Goal: Task Accomplishment & Management: Manage account settings

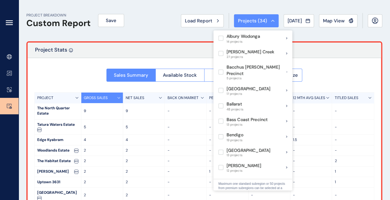
scroll to position [483, 0]
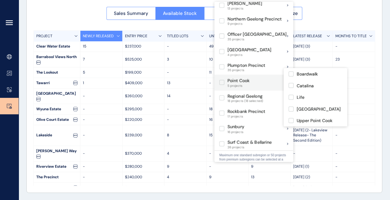
scroll to position [355, 0]
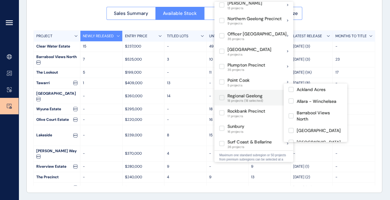
drag, startPoint x: 227, startPoint y: 83, endPoint x: 223, endPoint y: 89, distance: 7.2
click at [223, 95] on label at bounding box center [221, 97] width 5 height 5
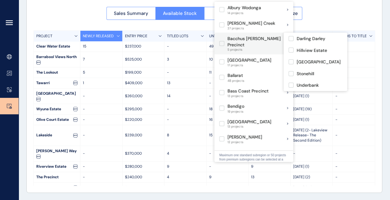
click at [224, 41] on label at bounding box center [221, 43] width 5 height 5
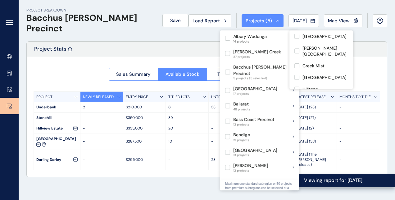
click at [154, 180] on div "PROJECT BREAKDOWN Bacchus Marsh Precinct Save Load Report Projects ( 5 ) Jul 20…" at bounding box center [207, 100] width 376 height 200
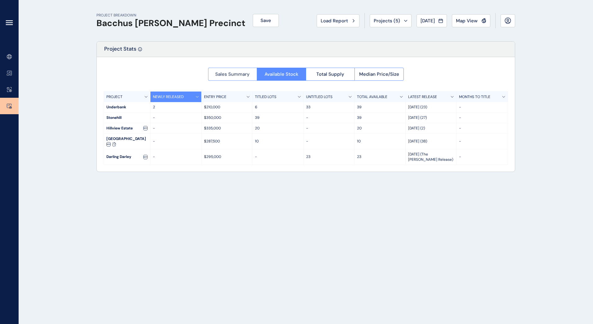
click at [238, 75] on span "Sales Summary" at bounding box center [232, 74] width 34 height 6
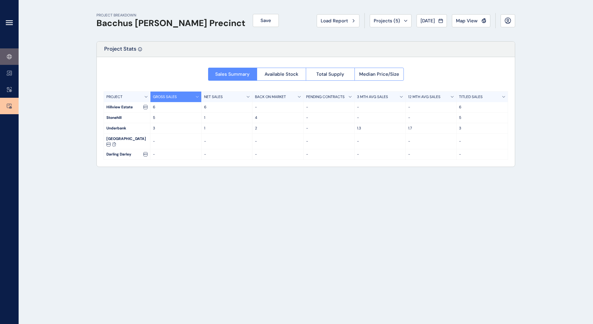
click at [7, 55] on icon at bounding box center [8, 56] width 2 height 5
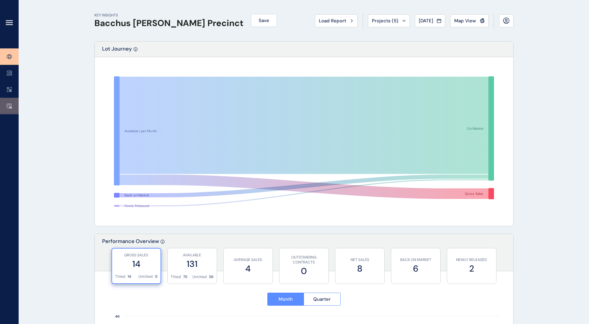
click at [15, 103] on link at bounding box center [9, 106] width 19 height 16
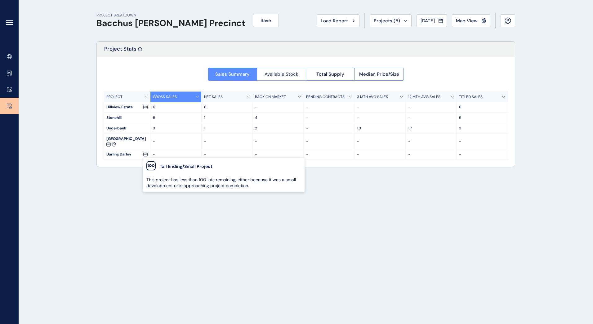
click at [276, 76] on span "Available Stock" at bounding box center [282, 74] width 34 height 6
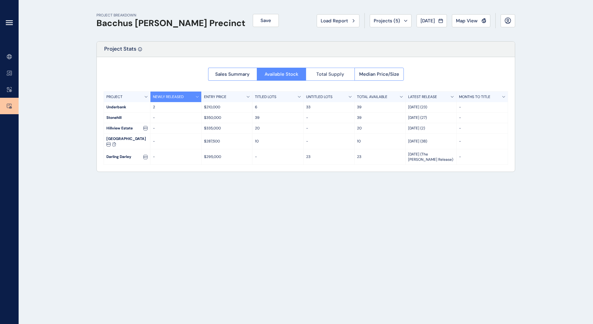
click at [344, 78] on button "Total Supply" at bounding box center [330, 74] width 49 height 13
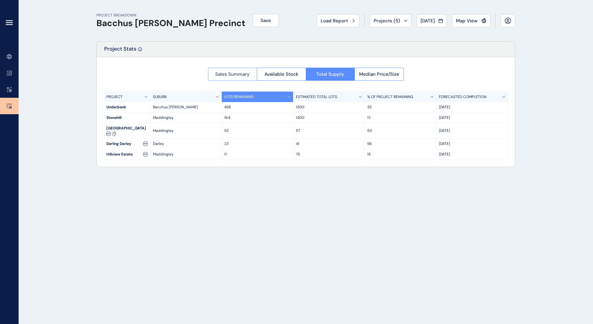
click at [251, 74] on button "Sales Summary" at bounding box center [232, 74] width 49 height 13
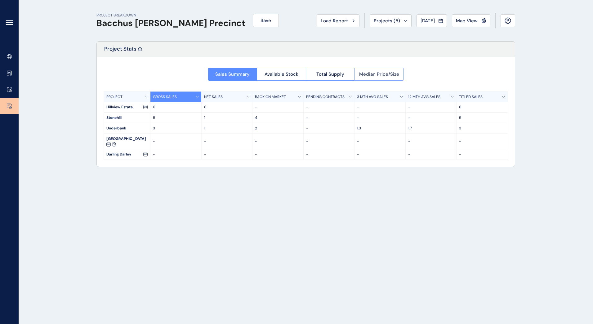
click at [380, 74] on span "Median Price/Size" at bounding box center [379, 74] width 40 height 6
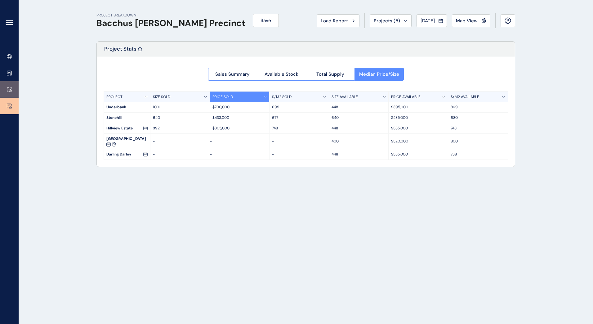
click at [13, 91] on link at bounding box center [9, 89] width 19 height 16
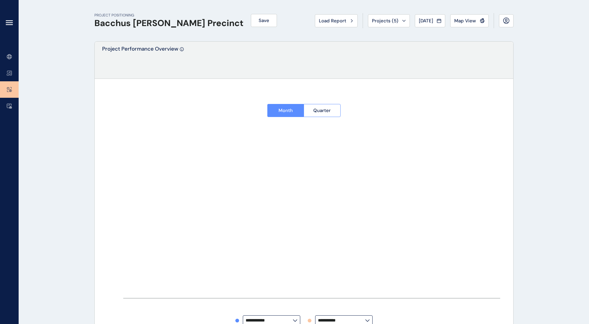
type input "**********"
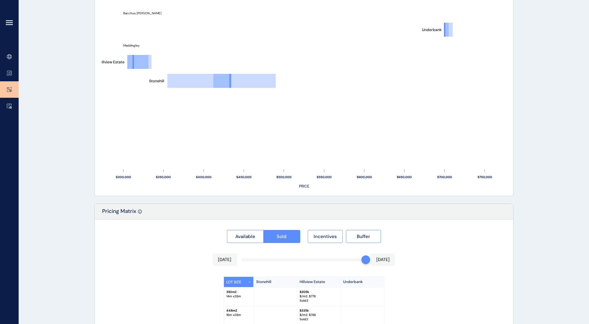
scroll to position [447, 0]
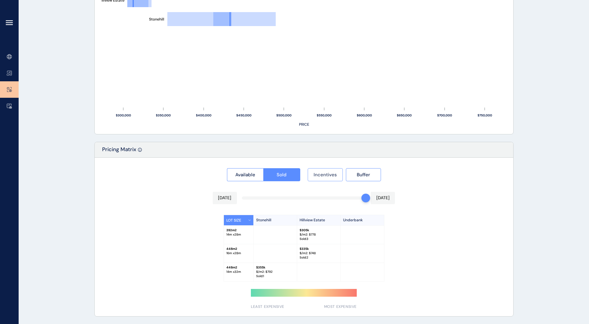
click at [328, 179] on button "Incentives" at bounding box center [325, 174] width 35 height 13
click at [281, 178] on button "Sold" at bounding box center [281, 174] width 37 height 13
click at [322, 177] on span "Incentives" at bounding box center [324, 175] width 23 height 6
click at [390, 185] on div "Available Sold Incentives Buffer Jul 2025 Jul 2025 LOT SIZE Stonehill Hillview …" at bounding box center [304, 237] width 418 height 159
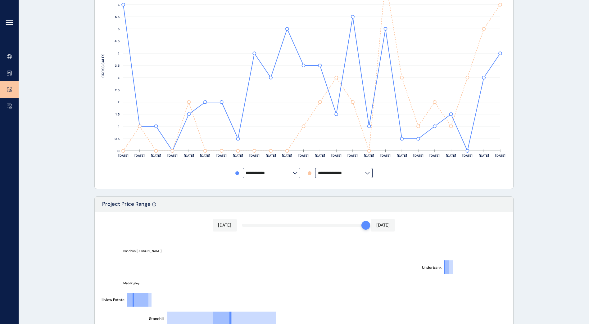
scroll to position [137, 0]
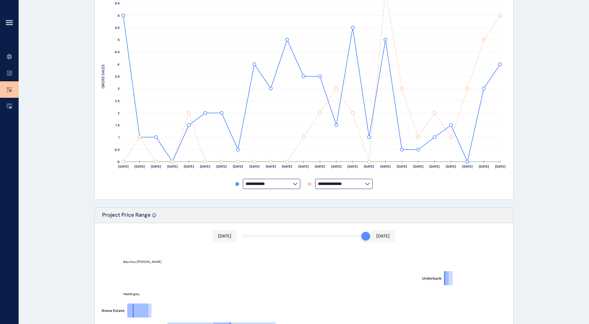
click at [343, 186] on input "**********" at bounding box center [341, 184] width 47 height 5
click at [358, 186] on input "**********" at bounding box center [341, 184] width 47 height 5
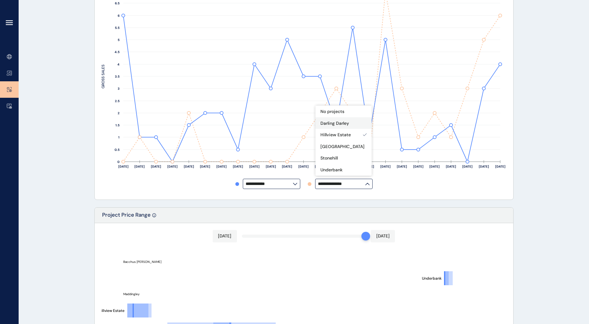
click at [344, 126] on p "Darling Darley" at bounding box center [334, 123] width 29 height 6
type input "**********"
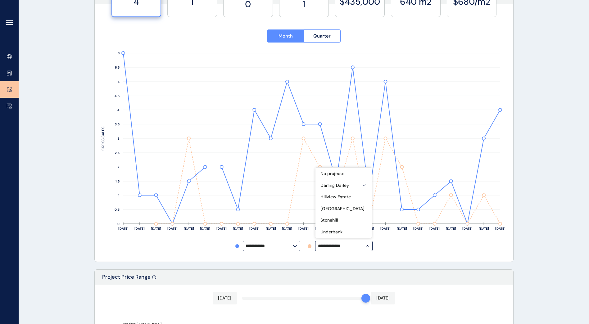
scroll to position [43, 0]
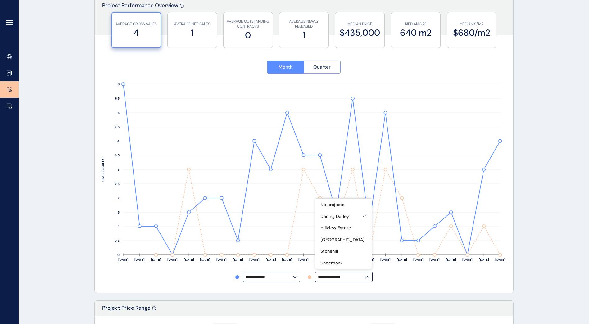
click at [325, 73] on button "Quarter" at bounding box center [321, 67] width 37 height 13
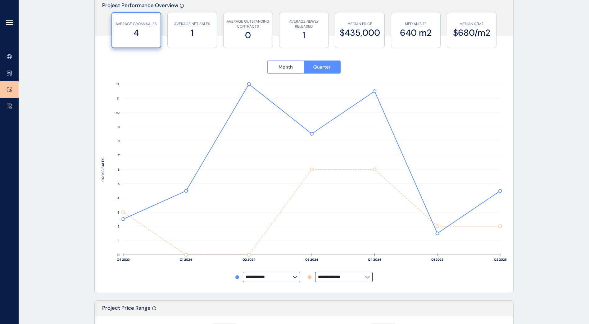
click at [289, 65] on span "Month" at bounding box center [285, 67] width 14 height 6
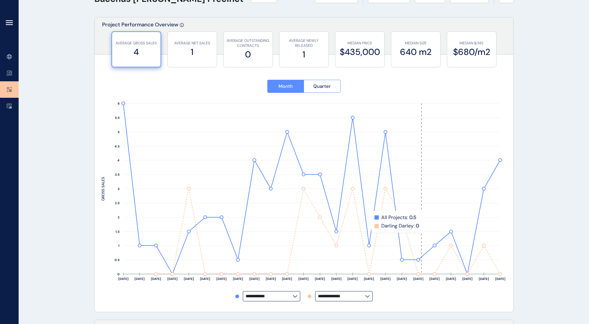
scroll to position [0, 0]
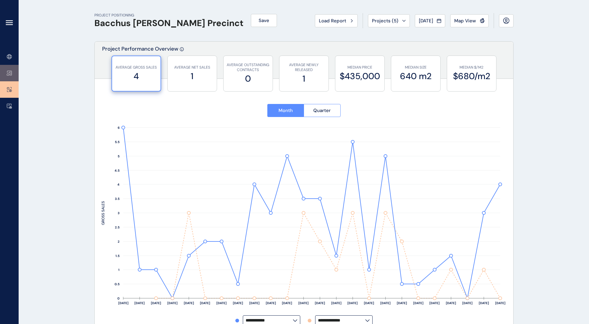
click at [10, 73] on icon at bounding box center [9, 72] width 5 height 5
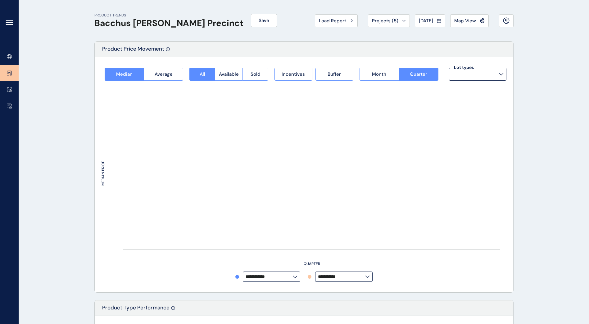
type input "*********"
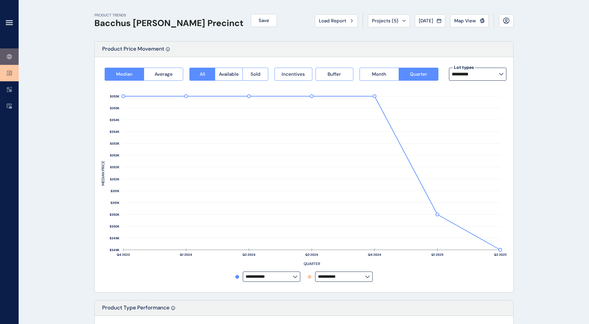
click at [13, 59] on link at bounding box center [9, 56] width 19 height 16
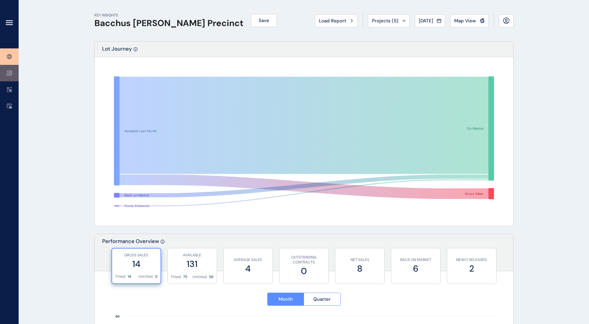
click at [10, 74] on icon at bounding box center [10, 74] width 1 height 0
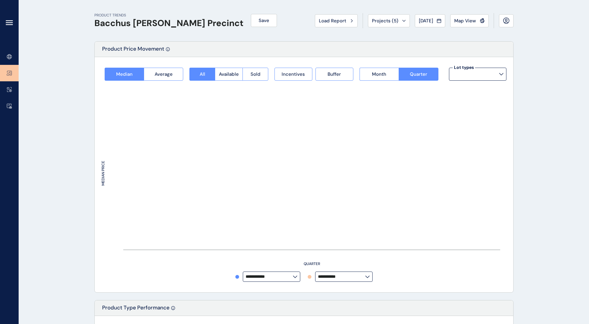
type input "*********"
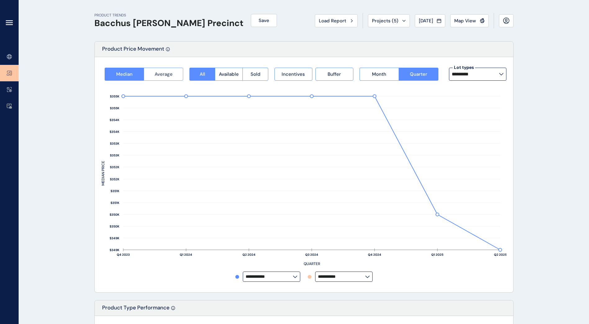
click at [170, 76] on span "Average" at bounding box center [164, 74] width 18 height 6
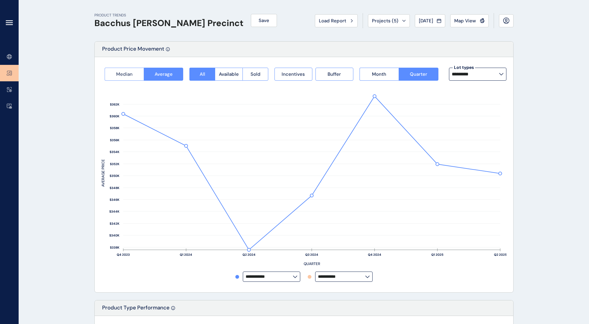
click at [134, 79] on button "Median" at bounding box center [124, 74] width 39 height 13
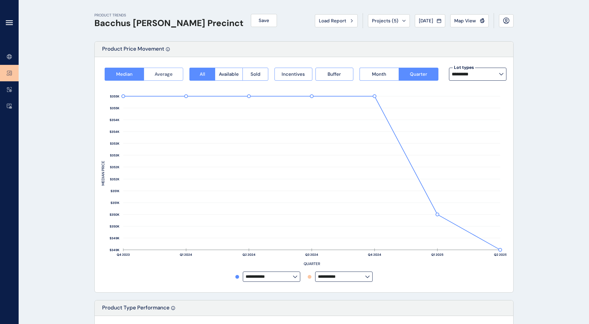
click at [175, 73] on button "Average" at bounding box center [163, 74] width 39 height 13
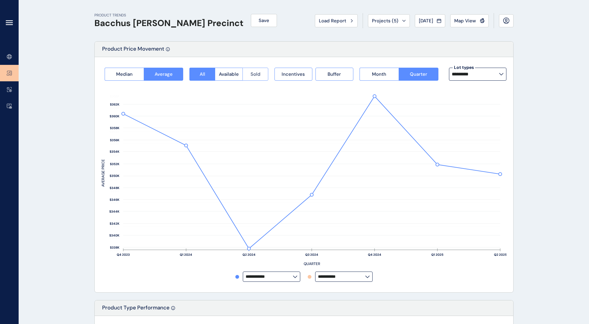
click at [260, 72] on button "Sold" at bounding box center [255, 74] width 26 height 13
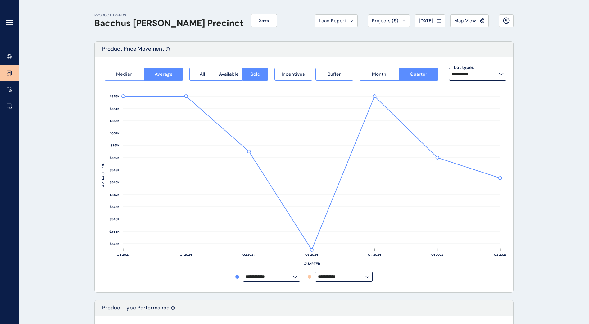
click at [138, 75] on button "Median" at bounding box center [124, 74] width 39 height 13
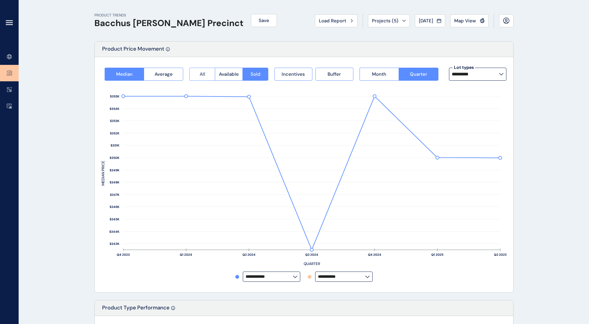
click at [202, 74] on span "All" at bounding box center [203, 74] width 6 height 6
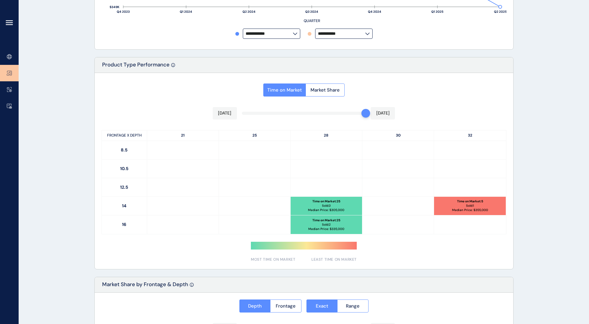
scroll to position [248, 0]
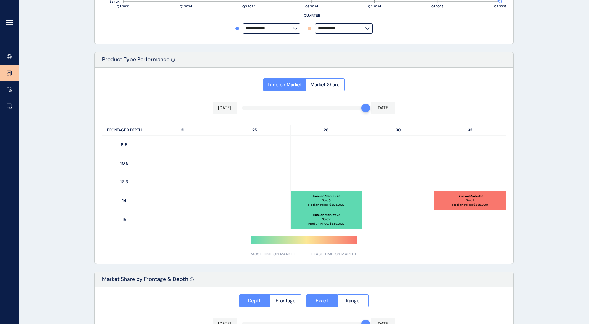
click at [346, 200] on div "Time on Market Market Share Jul 2025 Jul 2025 FRONTAGE X DEPTH 21 25 28 30 32 8…" at bounding box center [304, 166] width 418 height 196
drag, startPoint x: 345, startPoint y: 199, endPoint x: 342, endPoint y: 229, distance: 30.3
click at [342, 200] on div "FRONTAGE X DEPTH 21 25 28 30 32 8.5 10.5 12.5 14 Time on Market : 25 Sold: 3 Me…" at bounding box center [303, 177] width 405 height 104
click at [390, 147] on div at bounding box center [470, 145] width 72 height 18
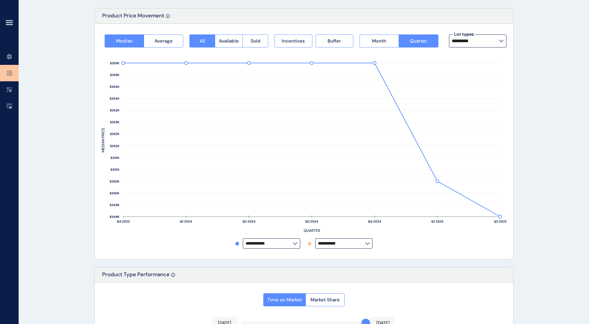
scroll to position [0, 0]
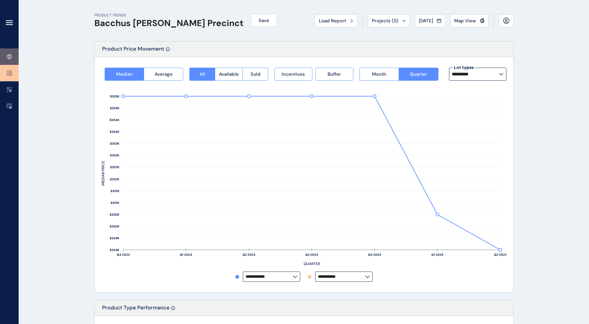
click at [14, 59] on link at bounding box center [9, 56] width 19 height 16
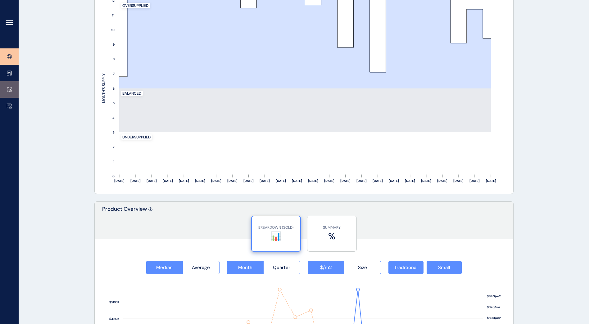
click at [14, 89] on link at bounding box center [9, 89] width 19 height 16
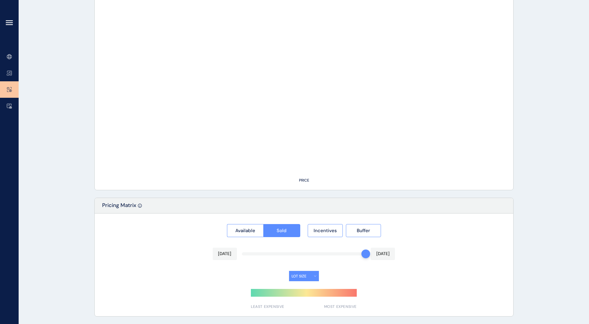
type input "**********"
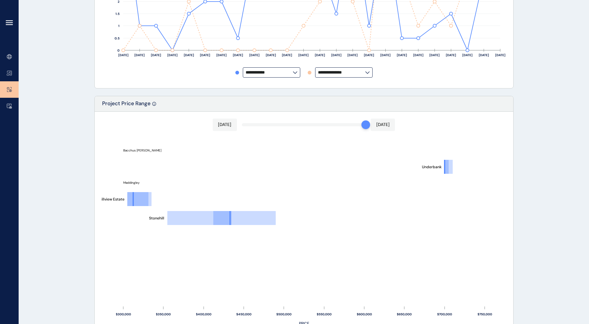
scroll to position [199, 0]
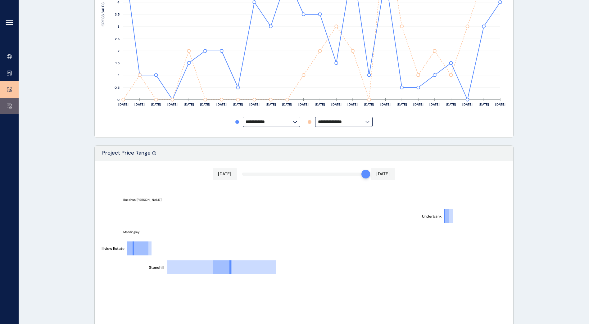
click at [14, 109] on link at bounding box center [9, 106] width 19 height 16
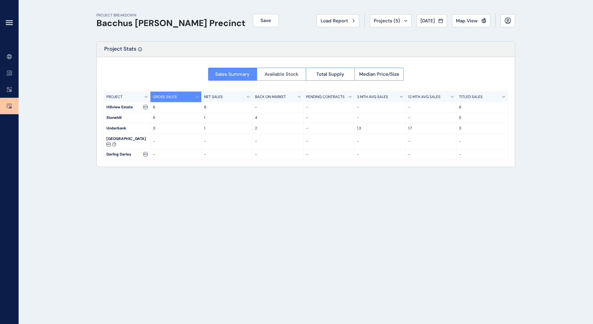
click at [303, 74] on button "Available Stock" at bounding box center [281, 74] width 49 height 13
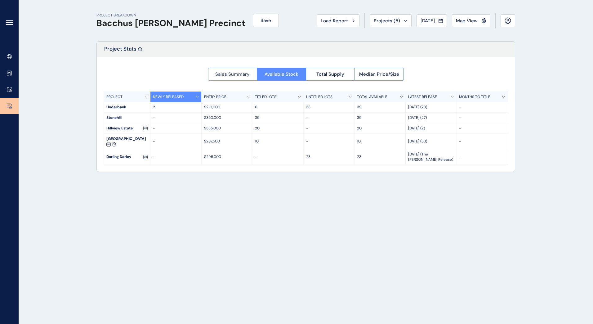
click at [238, 72] on span "Sales Summary" at bounding box center [232, 74] width 34 height 6
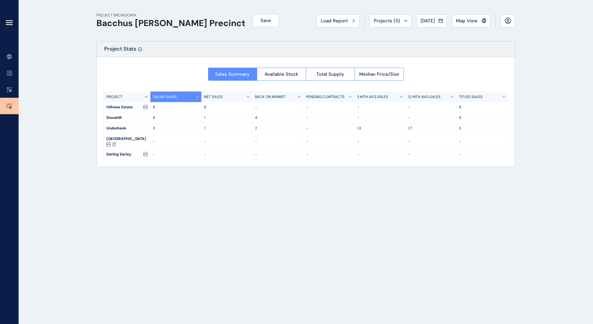
drag, startPoint x: 240, startPoint y: 70, endPoint x: 171, endPoint y: 72, distance: 68.3
click at [171, 72] on div "Sales Summary Available Stock Total Supply Median Price/Size PROJECT GROSS SALE…" at bounding box center [306, 112] width 418 height 110
click at [7, 55] on icon at bounding box center [8, 56] width 2 height 5
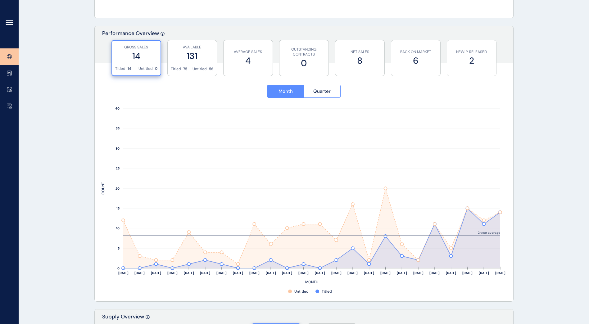
scroll to position [217, 0]
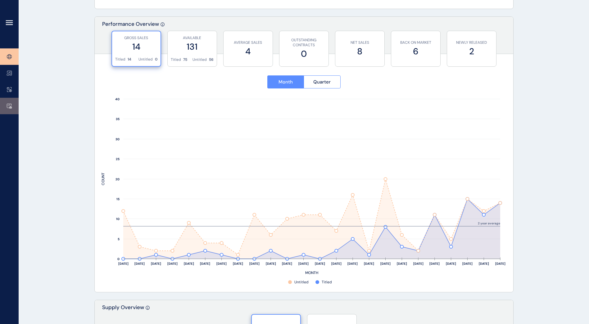
click at [13, 105] on link at bounding box center [9, 106] width 19 height 16
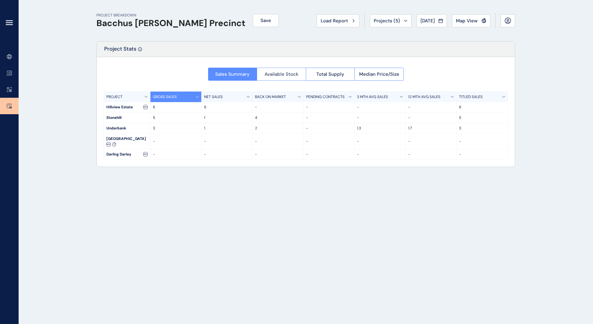
click at [287, 78] on button "Available Stock" at bounding box center [281, 74] width 49 height 13
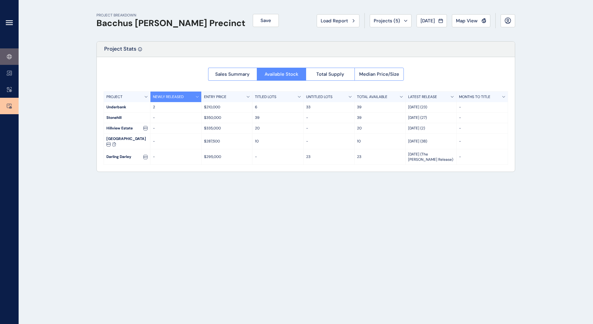
click at [10, 57] on icon at bounding box center [9, 56] width 5 height 5
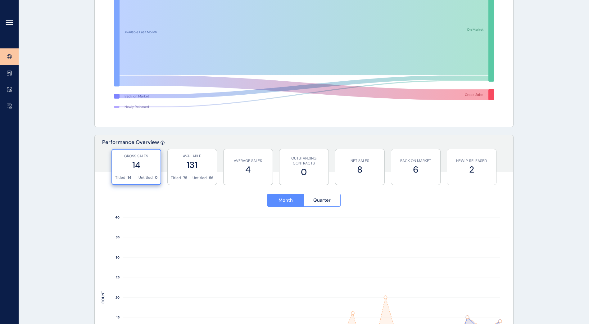
scroll to position [83, 0]
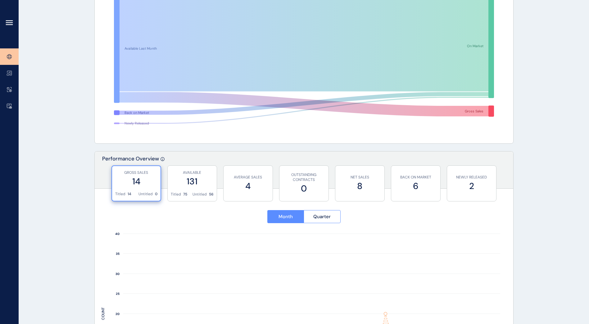
click at [9, 23] on icon at bounding box center [9, 22] width 7 height 7
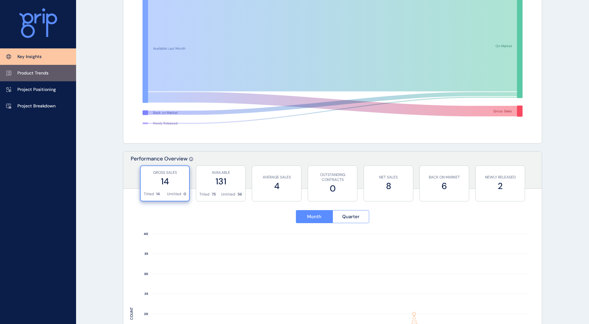
click at [39, 74] on p "Product Trends" at bounding box center [32, 73] width 31 height 6
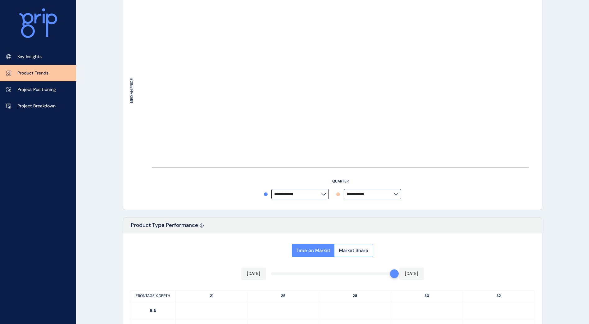
type input "*********"
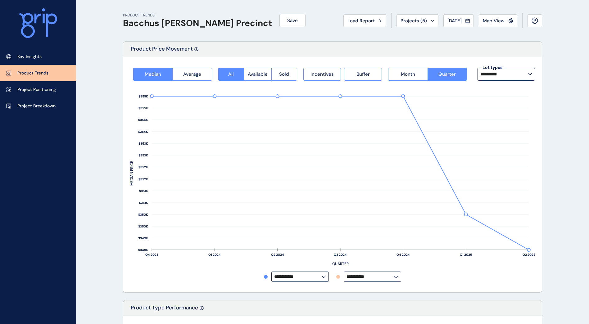
click at [390, 76] on input "*********" at bounding box center [503, 74] width 47 height 5
click at [390, 108] on div "14m x 28m 16 lots sold" at bounding box center [505, 107] width 57 height 16
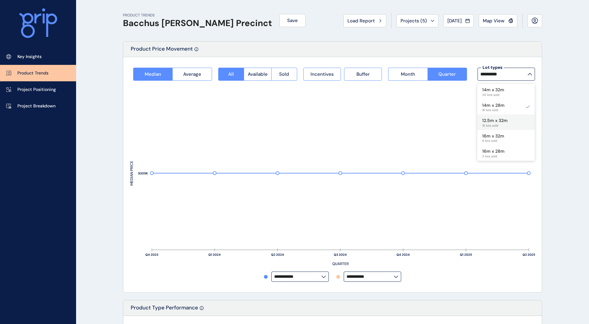
click at [390, 120] on p "12.5m x 32m" at bounding box center [494, 121] width 25 height 6
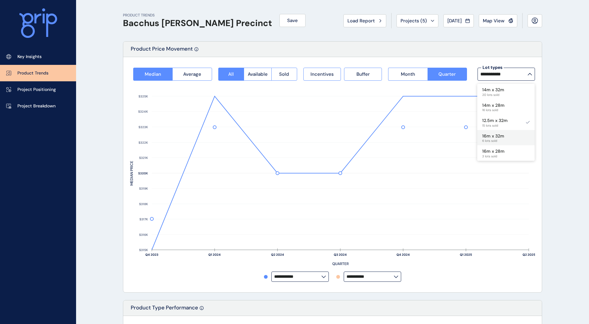
click at [390, 138] on div "16m x 32m 6 lots sold" at bounding box center [505, 138] width 57 height 16
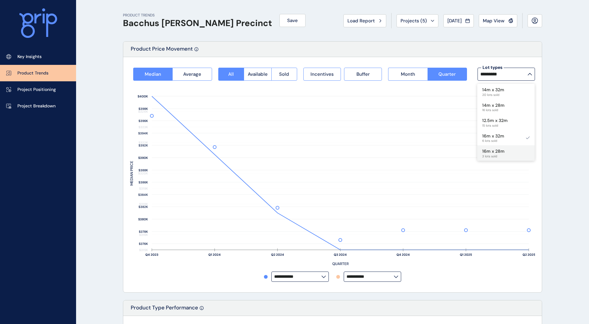
click at [390, 152] on p "16m x 28m" at bounding box center [493, 151] width 22 height 6
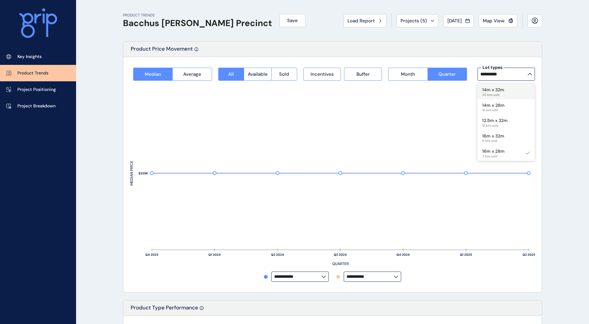
click at [390, 96] on span "20 lots sold" at bounding box center [493, 95] width 22 height 4
type input "*********"
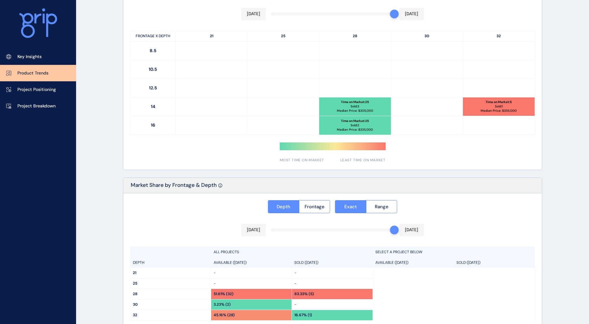
scroll to position [402, 0]
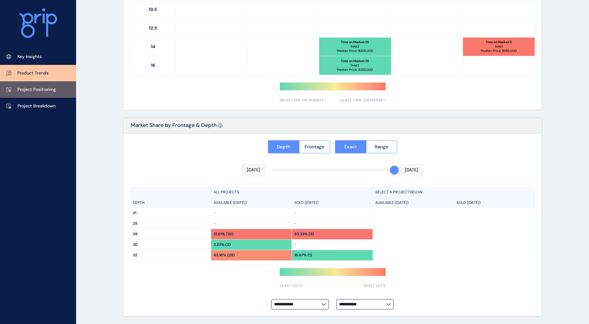
click at [43, 90] on p "Project Positioning" at bounding box center [36, 90] width 38 height 6
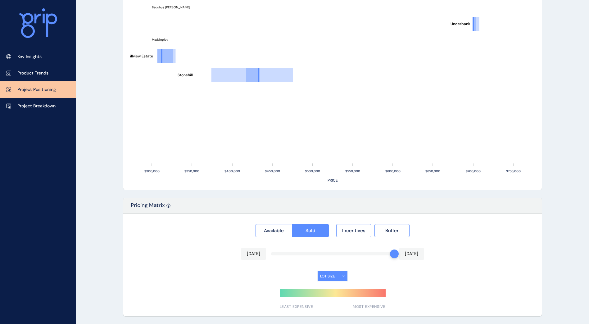
type input "**********"
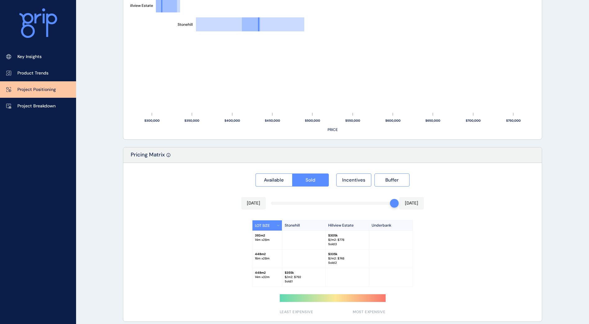
scroll to position [447, 0]
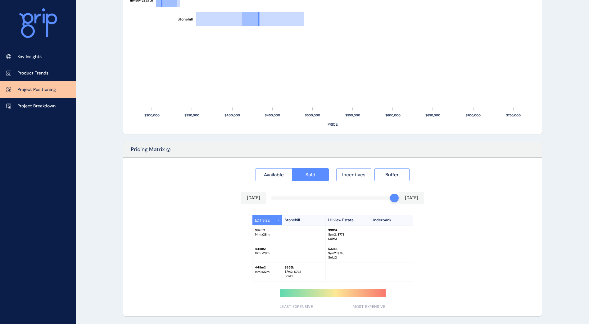
click at [356, 175] on span "Incentives" at bounding box center [353, 175] width 23 height 6
click at [349, 175] on span "Incentives" at bounding box center [353, 175] width 23 height 6
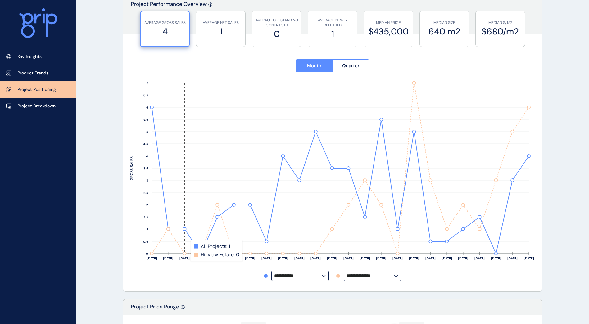
scroll to position [0, 0]
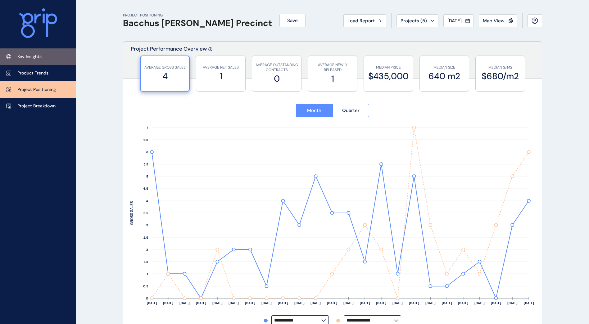
click at [38, 60] on link "Key Insights" at bounding box center [38, 56] width 76 height 16
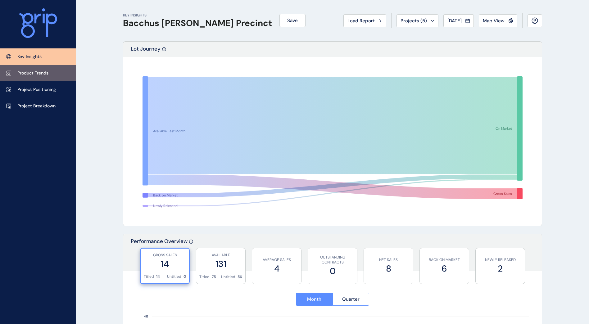
click at [36, 65] on link "Product Trends" at bounding box center [38, 73] width 76 height 16
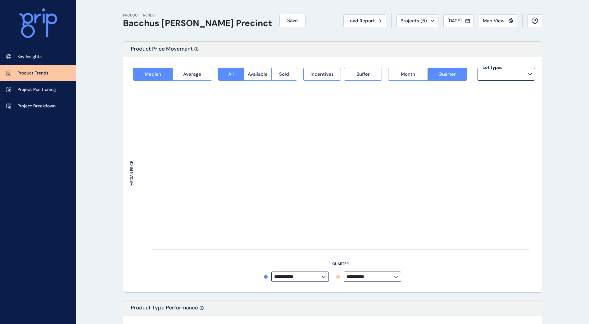
type input "*********"
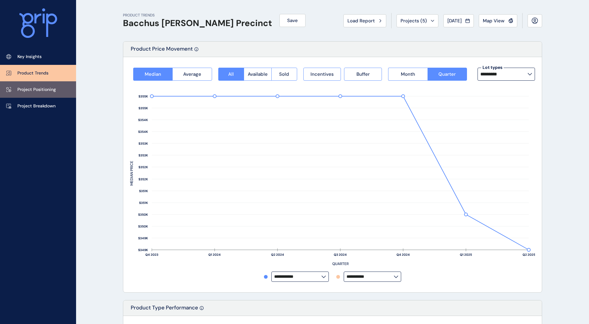
click at [47, 87] on p "Project Positioning" at bounding box center [36, 90] width 38 height 6
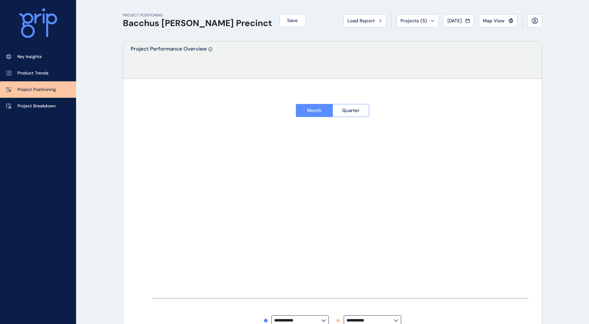
type input "**********"
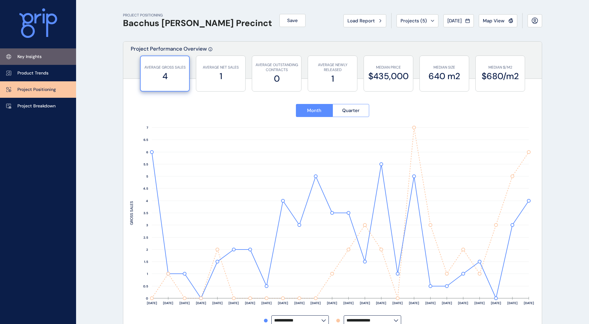
click at [40, 62] on link "Key Insights" at bounding box center [38, 56] width 76 height 16
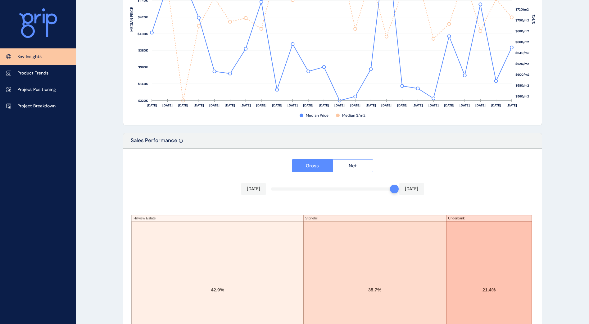
scroll to position [982, 0]
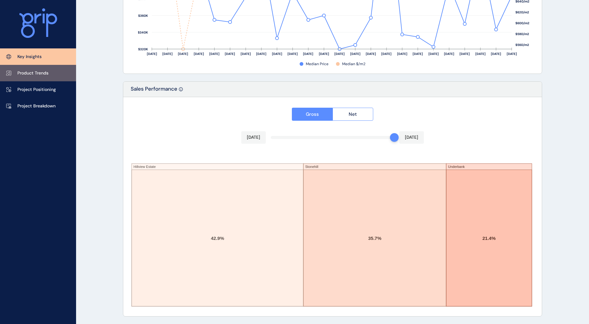
click at [37, 76] on p "Product Trends" at bounding box center [32, 73] width 31 height 6
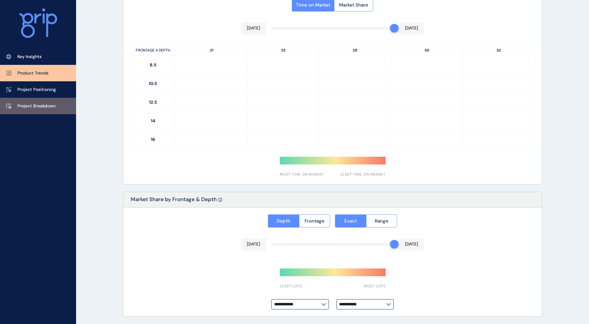
type input "*********"
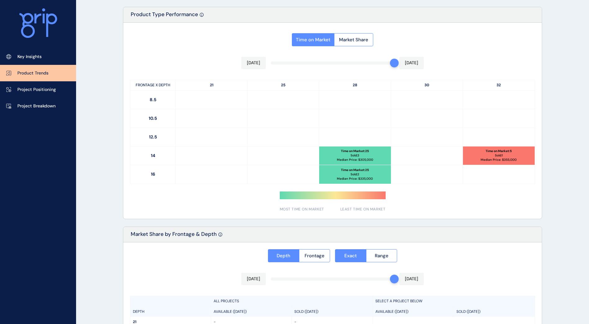
scroll to position [402, 0]
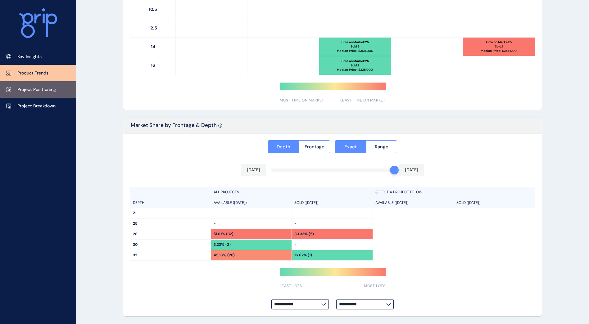
click at [36, 86] on link "Project Positioning" at bounding box center [38, 89] width 76 height 16
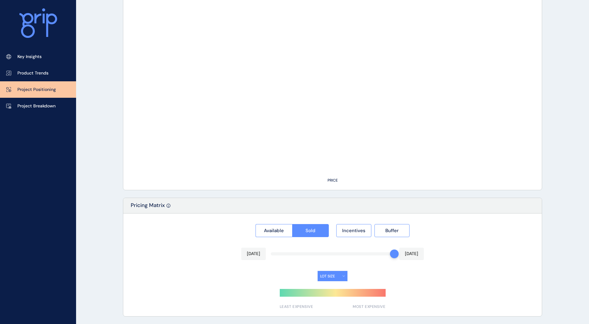
type input "**********"
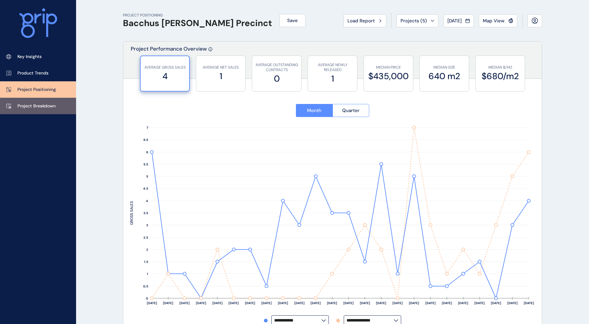
click at [32, 106] on p "Project Breakdown" at bounding box center [36, 106] width 38 height 6
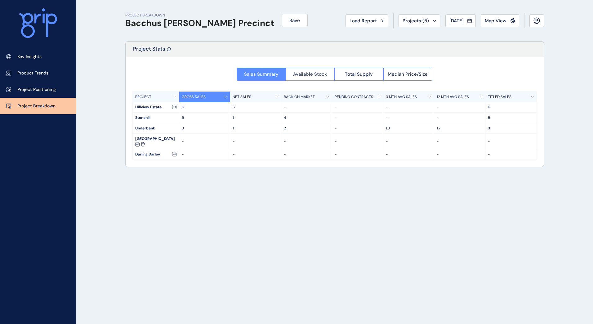
click at [312, 74] on span "Available Stock" at bounding box center [310, 74] width 34 height 6
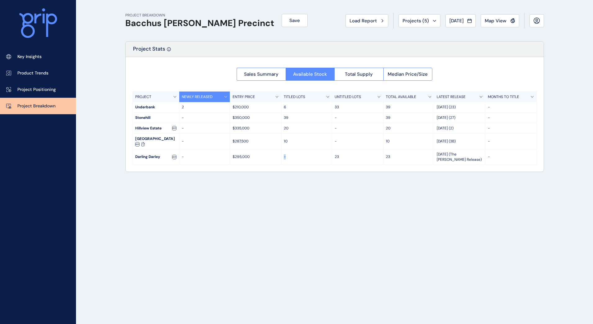
drag, startPoint x: 286, startPoint y: 157, endPoint x: 282, endPoint y: 155, distance: 4.7
click at [282, 155] on div "-" at bounding box center [306, 157] width 51 height 16
click at [255, 200] on div "PROJECT BREAKDOWN Bacchus Marsh Precinct Save Load Report Projects ( 5 ) Jul 20…" at bounding box center [335, 162] width 434 height 324
click at [258, 200] on div "PROJECT BREAKDOWN Bacchus Marsh Precinct Save Load Report Projects ( 5 ) Jul 20…" at bounding box center [335, 162] width 434 height 324
click at [46, 61] on link "Key Insights" at bounding box center [38, 56] width 76 height 16
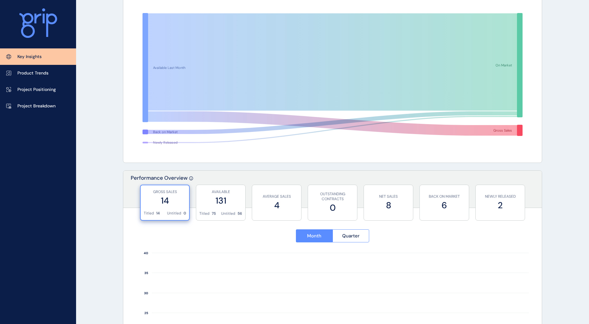
scroll to position [93, 0]
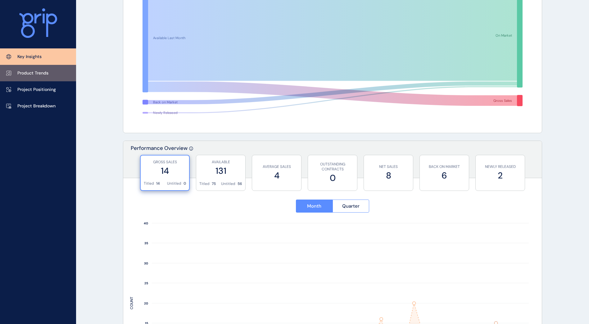
click at [43, 76] on link "Product Trends" at bounding box center [38, 73] width 76 height 16
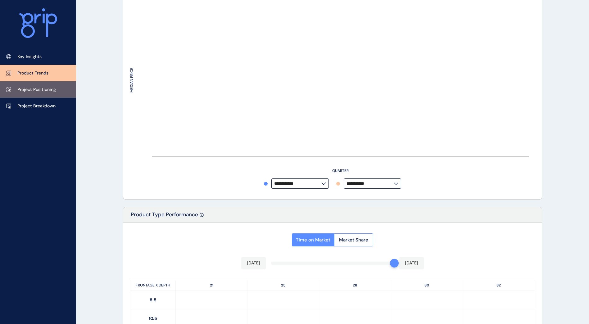
type input "*********"
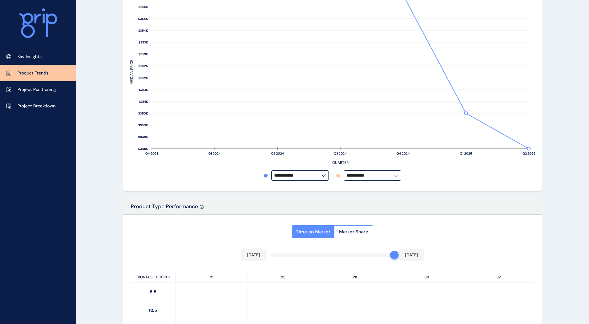
scroll to position [186, 0]
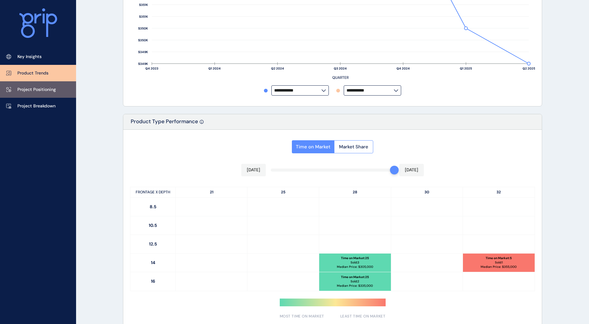
click at [34, 91] on p "Project Positioning" at bounding box center [36, 90] width 38 height 6
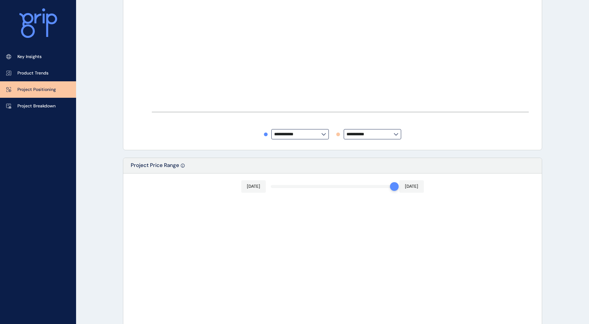
type input "**********"
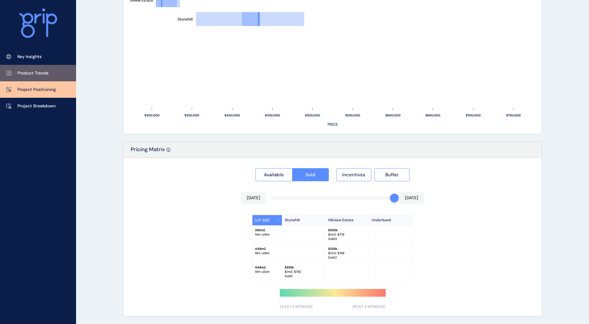
click at [37, 68] on link "Product Trends" at bounding box center [38, 73] width 76 height 16
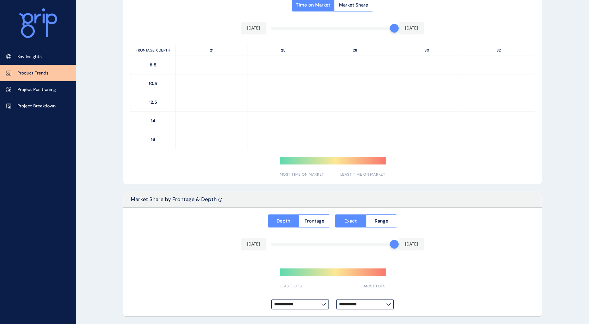
type input "*********"
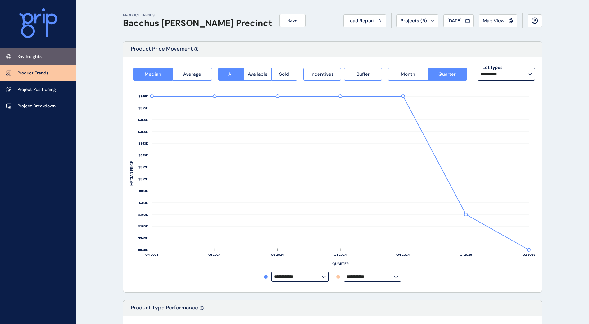
click at [40, 61] on link "Key Insights" at bounding box center [38, 56] width 76 height 16
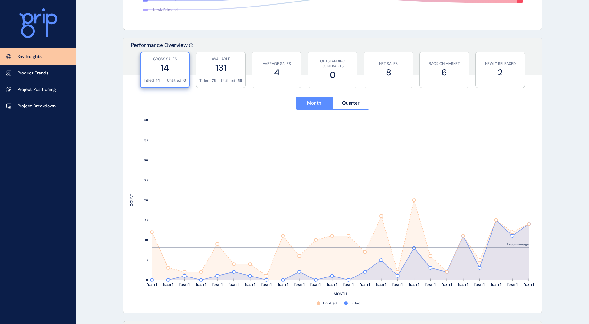
scroll to position [186, 0]
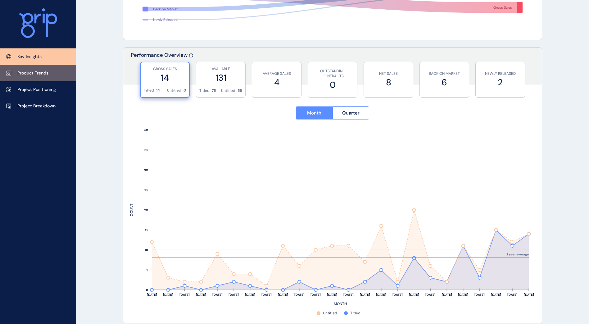
click at [40, 77] on link "Product Trends" at bounding box center [38, 73] width 76 height 16
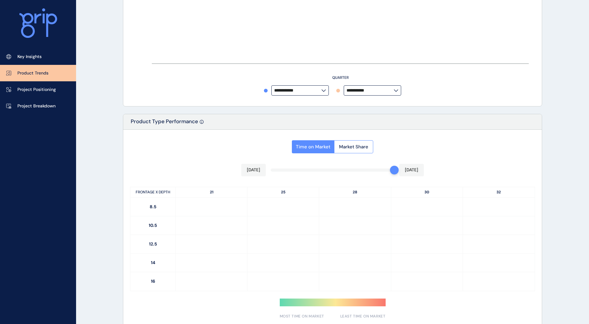
type input "*********"
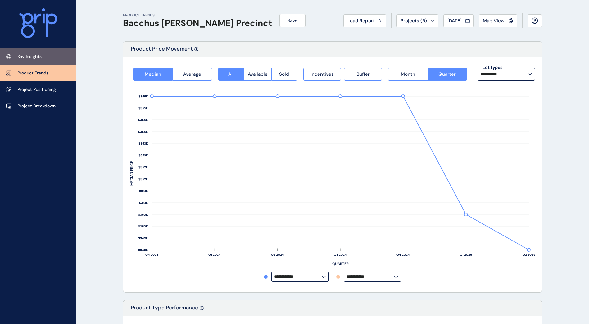
click at [44, 58] on link "Key Insights" at bounding box center [38, 56] width 76 height 16
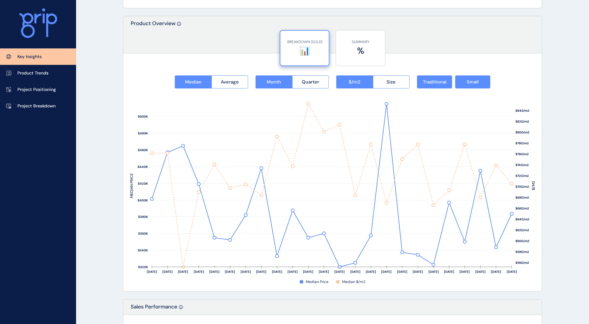
scroll to position [776, 0]
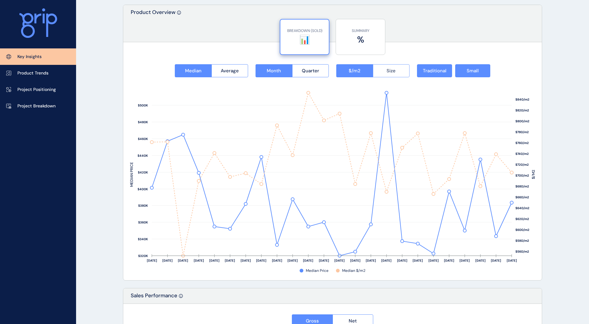
click at [390, 73] on span "Size" at bounding box center [390, 71] width 9 height 6
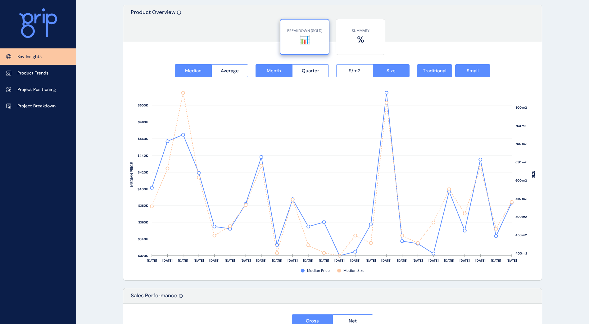
click at [355, 73] on span "$/m2" at bounding box center [354, 71] width 12 height 6
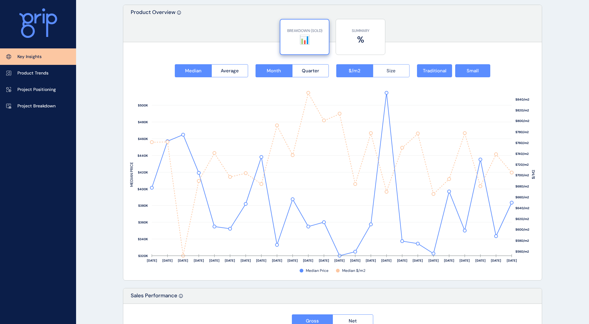
click at [390, 70] on span "Size" at bounding box center [390, 71] width 9 height 6
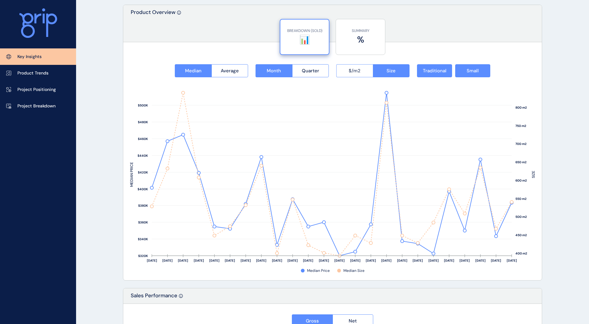
click at [355, 71] on span "$/m2" at bounding box center [354, 71] width 12 height 6
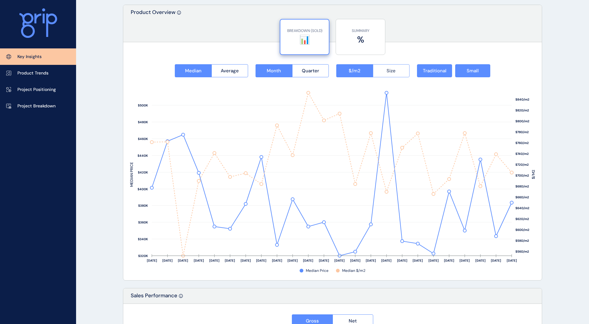
click at [387, 70] on span "Size" at bounding box center [390, 71] width 9 height 6
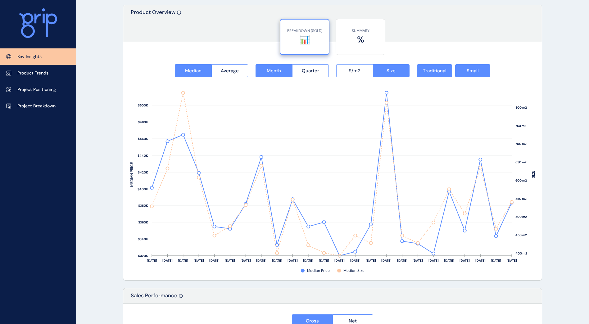
click at [355, 69] on span "$/m2" at bounding box center [354, 71] width 12 height 6
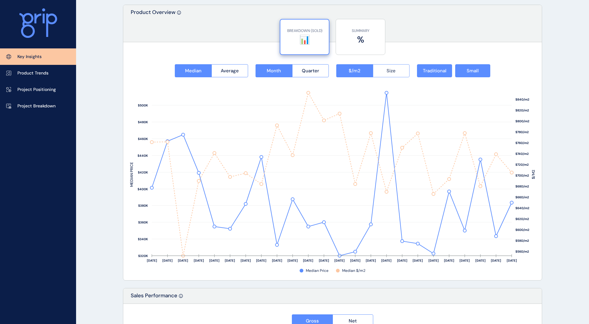
click at [384, 70] on button "Size" at bounding box center [391, 70] width 37 height 13
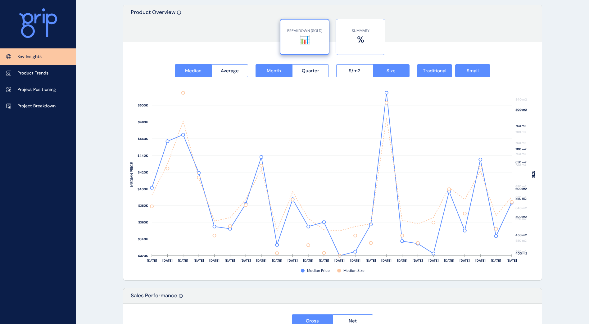
click at [355, 38] on label "%" at bounding box center [360, 40] width 43 height 12
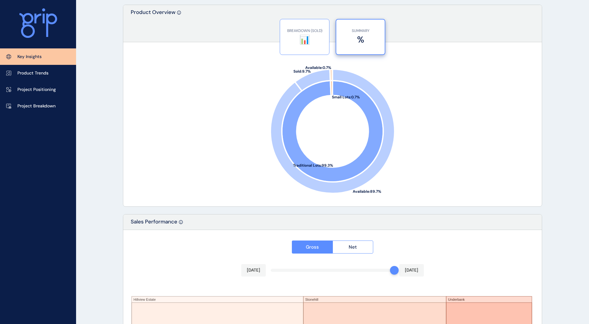
click at [303, 27] on div "BREAKDOWN (SOLD) 📊" at bounding box center [304, 36] width 43 height 35
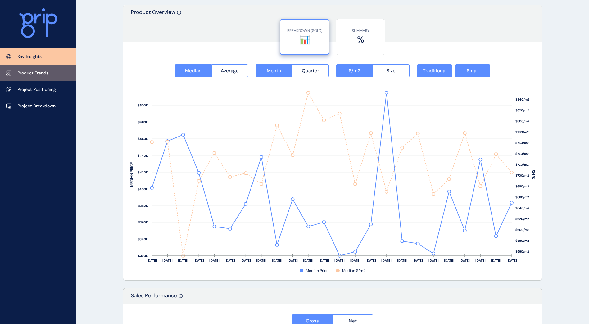
click at [36, 73] on p "Product Trends" at bounding box center [32, 73] width 31 height 6
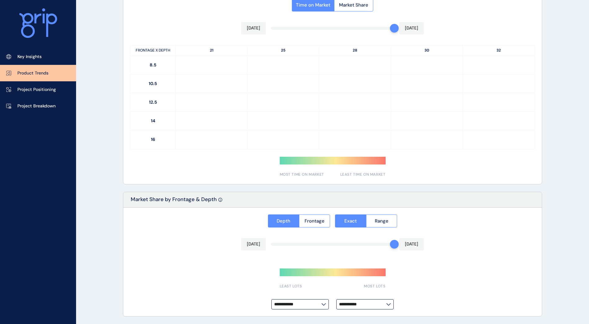
type input "*********"
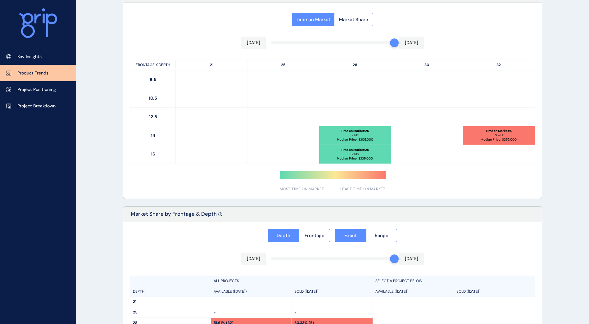
scroll to position [402, 0]
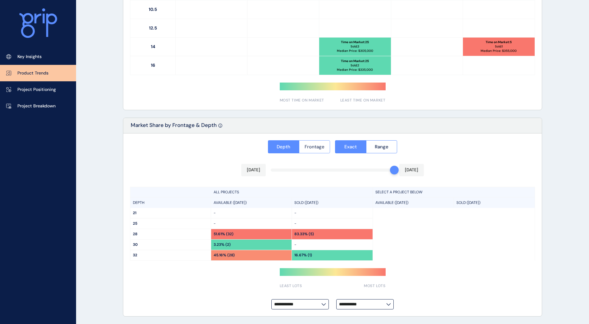
click at [319, 146] on span "Frontage" at bounding box center [314, 147] width 20 height 6
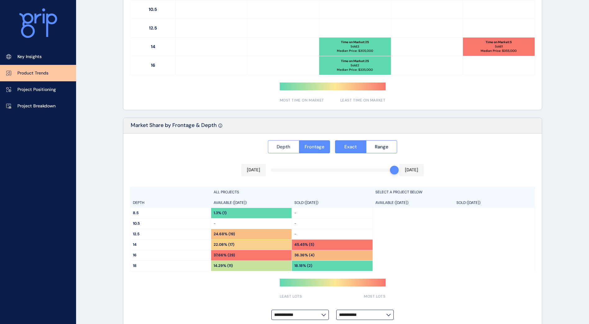
click at [280, 150] on button "Depth" at bounding box center [283, 146] width 31 height 13
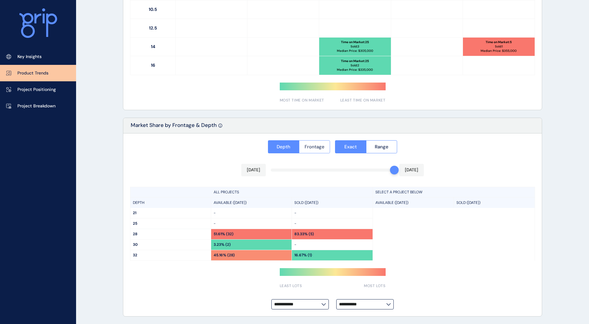
click at [308, 144] on span "Frontage" at bounding box center [314, 147] width 20 height 6
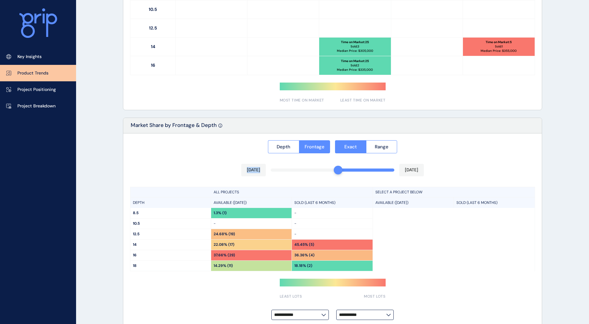
drag, startPoint x: 393, startPoint y: 170, endPoint x: 335, endPoint y: 171, distance: 57.7
click at [335, 171] on div "**********" at bounding box center [332, 230] width 418 height 194
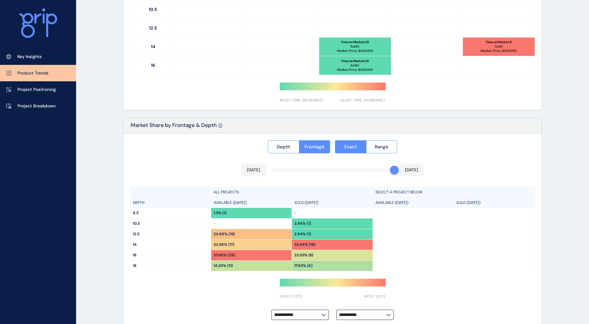
click at [390, 152] on div at bounding box center [332, 230] width 418 height 194
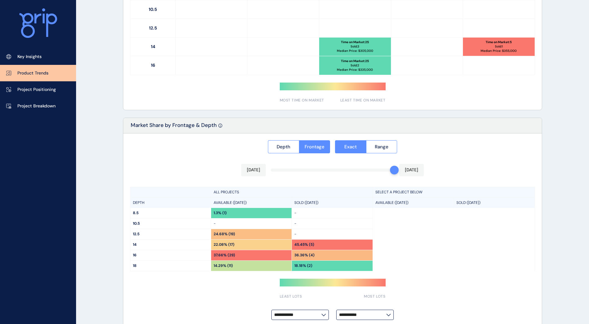
click at [390, 150] on div "Depth Frontage Exact Range" at bounding box center [332, 146] width 405 height 13
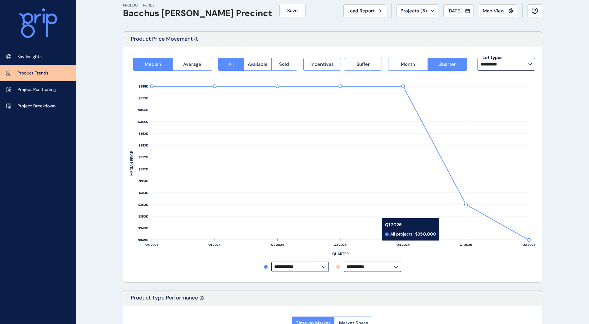
scroll to position [0, 0]
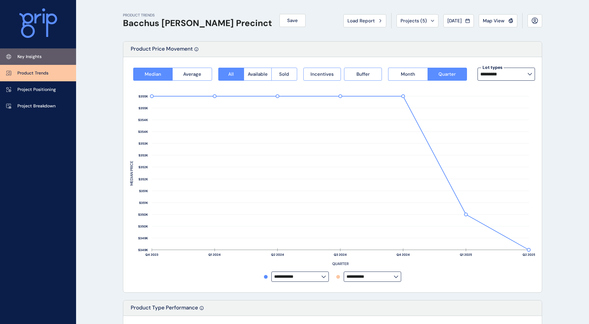
click at [38, 56] on p "Key Insights" at bounding box center [29, 57] width 24 height 6
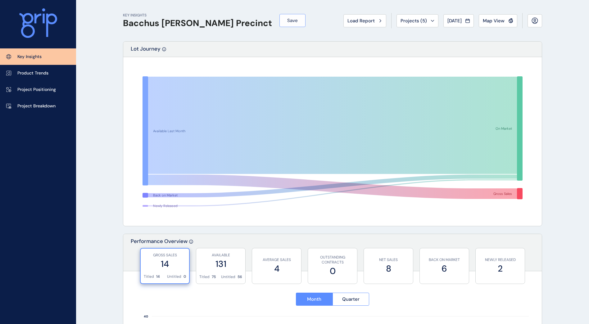
click at [287, 21] on span "Save" at bounding box center [292, 20] width 11 height 6
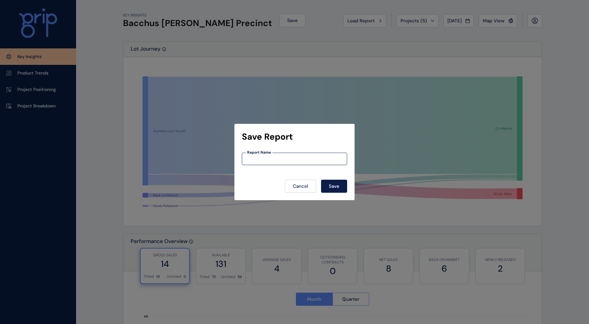
click at [258, 158] on input at bounding box center [294, 158] width 105 height 5
click at [285, 160] on input "**" at bounding box center [294, 158] width 105 height 5
type input "*"
paste input "**********"
type input "**********"
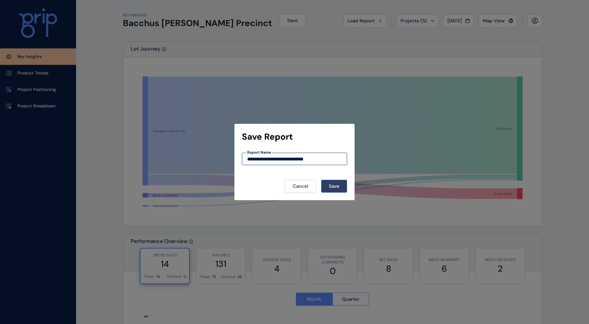
click at [342, 185] on button "Save" at bounding box center [334, 186] width 26 height 13
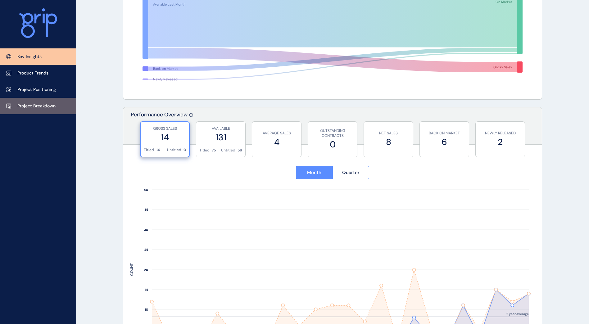
scroll to position [124, 0]
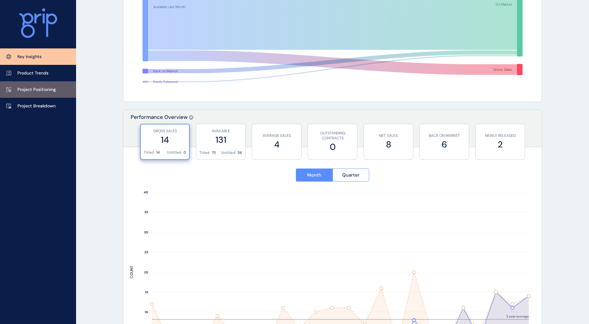
click at [58, 94] on link "Project Positioning" at bounding box center [38, 89] width 76 height 16
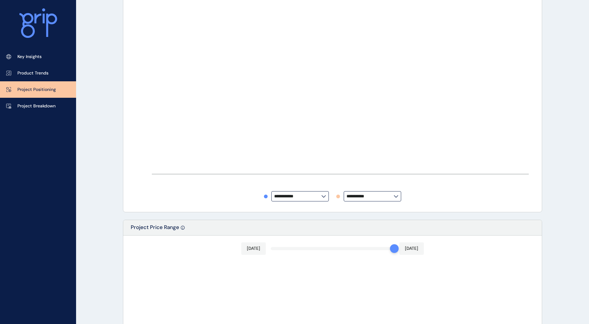
type input "**********"
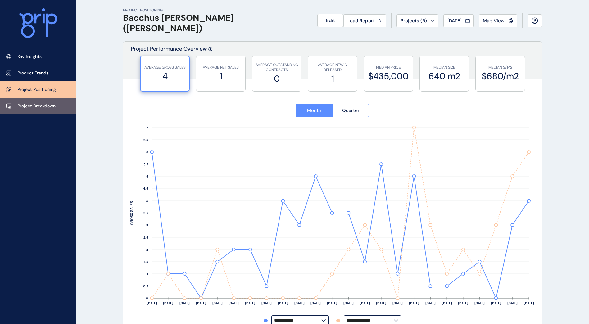
click at [42, 103] on p "Project Breakdown" at bounding box center [36, 106] width 38 height 6
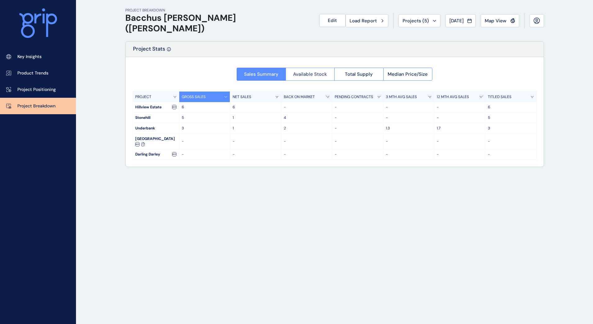
click at [317, 72] on span "Available Stock" at bounding box center [310, 74] width 34 height 6
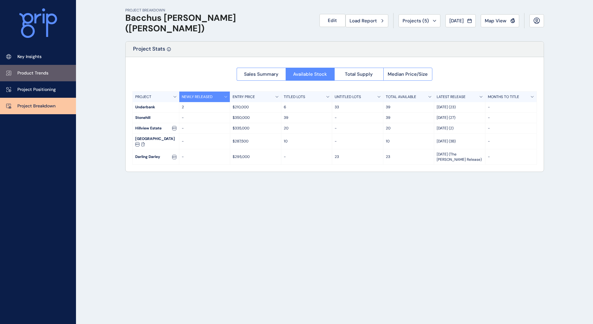
click at [39, 67] on link "Product Trends" at bounding box center [38, 73] width 76 height 16
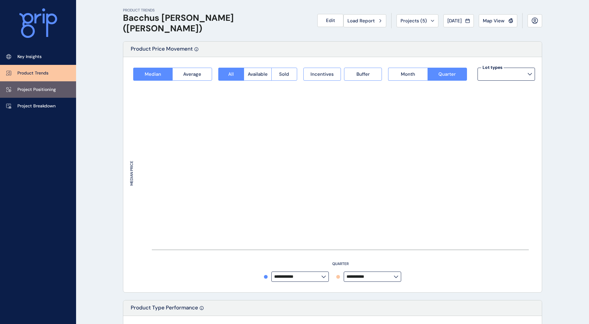
type input "*********"
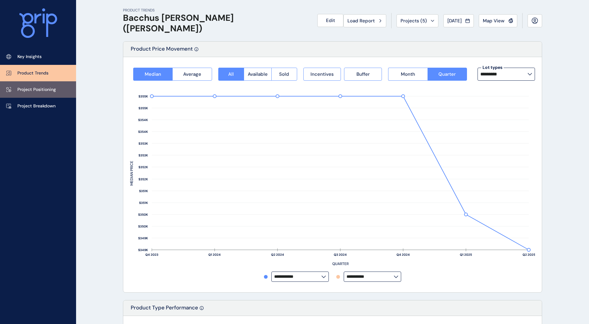
click at [45, 85] on link "Project Positioning" at bounding box center [38, 89] width 76 height 16
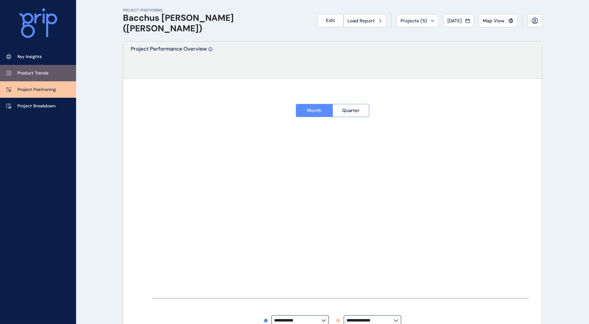
type input "**********"
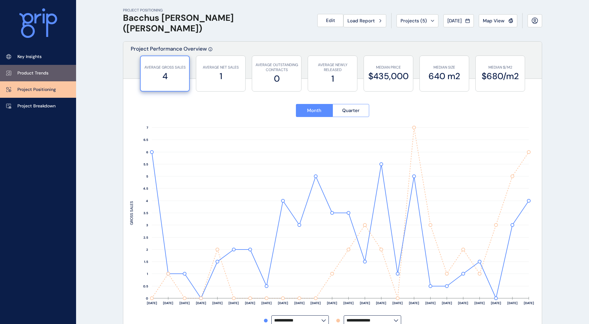
click at [38, 73] on p "Product Trends" at bounding box center [32, 73] width 31 height 6
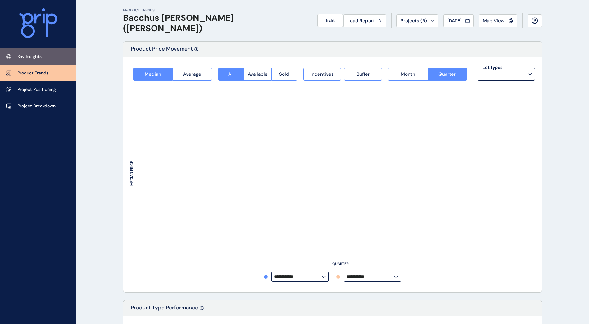
type input "*********"
click at [48, 53] on link "Key Insights" at bounding box center [38, 56] width 76 height 16
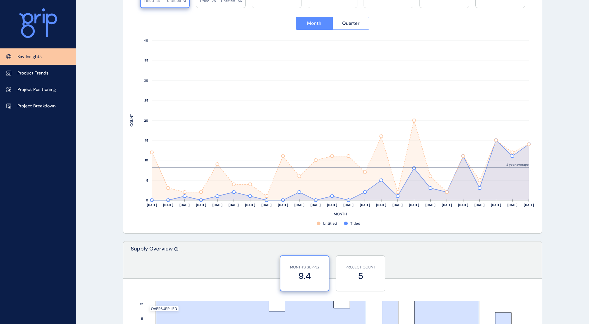
scroll to position [248, 0]
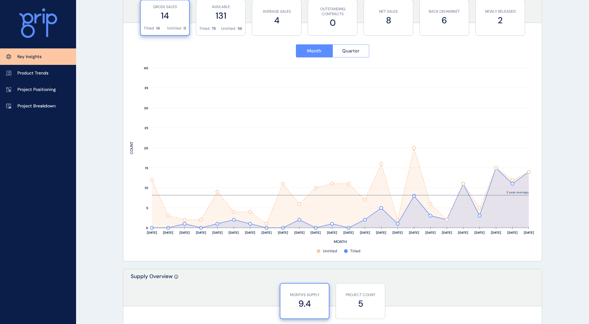
click at [354, 54] on button "Quarter" at bounding box center [350, 50] width 37 height 13
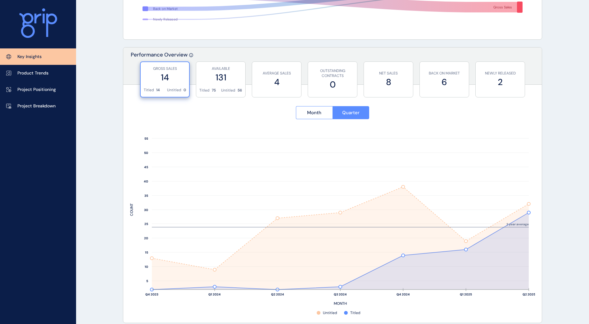
scroll to position [186, 0]
click at [317, 114] on span "Month" at bounding box center [314, 113] width 14 height 6
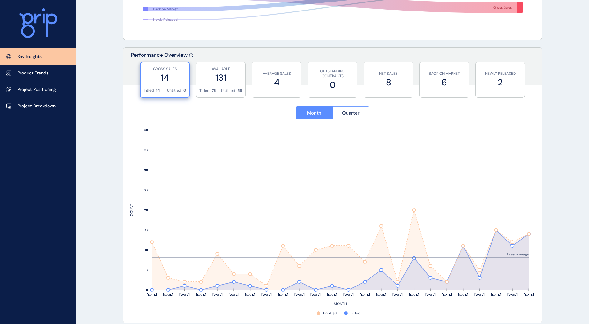
click at [350, 114] on span "Quarter" at bounding box center [350, 113] width 17 height 6
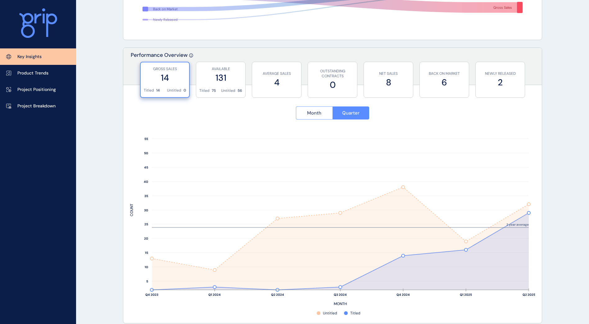
click at [310, 114] on span "Month" at bounding box center [314, 113] width 14 height 6
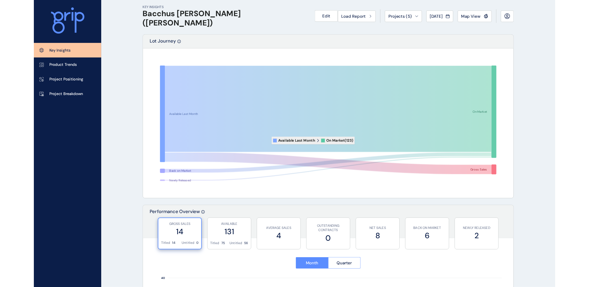
scroll to position [0, 0]
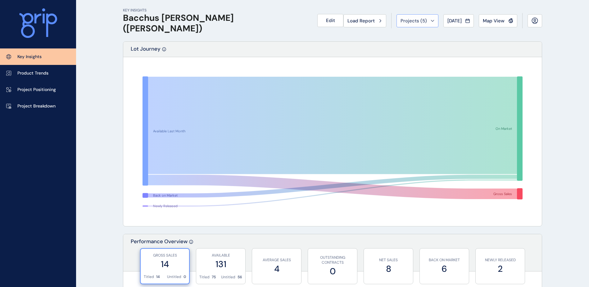
click at [390, 20] on button "Projects ( 5 )" at bounding box center [417, 20] width 42 height 13
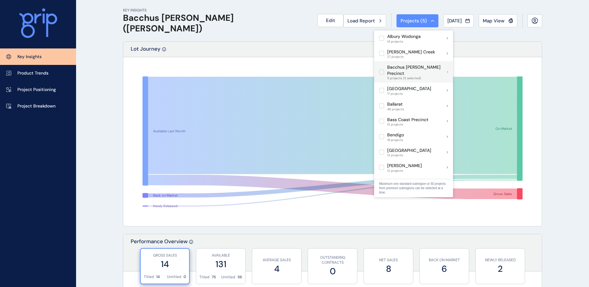
click at [380, 70] on label at bounding box center [381, 72] width 5 height 5
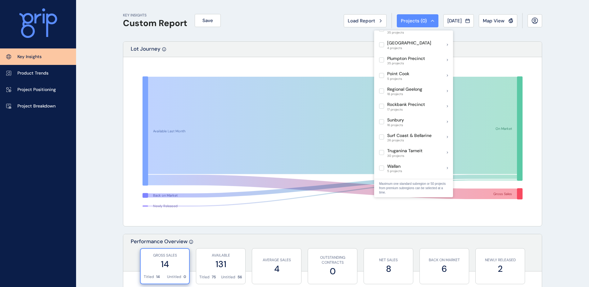
scroll to position [403, 0]
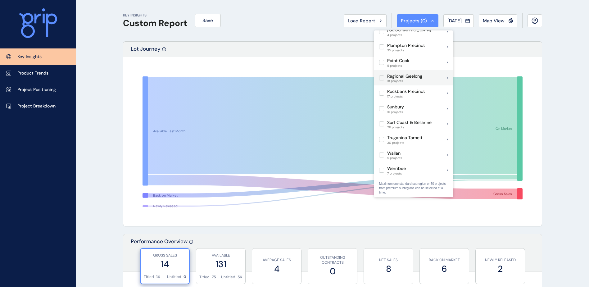
click at [381, 75] on label at bounding box center [381, 77] width 5 height 5
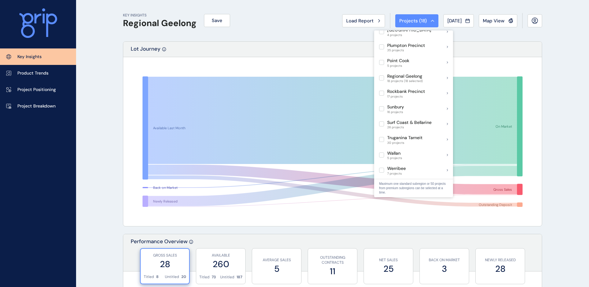
click at [390, 106] on rect at bounding box center [332, 141] width 405 height 155
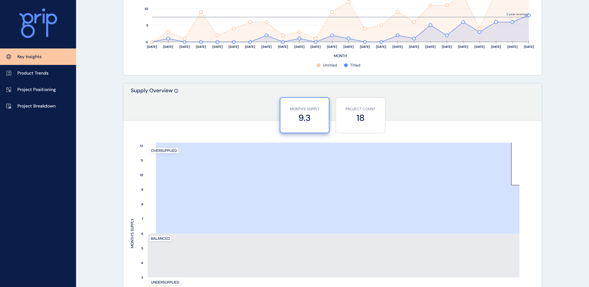
scroll to position [337, 0]
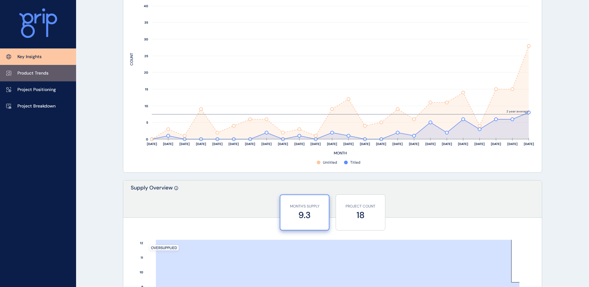
click at [35, 73] on p "Product Trends" at bounding box center [32, 73] width 31 height 6
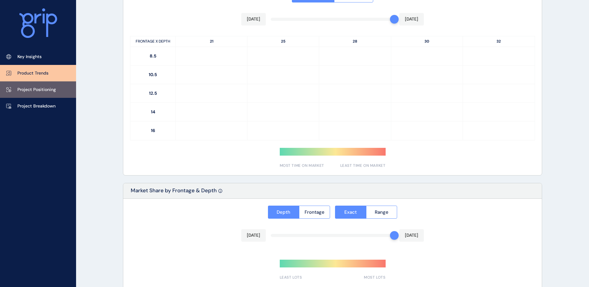
type input "**********"
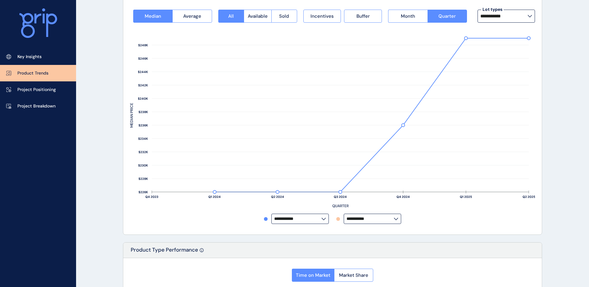
scroll to position [36, 0]
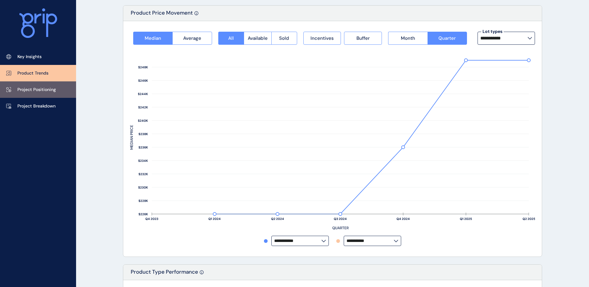
click at [46, 90] on p "Project Positioning" at bounding box center [36, 90] width 38 height 6
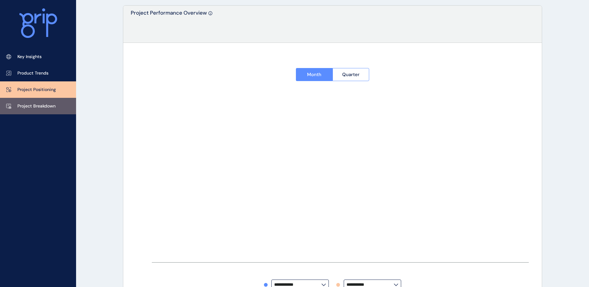
type input "**********"
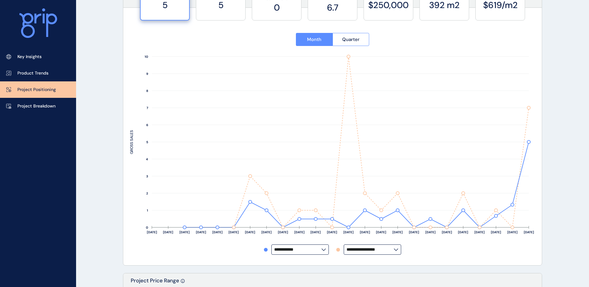
scroll to position [67, 0]
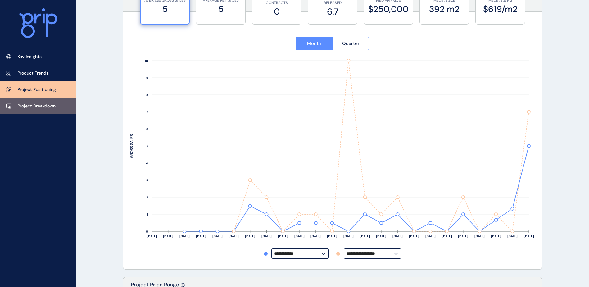
click at [33, 102] on link "Project Breakdown" at bounding box center [38, 106] width 76 height 16
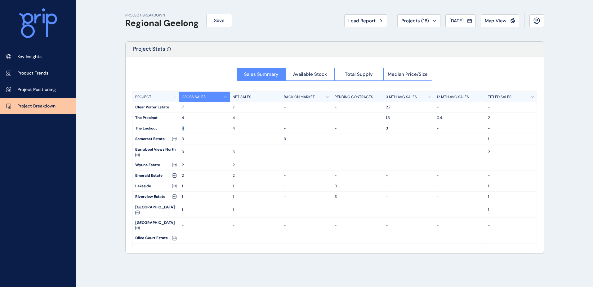
drag, startPoint x: 184, startPoint y: 129, endPoint x: 179, endPoint y: 128, distance: 5.4
click at [179, 128] on div "The Lookout 4 4 - - 3 - -" at bounding box center [335, 128] width 404 height 11
click at [34, 58] on p "Key Insights" at bounding box center [29, 57] width 24 height 6
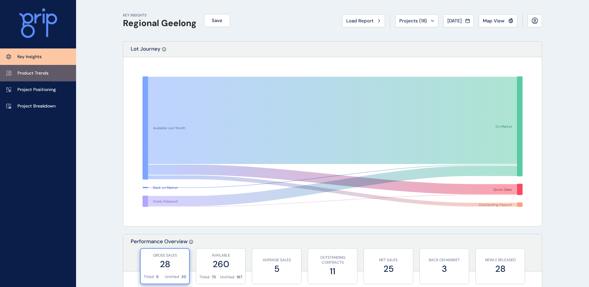
click at [42, 72] on p "Product Trends" at bounding box center [32, 73] width 31 height 6
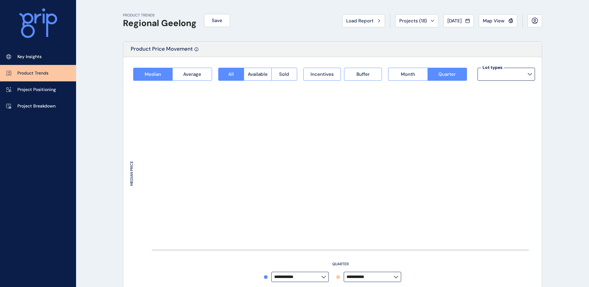
type input "**********"
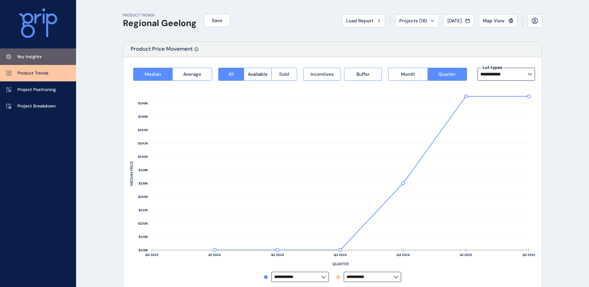
click at [37, 57] on p "Key Insights" at bounding box center [29, 57] width 24 height 6
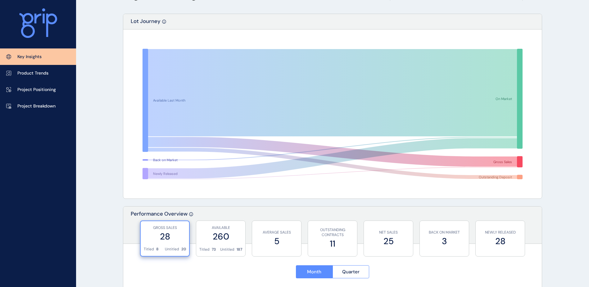
scroll to position [62, 0]
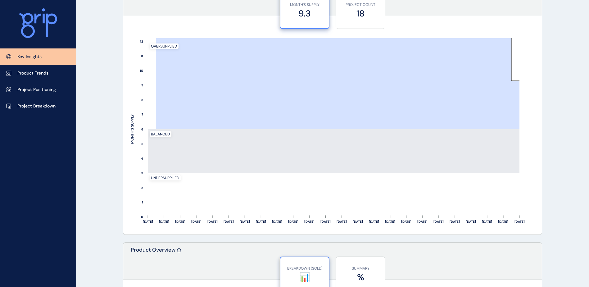
scroll to position [523, 0]
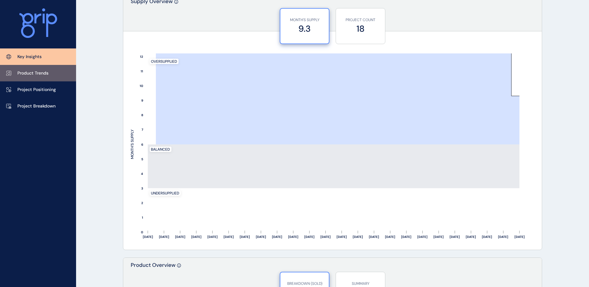
click at [45, 74] on p "Product Trends" at bounding box center [32, 73] width 31 height 6
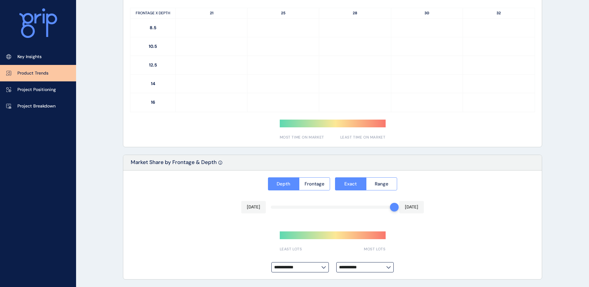
type input "**********"
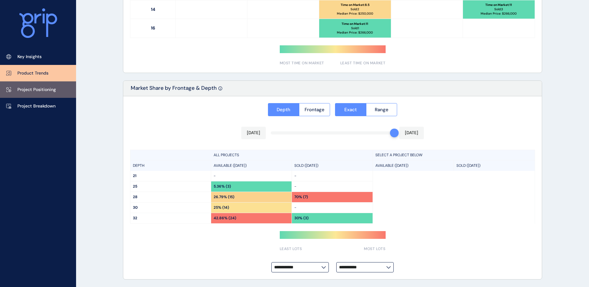
click at [43, 92] on p "Project Positioning" at bounding box center [36, 90] width 38 height 6
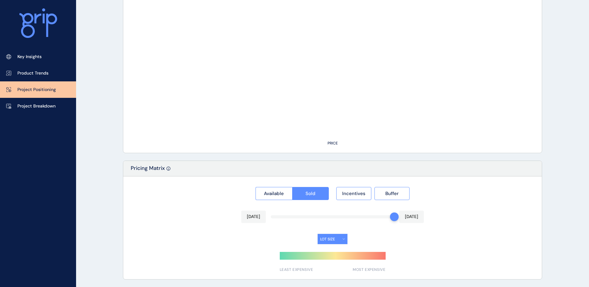
type input "**********"
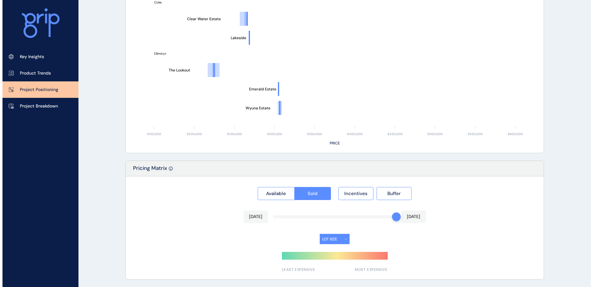
scroll to position [0, 0]
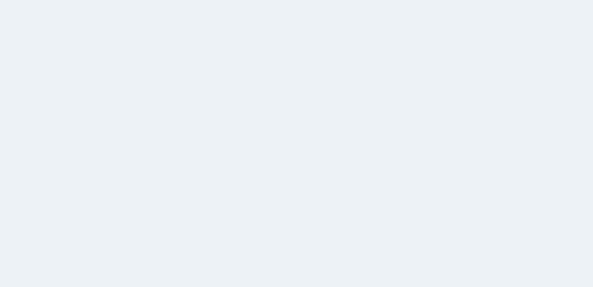
click at [45, 107] on html at bounding box center [296, 143] width 593 height 287
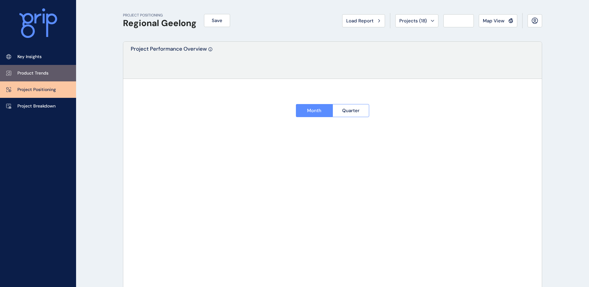
type input "**********"
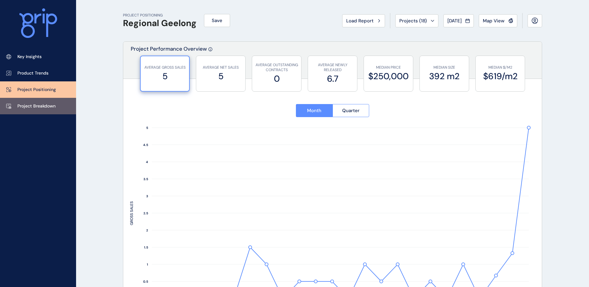
click at [31, 102] on link "Project Breakdown" at bounding box center [38, 106] width 76 height 16
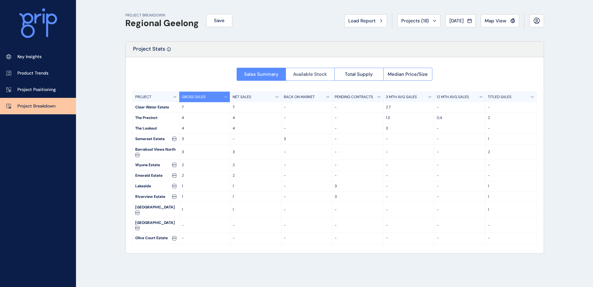
click at [310, 74] on span "Available Stock" at bounding box center [310, 74] width 34 height 6
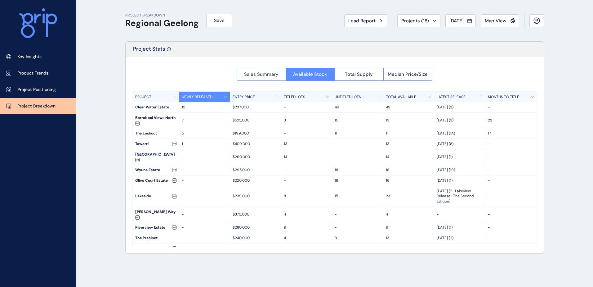
click at [257, 73] on span "Sales Summary" at bounding box center [261, 74] width 34 height 6
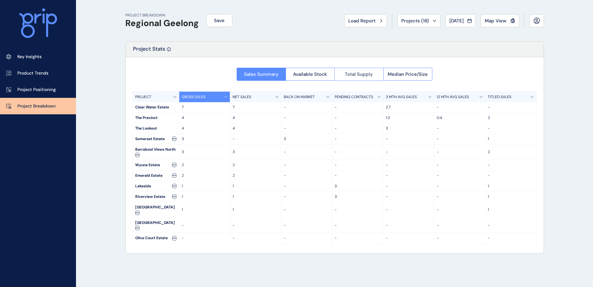
click at [350, 76] on span "Total Supply" at bounding box center [359, 74] width 28 height 6
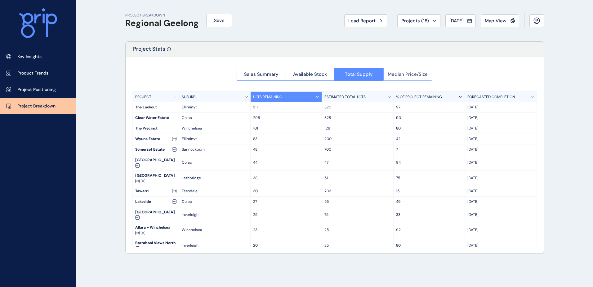
click at [411, 74] on span "Median Price/Size" at bounding box center [408, 74] width 40 height 6
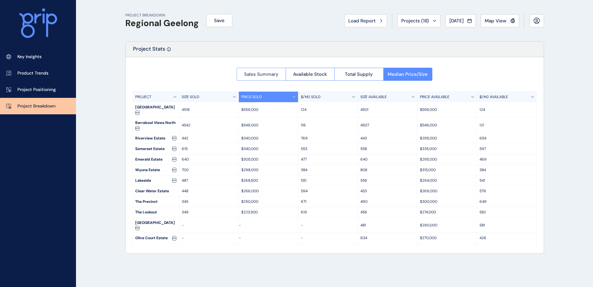
click at [277, 75] on span "Sales Summary" at bounding box center [261, 74] width 34 height 6
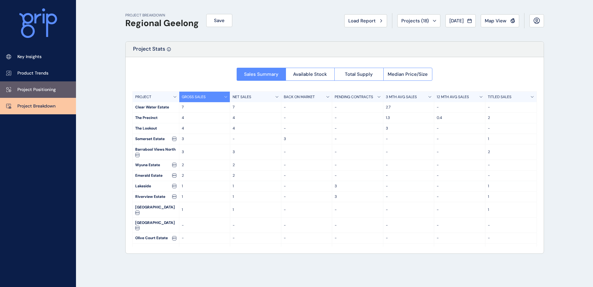
click at [45, 90] on p "Project Positioning" at bounding box center [36, 90] width 38 height 6
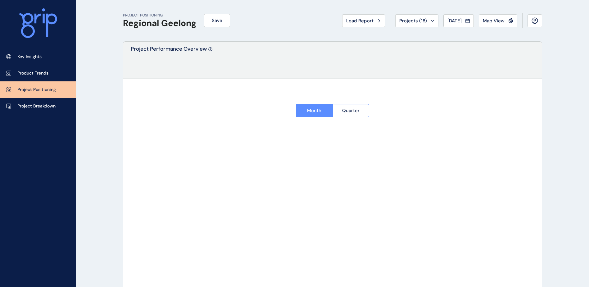
type input "**********"
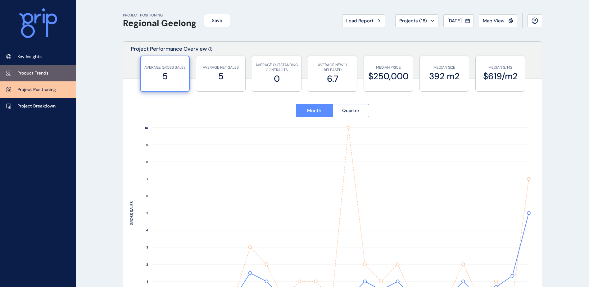
click at [28, 74] on p "Product Trends" at bounding box center [32, 73] width 31 height 6
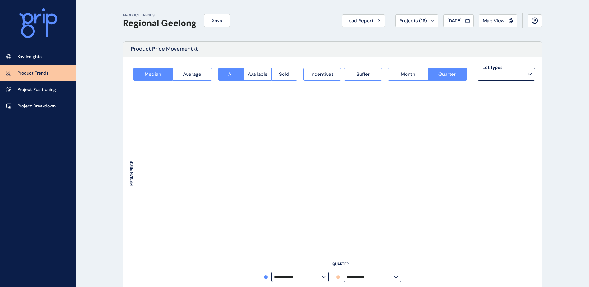
type input "**********"
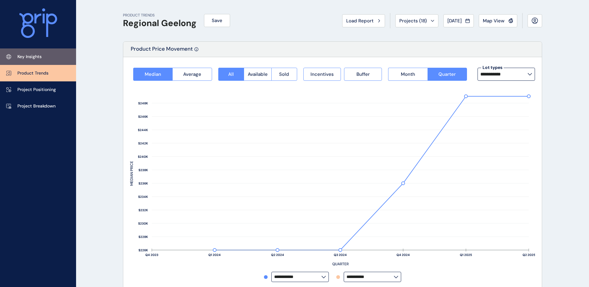
click at [44, 55] on link "Key Insights" at bounding box center [38, 56] width 76 height 16
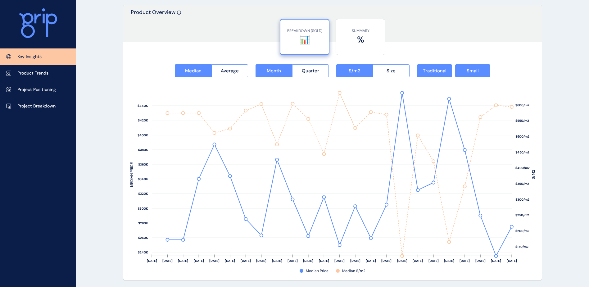
scroll to position [807, 0]
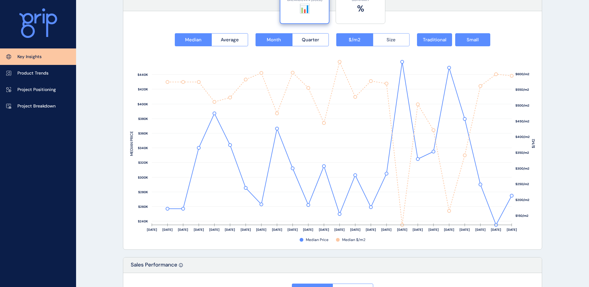
click at [387, 40] on span "Size" at bounding box center [390, 40] width 9 height 6
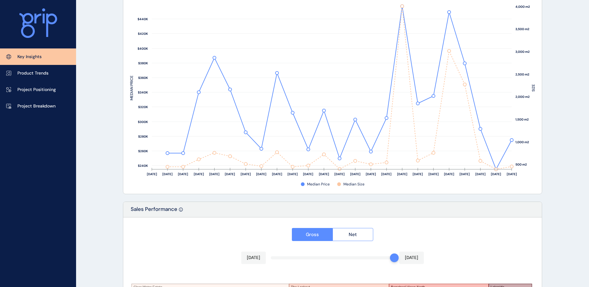
scroll to position [1020, 0]
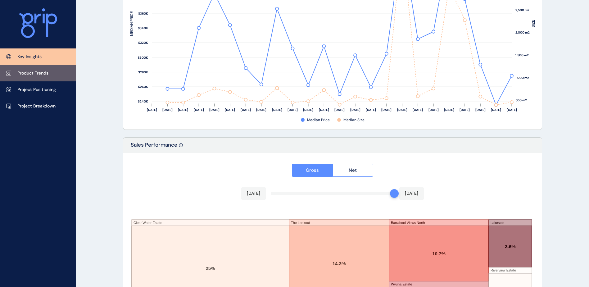
click at [61, 75] on link "Product Trends" at bounding box center [38, 73] width 76 height 16
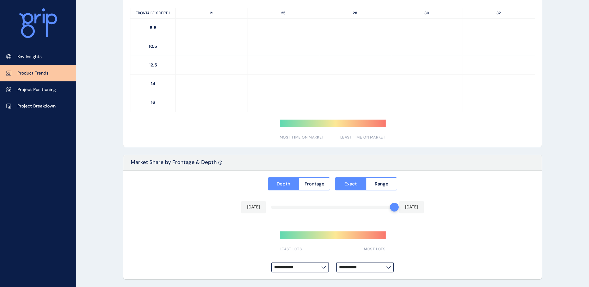
type input "**********"
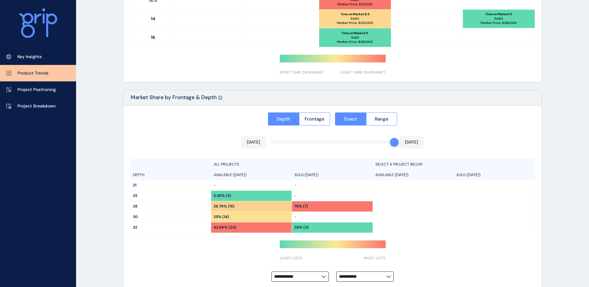
scroll to position [439, 0]
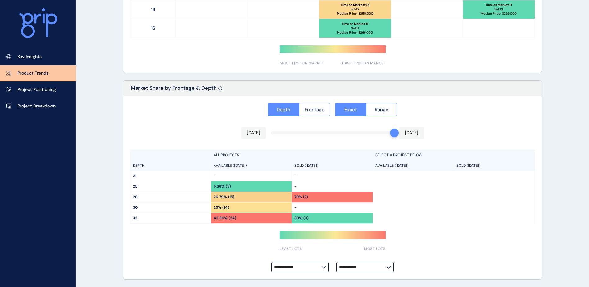
click at [306, 109] on span "Frontage" at bounding box center [314, 109] width 20 height 6
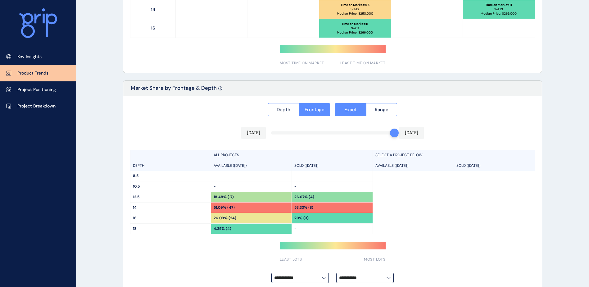
click at [277, 107] on span "Depth" at bounding box center [283, 109] width 14 height 6
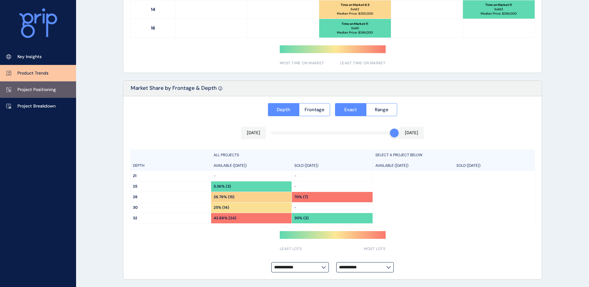
click at [26, 95] on link "Project Positioning" at bounding box center [38, 89] width 76 height 16
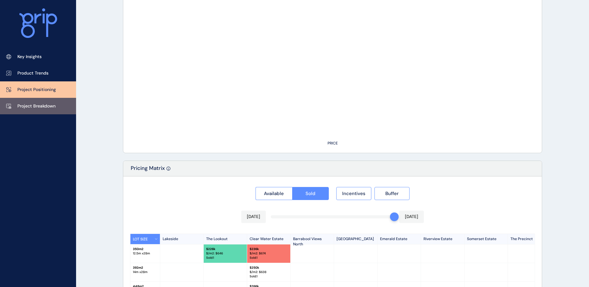
type input "**********"
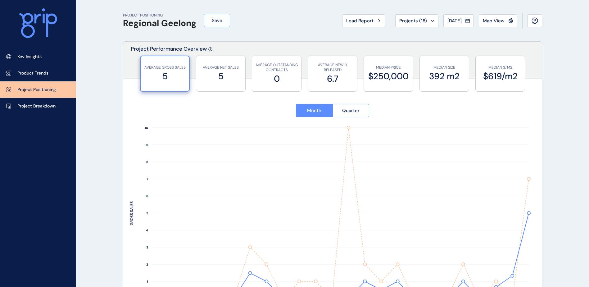
click at [215, 18] on span "Save" at bounding box center [217, 20] width 11 height 6
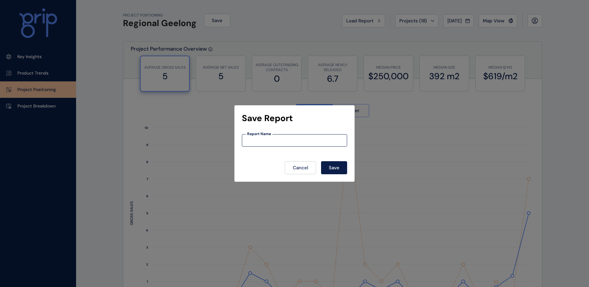
click at [265, 140] on input at bounding box center [294, 140] width 105 height 5
click at [274, 136] on div "Report Name" at bounding box center [294, 140] width 105 height 12
click at [269, 139] on input at bounding box center [294, 140] width 105 height 5
paste input "**********"
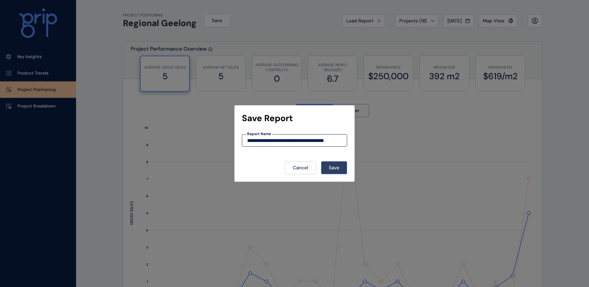
type input "**********"
click at [335, 166] on span "Save" at bounding box center [334, 167] width 11 height 6
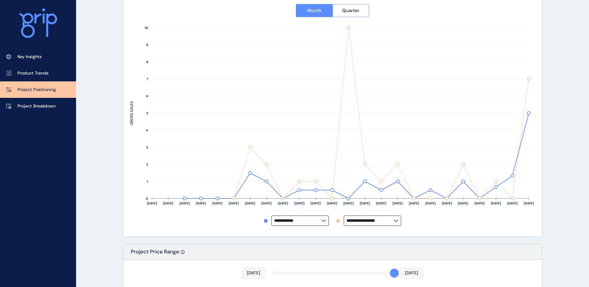
scroll to position [93, 0]
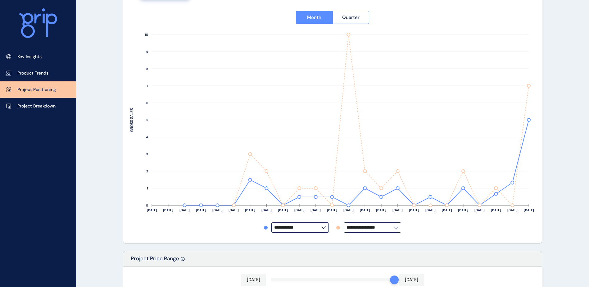
click at [385, 229] on input "**********" at bounding box center [369, 227] width 47 height 5
click at [389, 228] on input "**********" at bounding box center [369, 227] width 47 height 5
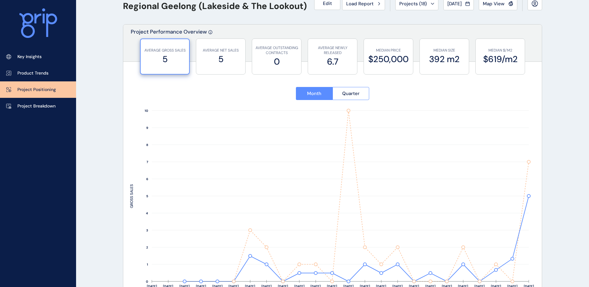
scroll to position [0, 0]
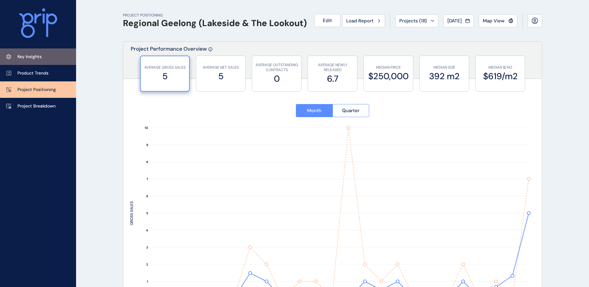
click at [47, 52] on link "Key Insights" at bounding box center [38, 56] width 76 height 16
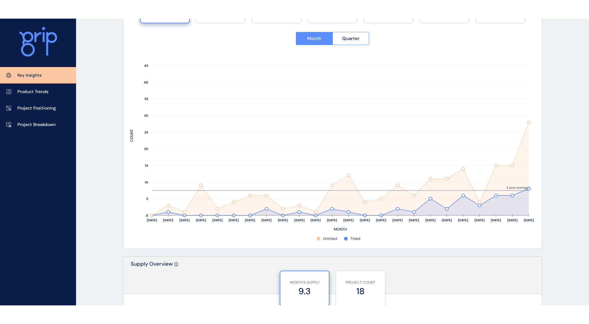
scroll to position [248, 0]
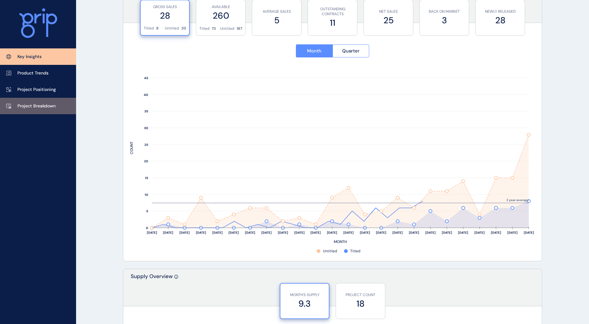
click at [39, 106] on p "Project Breakdown" at bounding box center [36, 106] width 38 height 6
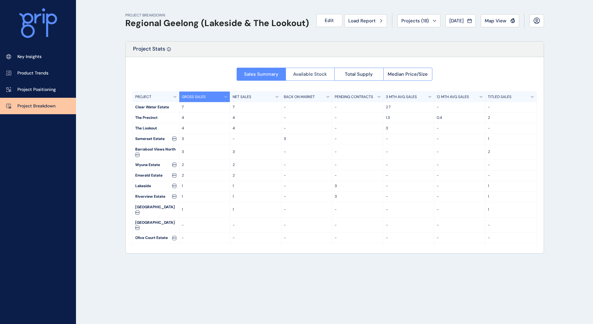
click at [321, 73] on span "Available Stock" at bounding box center [310, 74] width 34 height 6
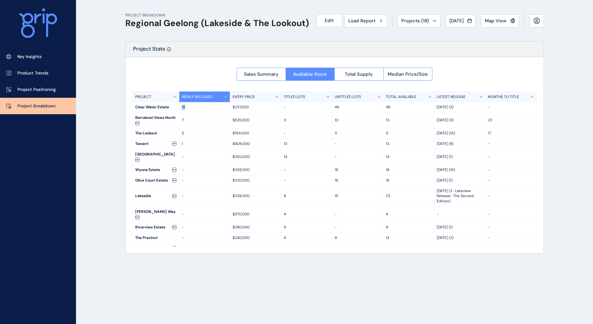
drag, startPoint x: 185, startPoint y: 107, endPoint x: 179, endPoint y: 107, distance: 5.6
click at [179, 107] on div "15" at bounding box center [204, 107] width 51 height 10
drag, startPoint x: 179, startPoint y: 107, endPoint x: 189, endPoint y: 108, distance: 9.6
click at [189, 108] on p "15" at bounding box center [205, 107] width 46 height 5
click at [365, 78] on button "Total Supply" at bounding box center [359, 74] width 49 height 13
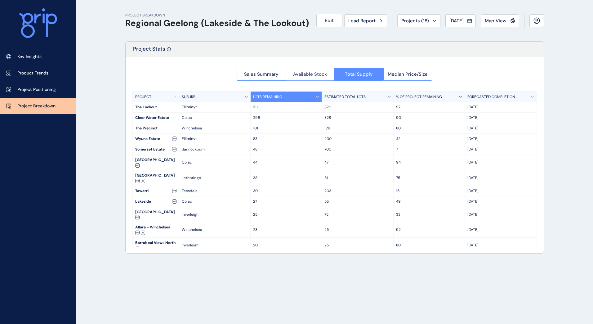
click at [307, 75] on span "Available Stock" at bounding box center [310, 74] width 34 height 6
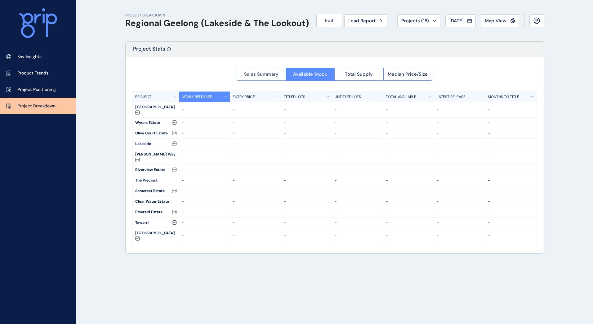
click at [258, 74] on div at bounding box center [335, 155] width 418 height 196
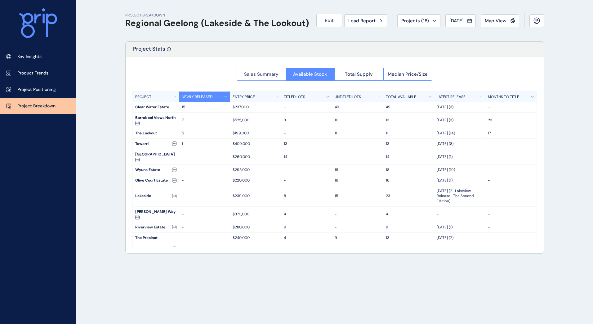
click at [264, 74] on span "Sales Summary" at bounding box center [261, 74] width 34 height 6
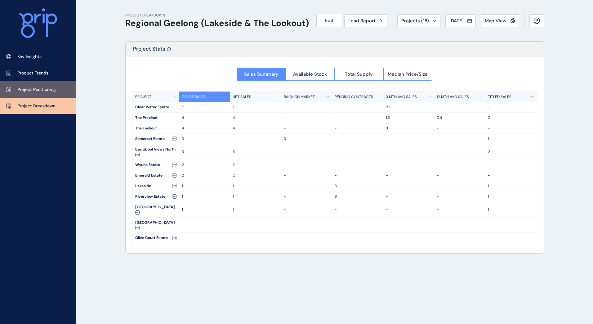
click at [41, 88] on p "Project Positioning" at bounding box center [36, 90] width 38 height 6
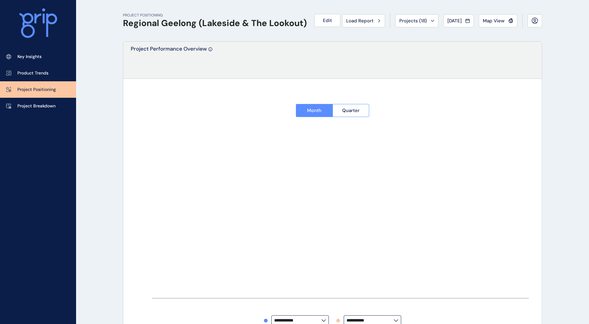
type input "**********"
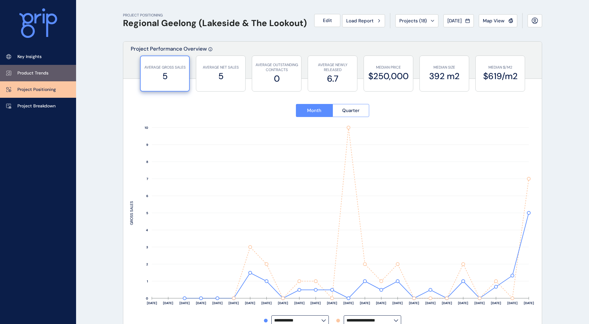
click at [46, 74] on p "Product Trends" at bounding box center [32, 73] width 31 height 6
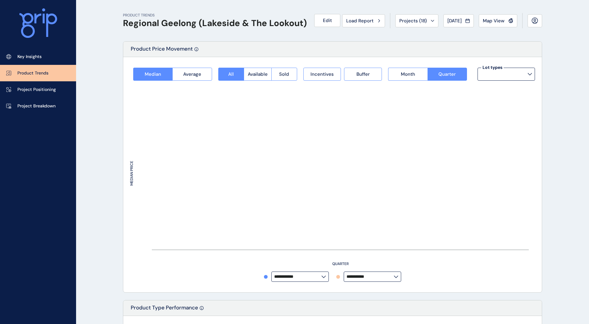
type input "**********"
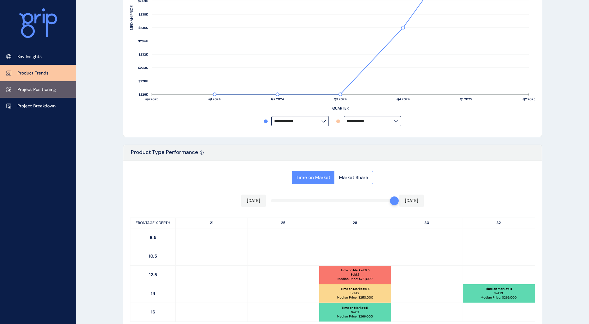
scroll to position [154, 0]
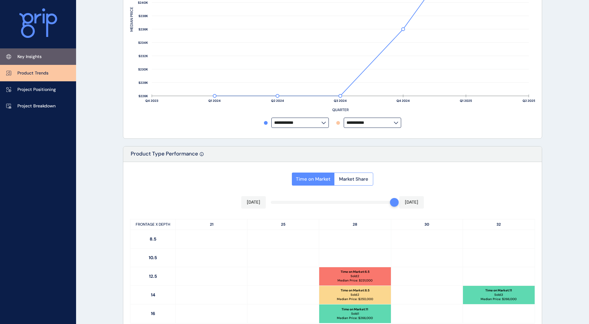
click at [54, 56] on link "Key Insights" at bounding box center [38, 56] width 76 height 16
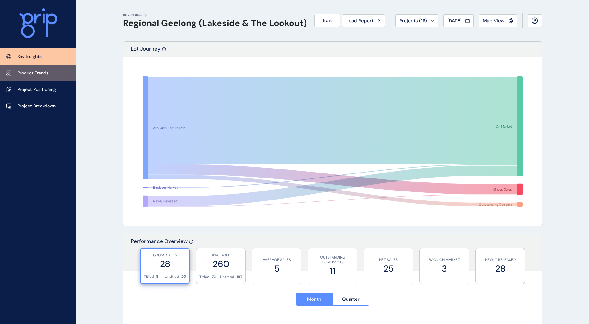
click at [52, 78] on link "Product Trends" at bounding box center [38, 73] width 76 height 16
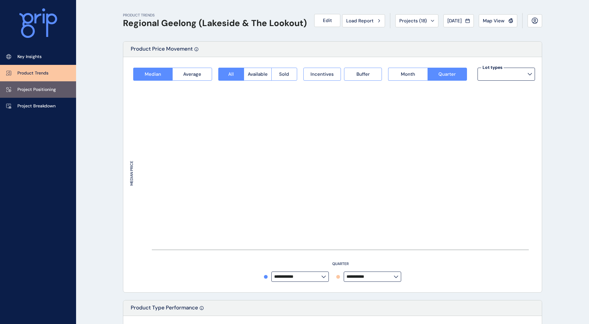
type input "**********"
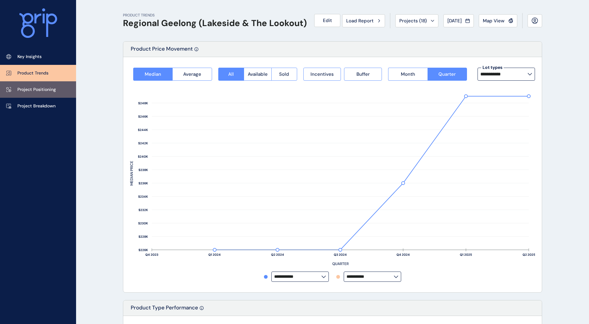
click at [49, 91] on p "Project Positioning" at bounding box center [36, 90] width 38 height 6
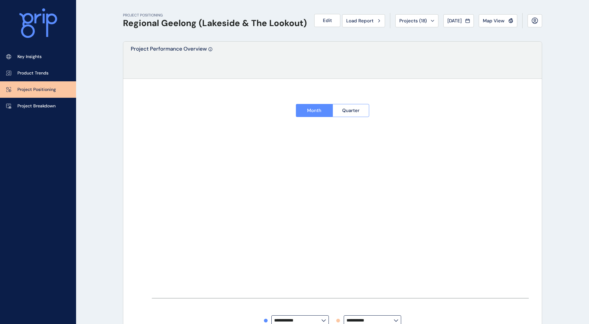
type input "**********"
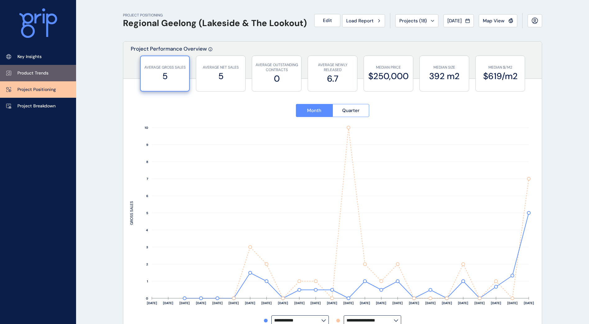
click at [47, 71] on p "Product Trends" at bounding box center [32, 73] width 31 height 6
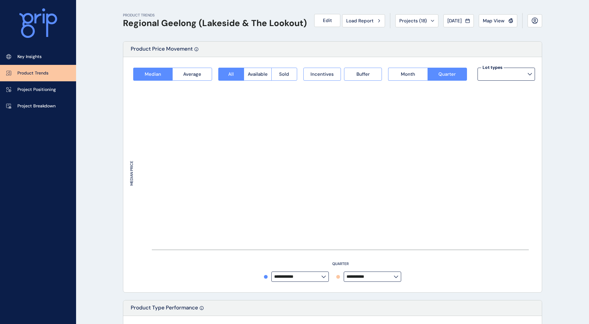
type input "**********"
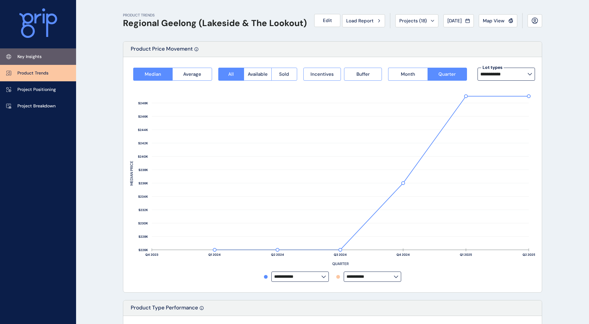
click at [47, 57] on link "Key Insights" at bounding box center [38, 56] width 76 height 16
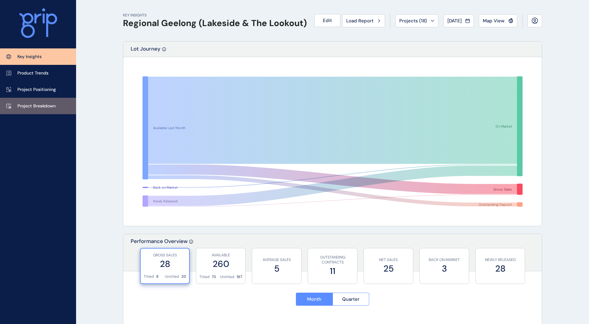
click at [34, 103] on p "Project Breakdown" at bounding box center [36, 106] width 38 height 6
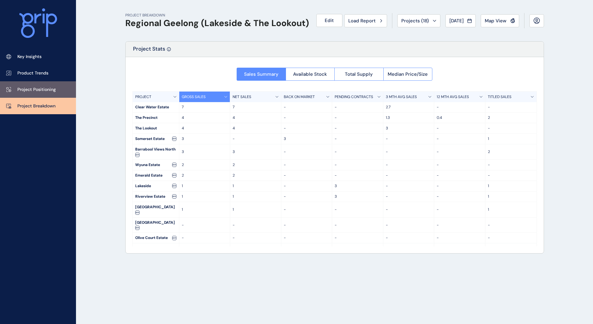
click at [38, 93] on link "Project Positioning" at bounding box center [38, 89] width 76 height 16
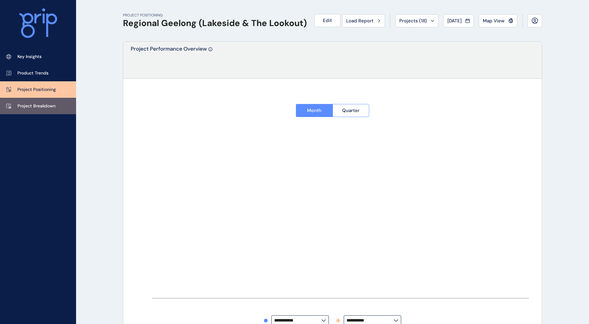
type input "**********"
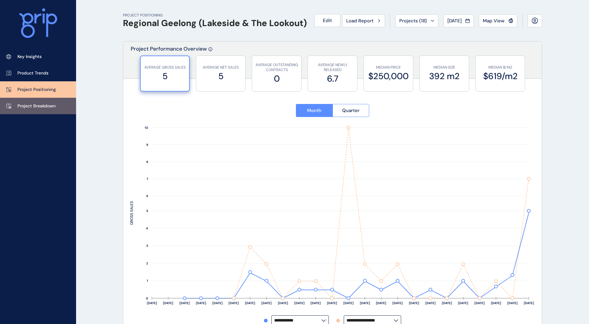
click at [40, 105] on p "Project Breakdown" at bounding box center [36, 106] width 38 height 6
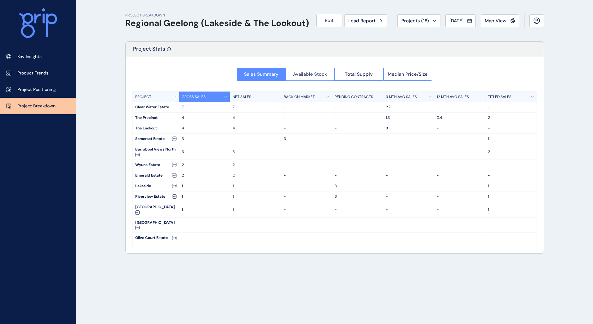
click at [304, 79] on button "Available Stock" at bounding box center [310, 74] width 49 height 13
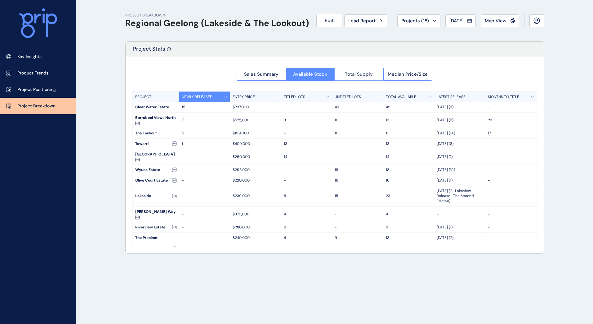
click at [361, 74] on span "Total Supply" at bounding box center [359, 74] width 28 height 6
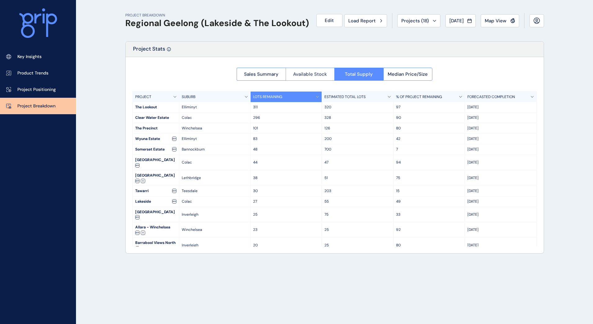
click at [318, 74] on span "Available Stock" at bounding box center [310, 74] width 34 height 6
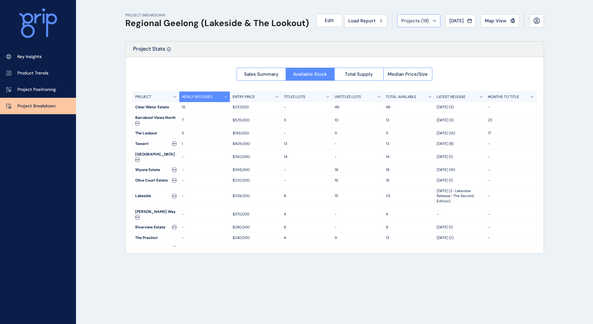
click at [417, 20] on span "Projects ( 18 )" at bounding box center [416, 21] width 28 height 6
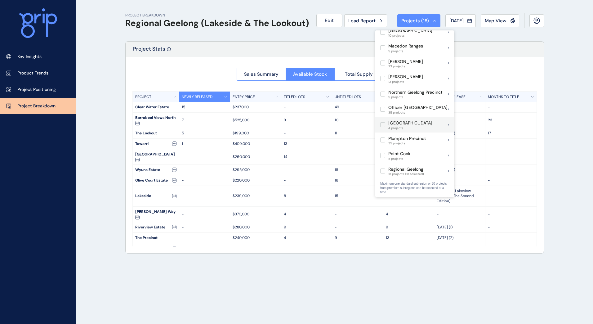
scroll to position [372, 0]
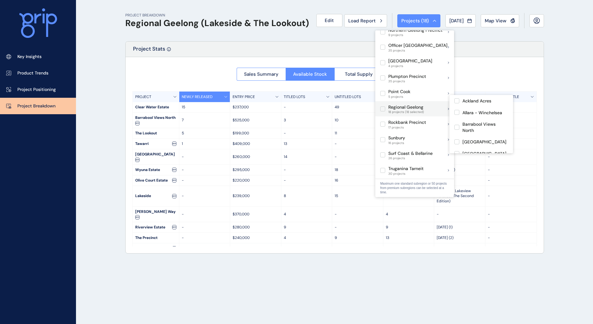
click at [443, 103] on div "Regional Geelong 18 projects (18 selected)" at bounding box center [414, 109] width 79 height 16
click at [448, 108] on icon at bounding box center [448, 109] width 1 height 2
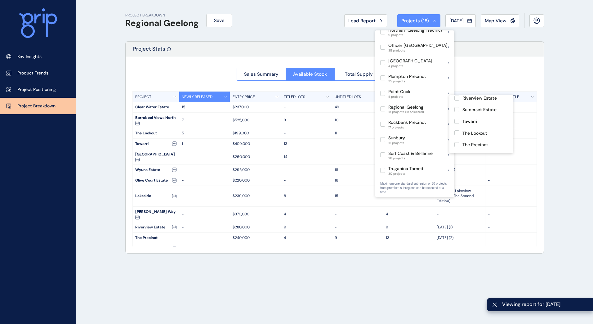
scroll to position [158, 0]
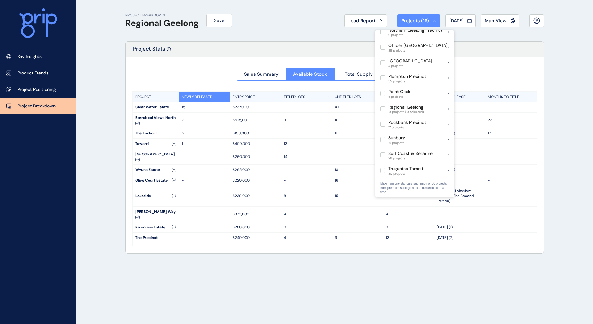
click at [495, 23] on span "Map View" at bounding box center [496, 21] width 22 height 6
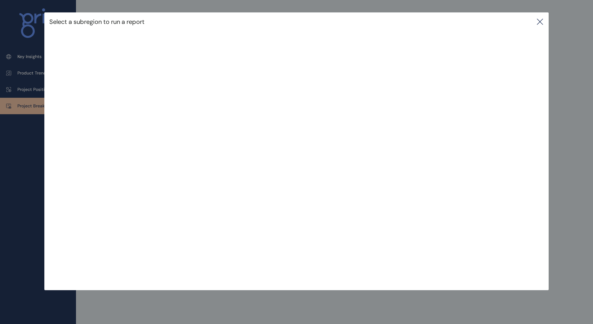
click at [542, 21] on icon at bounding box center [540, 21] width 7 height 7
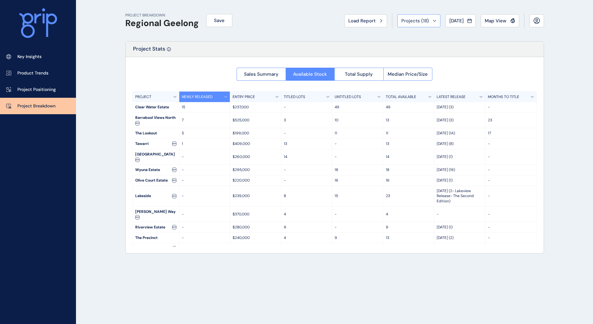
click at [431, 22] on div "Projects ( 18 )" at bounding box center [419, 21] width 35 height 6
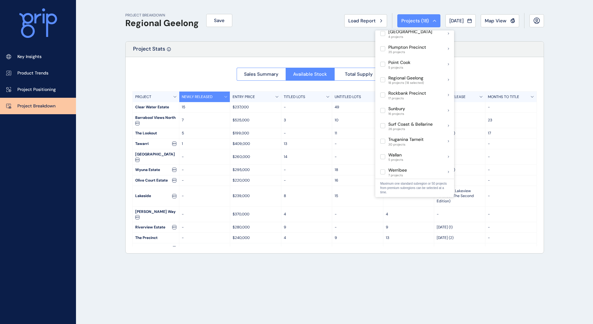
scroll to position [403, 0]
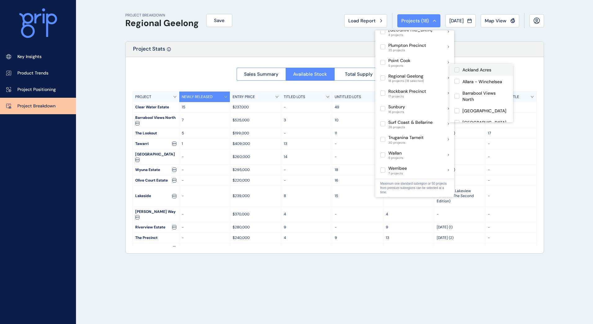
click at [457, 71] on label at bounding box center [457, 69] width 5 height 5
click at [458, 81] on label at bounding box center [457, 81] width 5 height 5
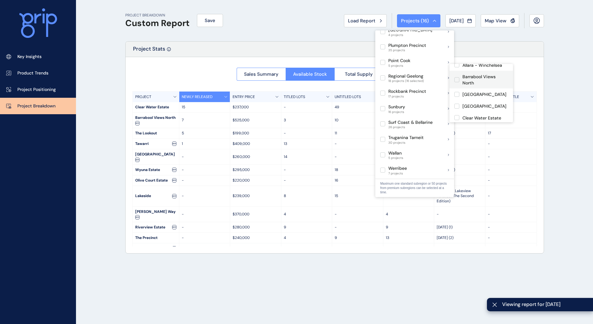
scroll to position [31, 0]
click at [458, 80] on label at bounding box center [457, 79] width 5 height 5
click at [457, 92] on label at bounding box center [457, 91] width 5 height 5
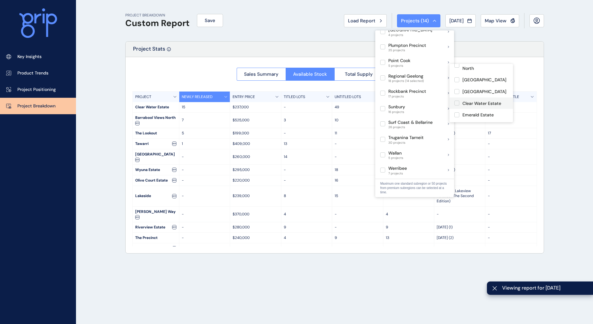
scroll to position [62, 0]
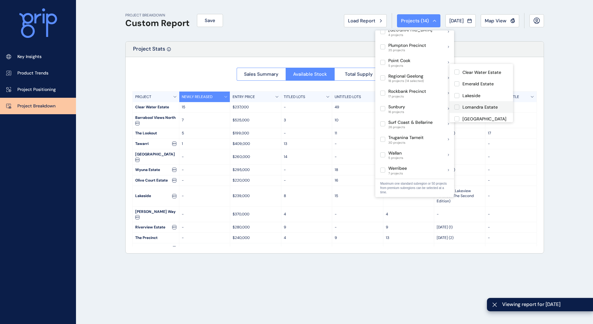
click at [457, 106] on label at bounding box center [457, 107] width 5 height 5
click at [458, 98] on label at bounding box center [457, 99] width 5 height 5
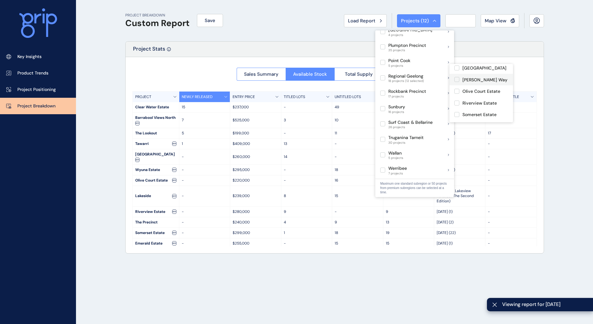
scroll to position [124, 0]
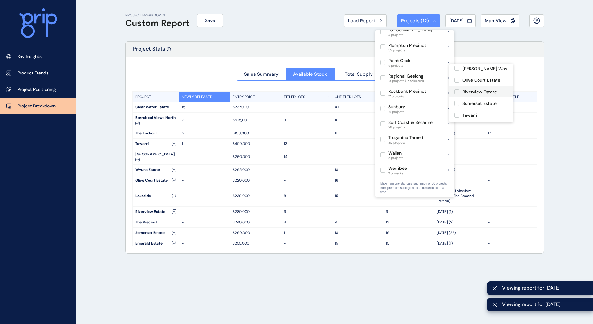
drag, startPoint x: 456, startPoint y: 92, endPoint x: 457, endPoint y: 95, distance: 3.2
click at [456, 92] on label at bounding box center [457, 91] width 5 height 5
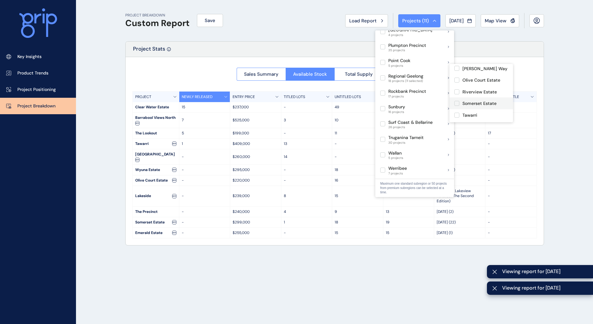
click at [458, 102] on label at bounding box center [457, 103] width 5 height 5
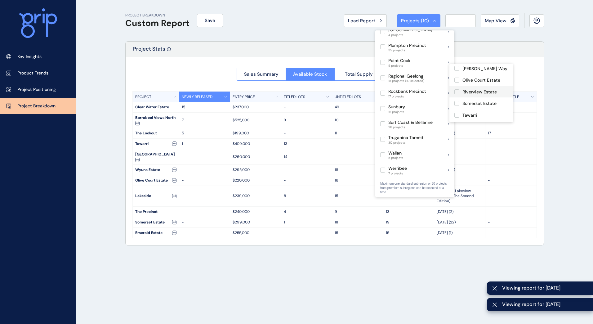
scroll to position [155, 0]
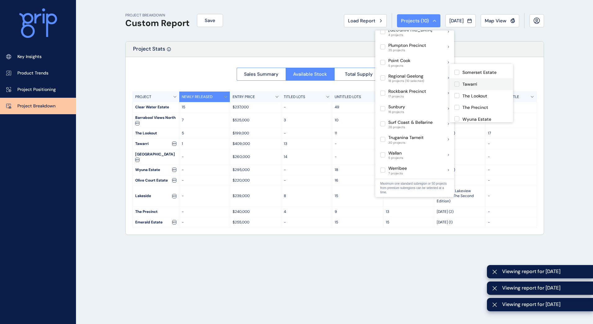
click at [458, 84] on label at bounding box center [457, 84] width 5 height 5
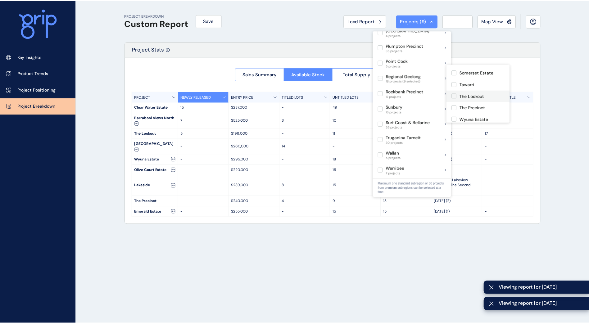
scroll to position [158, 0]
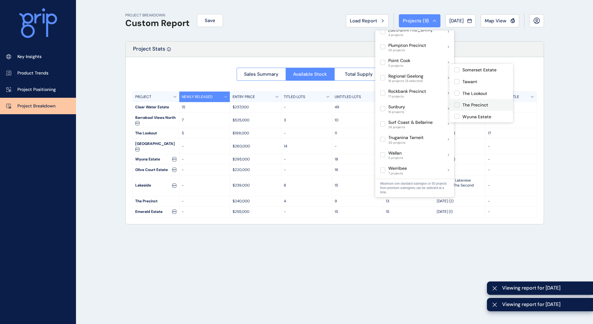
drag, startPoint x: 457, startPoint y: 104, endPoint x: 458, endPoint y: 108, distance: 4.5
click at [457, 104] on label at bounding box center [457, 104] width 5 height 5
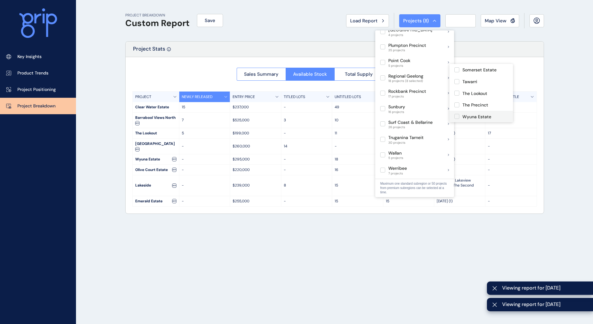
click at [458, 116] on label at bounding box center [457, 116] width 5 height 5
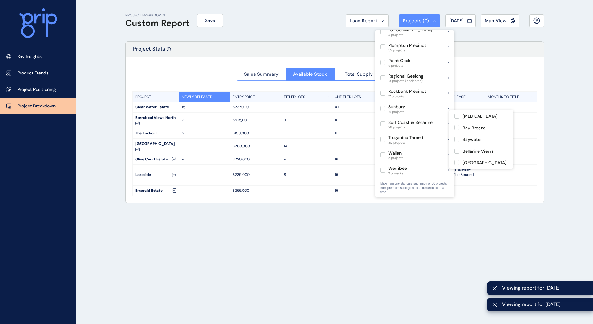
click at [264, 76] on span "Sales Summary" at bounding box center [261, 74] width 34 height 6
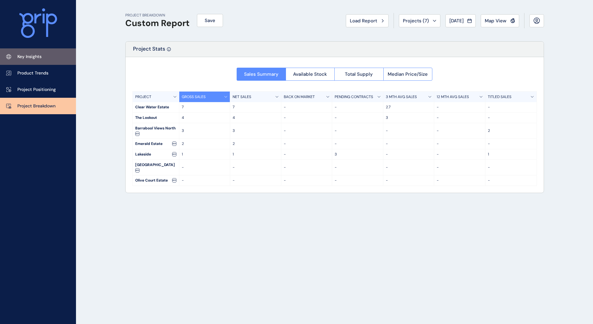
click at [34, 60] on link "Key Insights" at bounding box center [38, 56] width 76 height 16
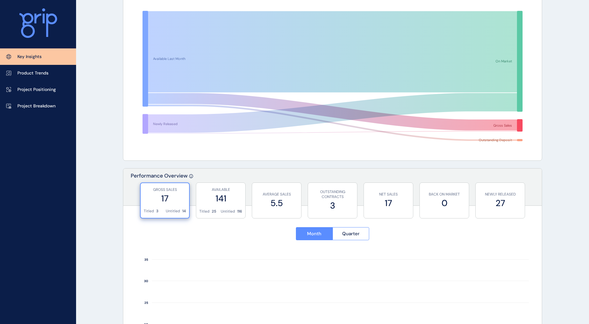
scroll to position [62, 0]
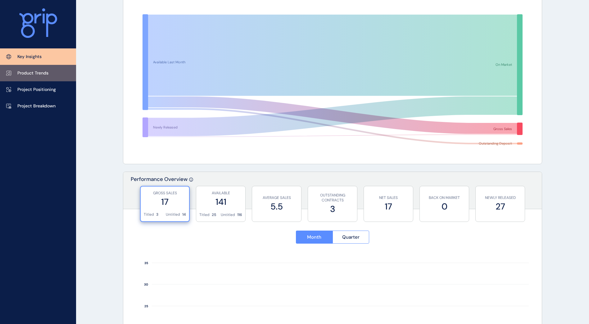
click at [40, 74] on p "Product Trends" at bounding box center [32, 73] width 31 height 6
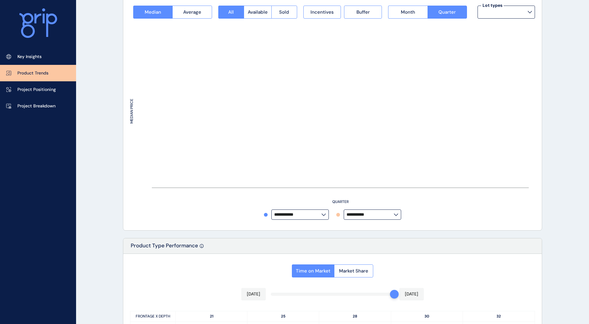
type input "**********"
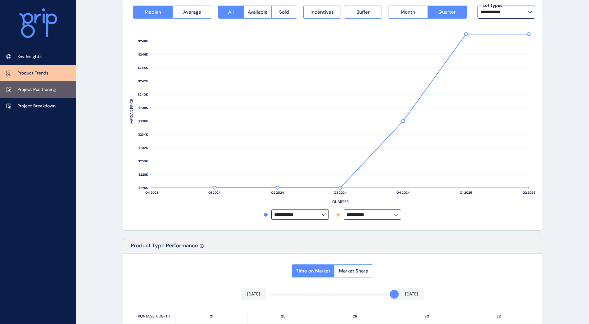
click at [38, 89] on p "Project Positioning" at bounding box center [36, 90] width 38 height 6
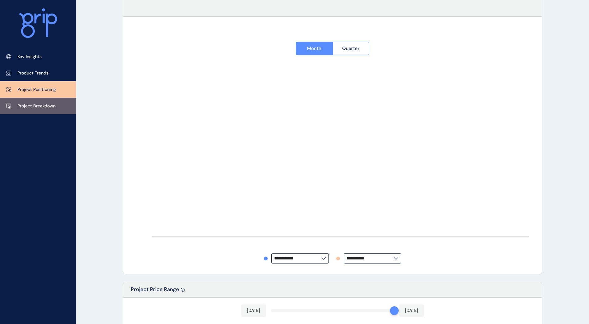
type input "**********"
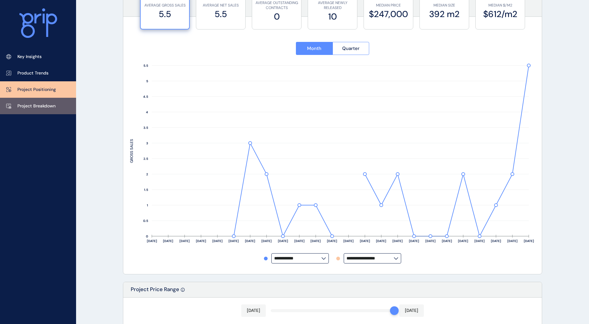
click at [39, 106] on p "Project Breakdown" at bounding box center [36, 106] width 38 height 6
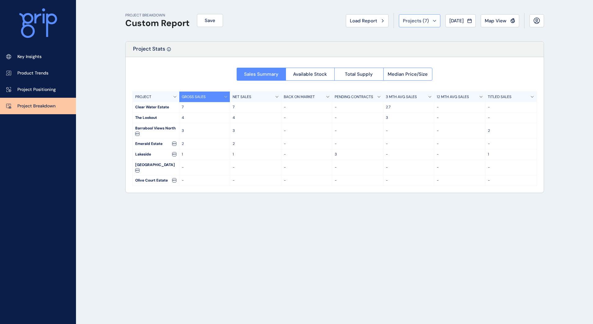
click at [433, 21] on icon at bounding box center [435, 21] width 4 height 2
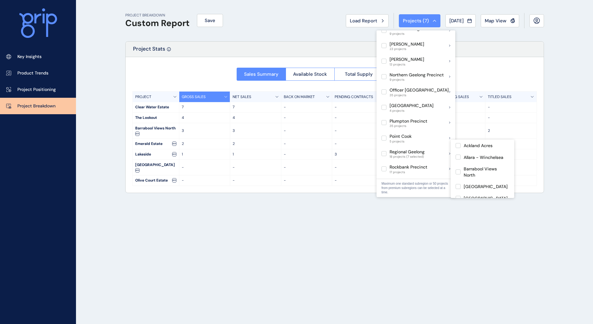
scroll to position [158, 0]
click at [459, 192] on label at bounding box center [458, 192] width 5 height 5
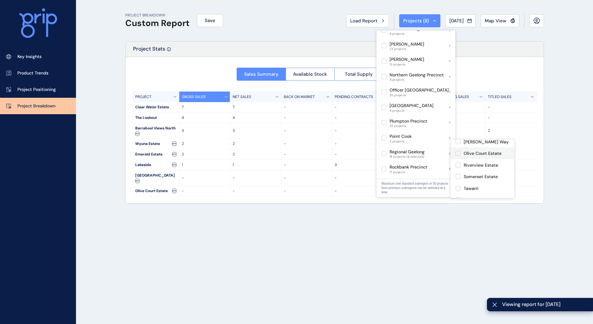
scroll to position [158, 0]
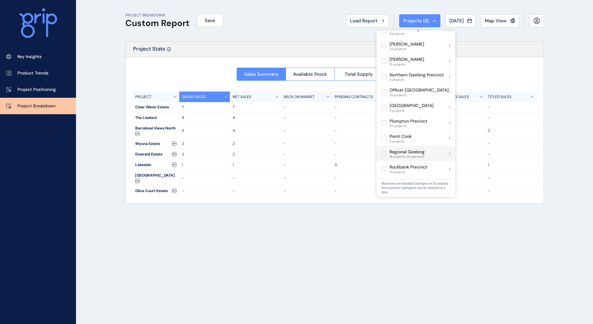
click at [450, 152] on icon at bounding box center [449, 153] width 1 height 2
click at [383, 151] on label at bounding box center [384, 153] width 5 height 5
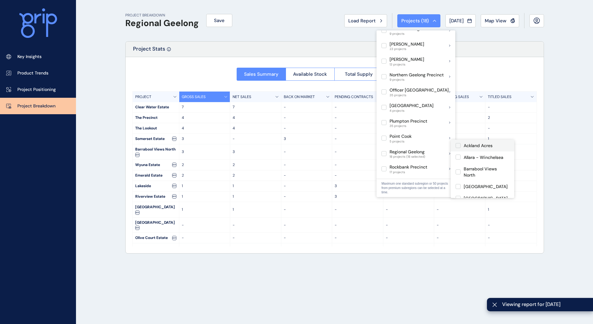
click at [460, 147] on label at bounding box center [458, 145] width 5 height 5
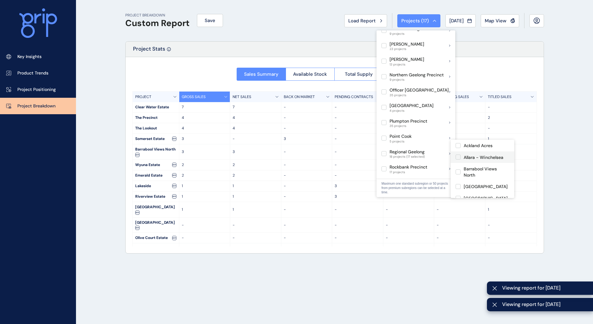
click at [459, 157] on label at bounding box center [458, 157] width 5 height 5
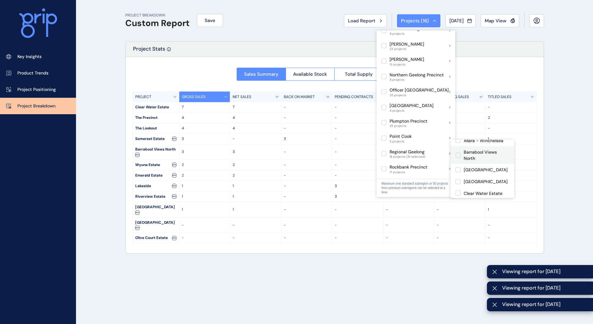
scroll to position [31, 0]
click at [458, 156] on label at bounding box center [458, 155] width 5 height 5
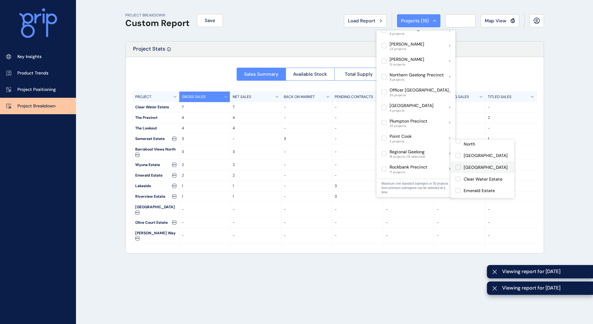
click at [459, 167] on label at bounding box center [458, 167] width 5 height 5
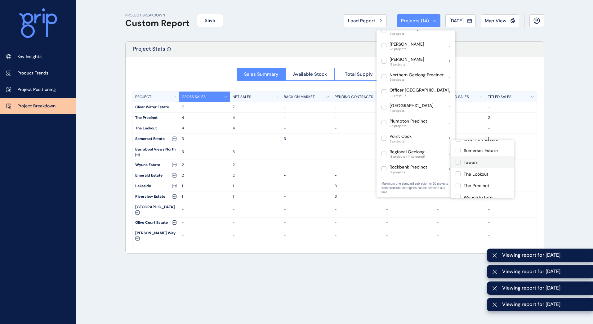
scroll to position [158, 0]
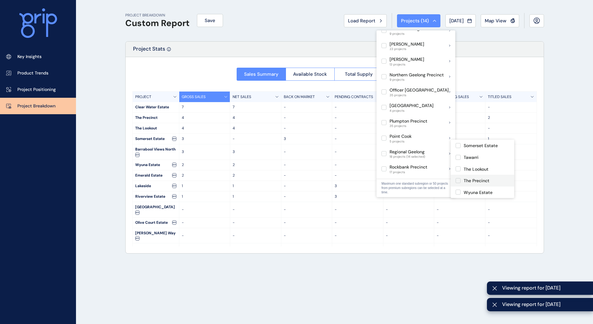
click at [458, 180] on label at bounding box center [458, 180] width 5 height 5
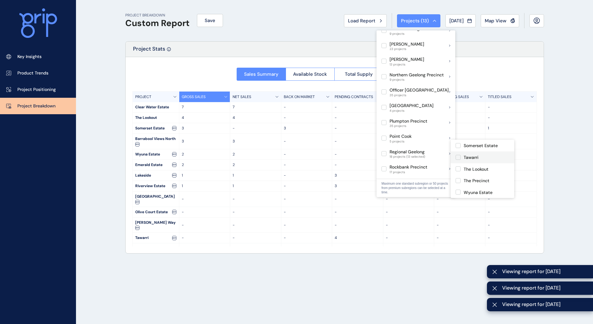
click at [459, 158] on label at bounding box center [458, 157] width 5 height 5
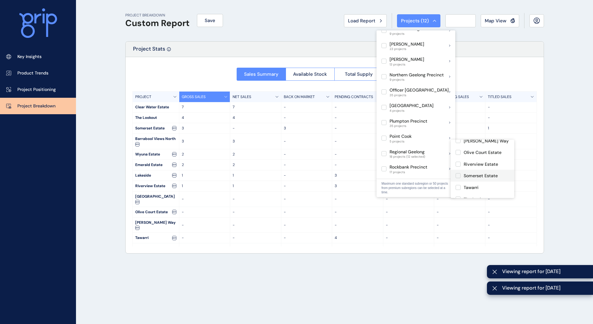
scroll to position [127, 0]
drag, startPoint x: 459, startPoint y: 175, endPoint x: 458, endPoint y: 169, distance: 6.3
click at [459, 175] on label at bounding box center [458, 176] width 5 height 5
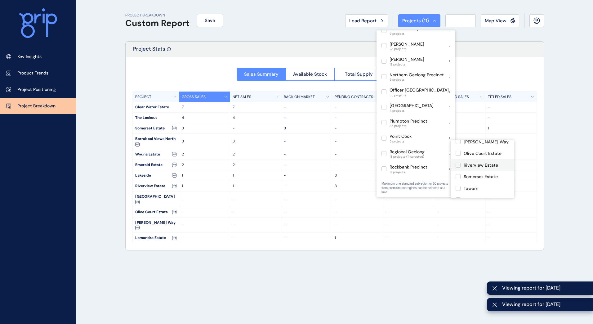
click at [458, 164] on label at bounding box center [458, 165] width 5 height 5
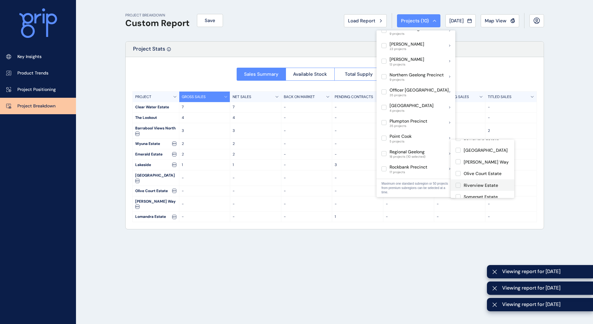
scroll to position [96, 0]
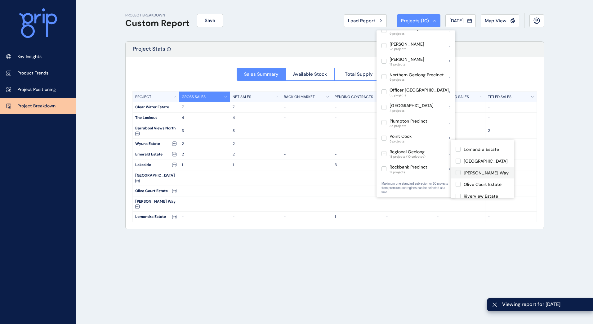
click at [457, 171] on label at bounding box center [458, 172] width 5 height 5
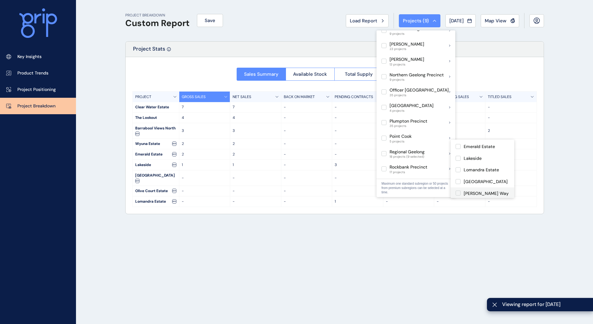
scroll to position [65, 0]
click at [458, 179] on label at bounding box center [458, 180] width 5 height 5
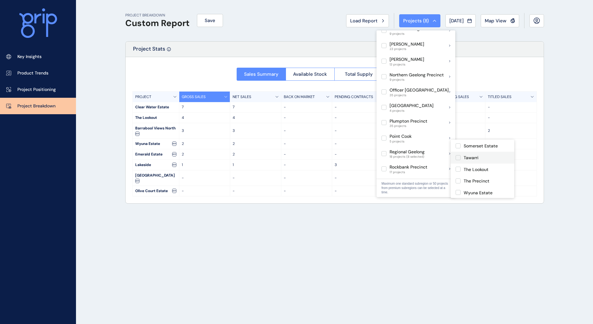
scroll to position [158, 0]
click at [458, 222] on div "PROJECT BREAKDOWN Custom Report Save Load Report Projects ( 8 ) Jul 2025 2025 <…" at bounding box center [335, 162] width 434 height 324
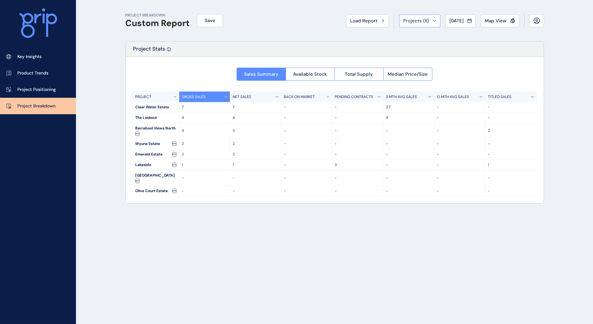
click at [433, 21] on icon at bounding box center [435, 21] width 4 height 2
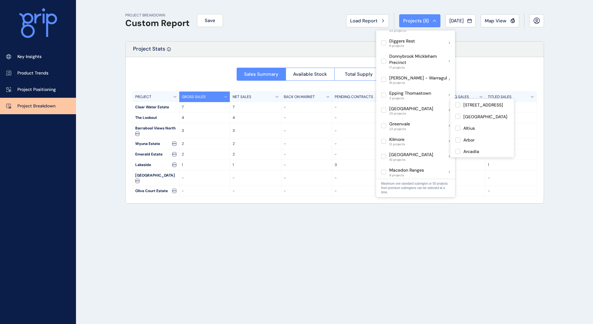
scroll to position [403, 0]
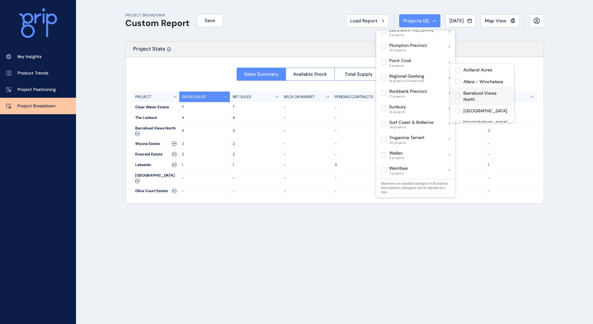
click at [459, 95] on label at bounding box center [458, 96] width 5 height 5
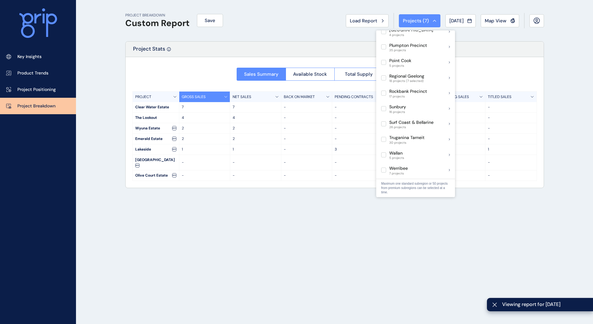
click at [289, 218] on div "PROJECT BREAKDOWN Custom Report Save Load Report Projects ( 7 ) Jul 2025 2025 <…" at bounding box center [335, 162] width 434 height 324
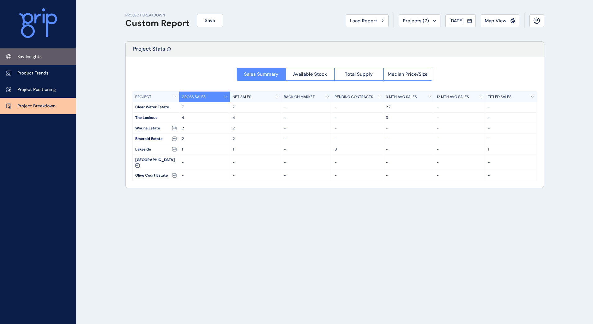
click at [41, 53] on link "Key Insights" at bounding box center [38, 56] width 76 height 16
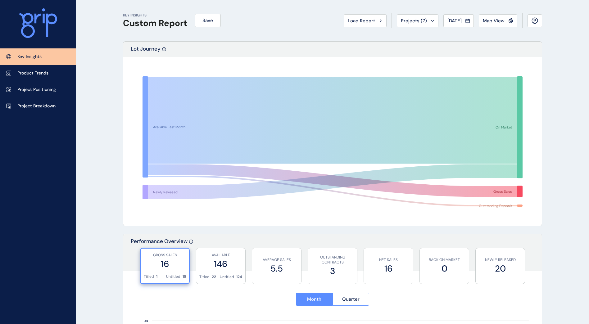
click at [154, 23] on h1 "Custom Report" at bounding box center [155, 23] width 64 height 11
click at [25, 57] on p "Key Insights" at bounding box center [29, 57] width 24 height 6
click at [50, 76] on link "Product Trends" at bounding box center [38, 73] width 76 height 16
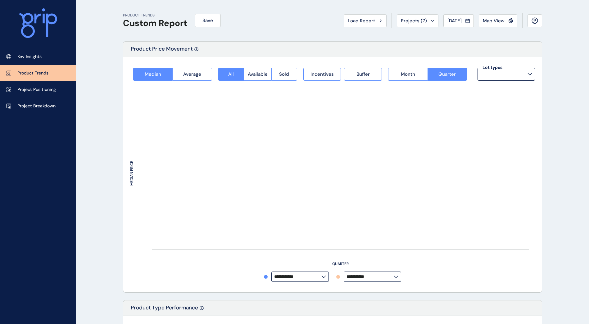
type input "**********"
click at [47, 91] on p "Project Positioning" at bounding box center [36, 90] width 38 height 6
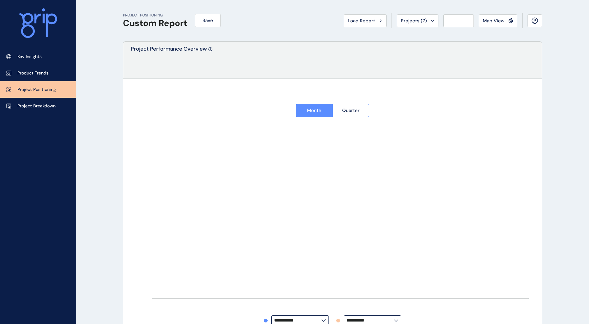
type input "**********"
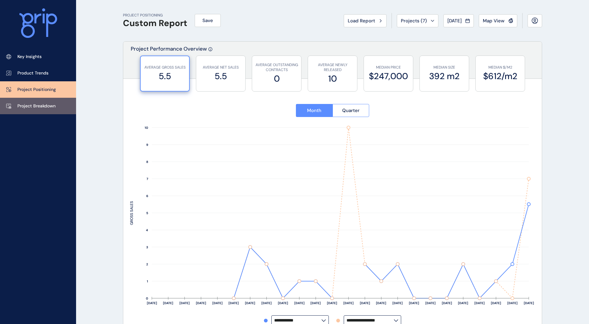
click at [40, 107] on p "Project Breakdown" at bounding box center [36, 106] width 38 height 6
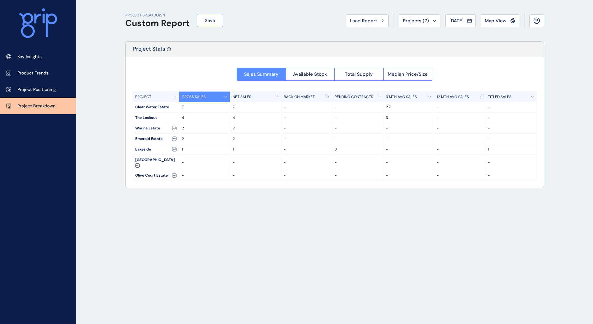
click at [208, 18] on span "Save" at bounding box center [210, 20] width 11 height 6
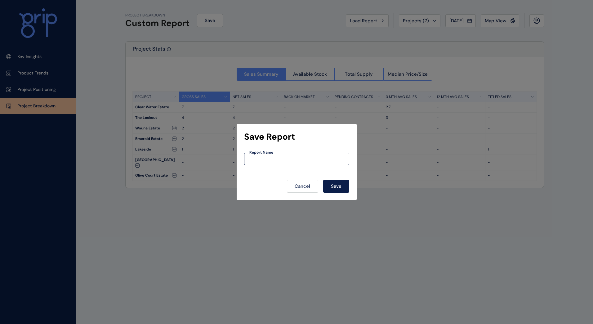
click at [272, 158] on input at bounding box center [297, 158] width 105 height 5
click at [284, 155] on div "Report Name" at bounding box center [296, 159] width 105 height 12
click at [287, 161] on input at bounding box center [297, 158] width 105 height 5
paste input "**********"
drag, startPoint x: 285, startPoint y: 159, endPoint x: 218, endPoint y: 159, distance: 66.4
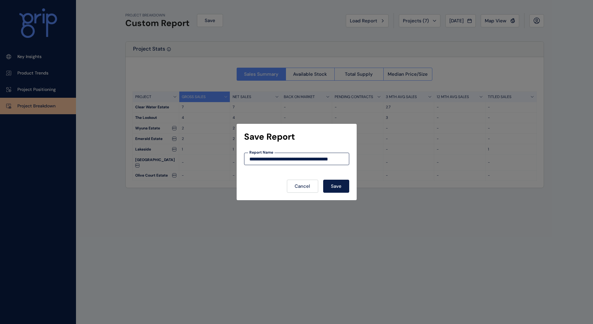
click at [218, 159] on div "**********" at bounding box center [296, 162] width 593 height 324
type input "**********"
click at [345, 185] on button "Save" at bounding box center [336, 186] width 26 height 13
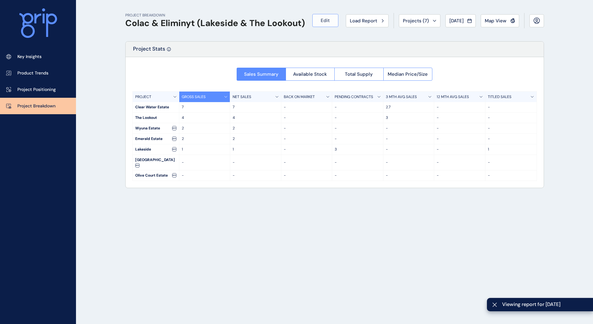
click at [316, 21] on button "Edit" at bounding box center [325, 20] width 26 height 13
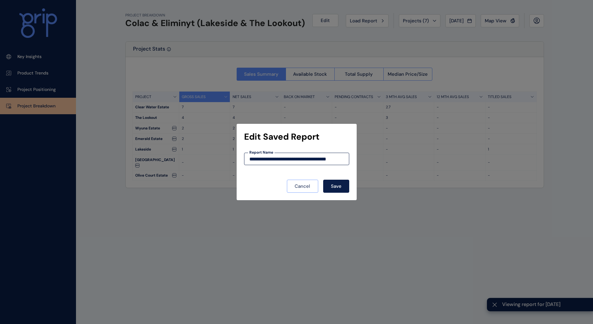
click at [294, 190] on button "Cancel" at bounding box center [302, 186] width 31 height 13
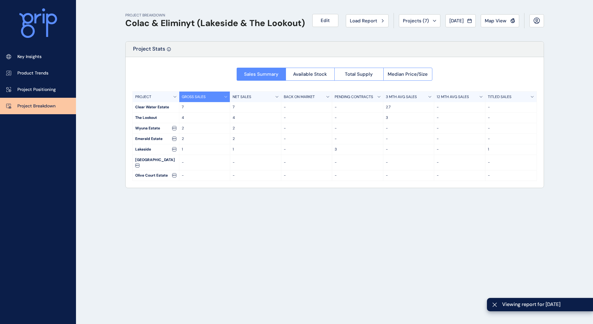
click at [43, 25] on icon at bounding box center [38, 23] width 38 height 30
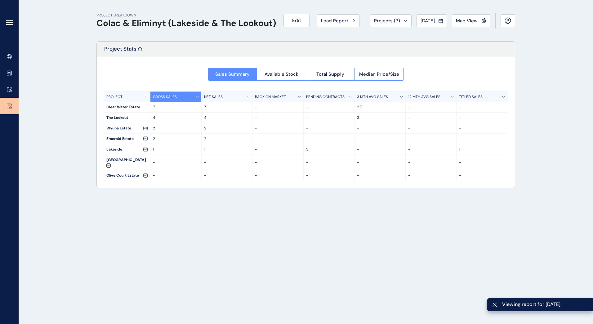
click at [8, 19] on icon at bounding box center [9, 22] width 7 height 7
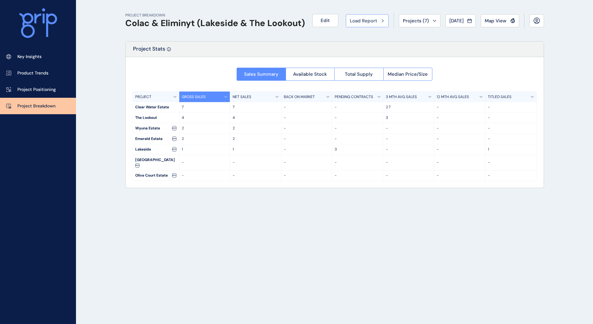
click at [369, 21] on span "Load Report" at bounding box center [363, 21] width 27 height 6
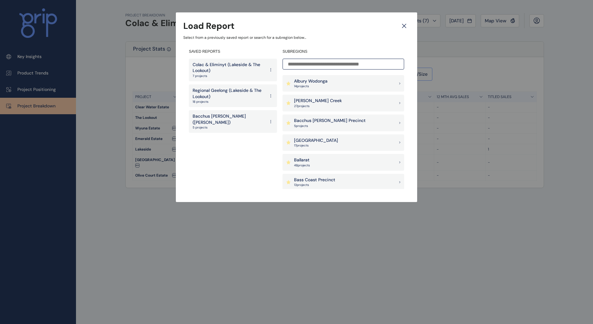
click at [405, 24] on icon at bounding box center [404, 25] width 11 height 11
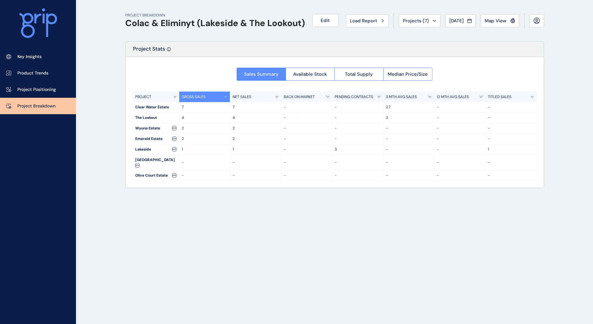
click at [301, 220] on div "PROJECT BREAKDOWN Colac & Eliminyt (Lakeside & The Lookout) Edit Load Report Pr…" at bounding box center [335, 162] width 434 height 324
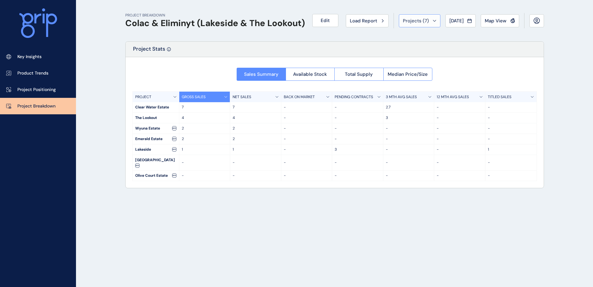
click at [411, 22] on span "Projects ( 7 )" at bounding box center [416, 21] width 26 height 6
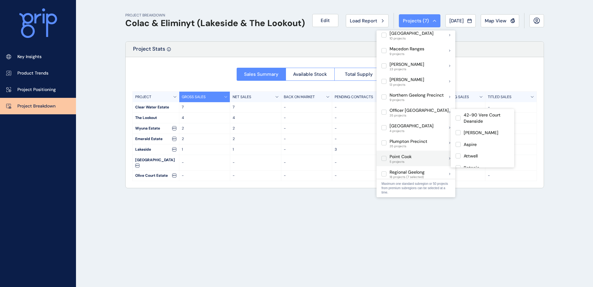
scroll to position [328, 0]
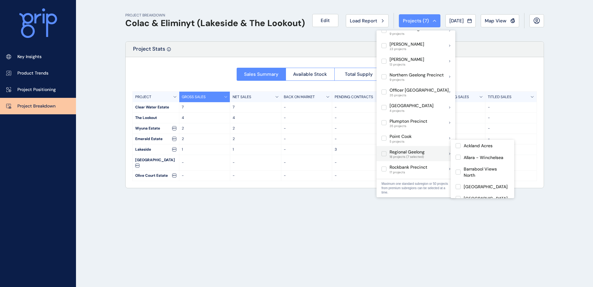
click at [384, 151] on label at bounding box center [384, 153] width 5 height 5
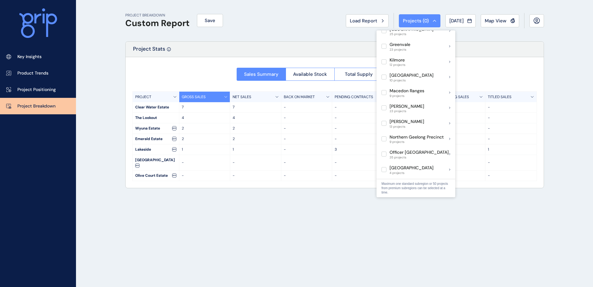
scroll to position [48, 0]
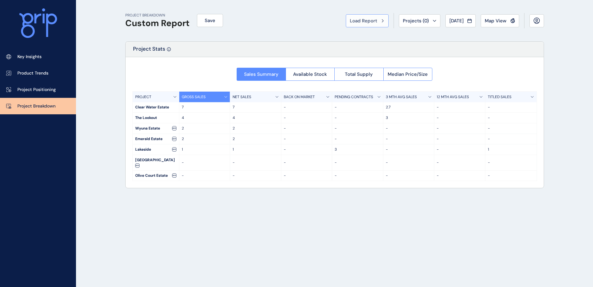
click at [366, 18] on span "Load Report" at bounding box center [363, 21] width 27 height 6
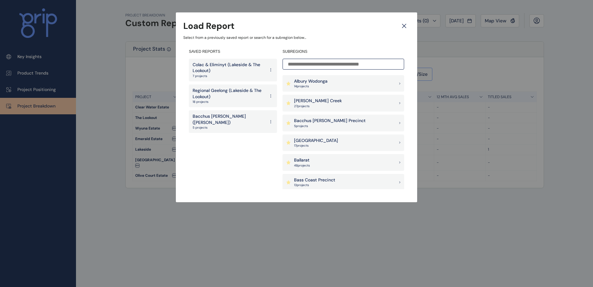
click at [230, 95] on p "Regional Geelong (Lakeside & The Lookout)" at bounding box center [229, 94] width 73 height 12
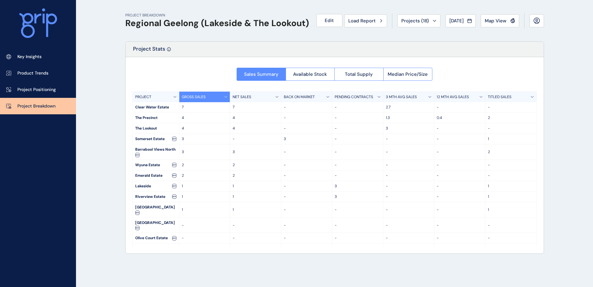
drag, startPoint x: 202, startPoint y: 96, endPoint x: 161, endPoint y: 97, distance: 41.0
click at [161, 97] on div "PROJECT" at bounding box center [156, 97] width 47 height 11
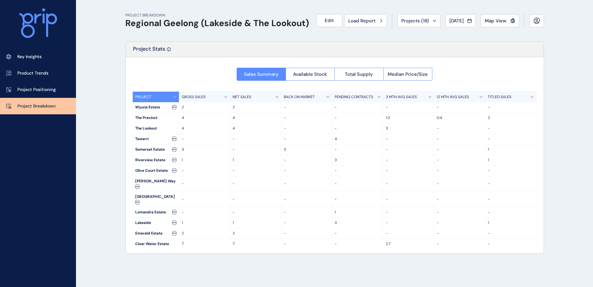
click at [161, 97] on div "PROJECT" at bounding box center [156, 97] width 47 height 11
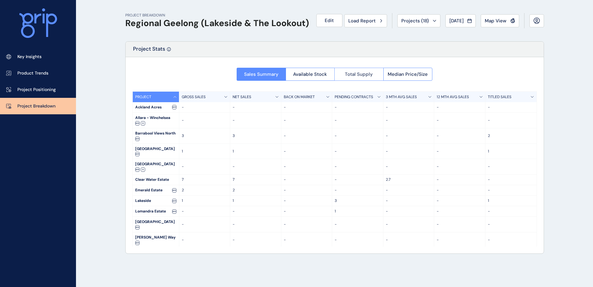
click at [353, 73] on span "Total Supply" at bounding box center [359, 74] width 28 height 6
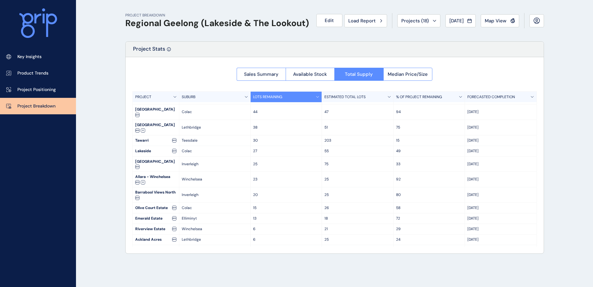
scroll to position [60, 0]
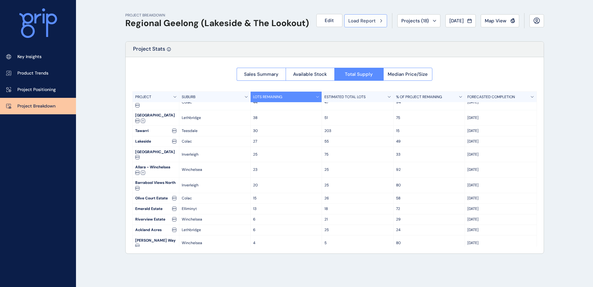
click at [370, 20] on span "Load Report" at bounding box center [361, 21] width 27 height 6
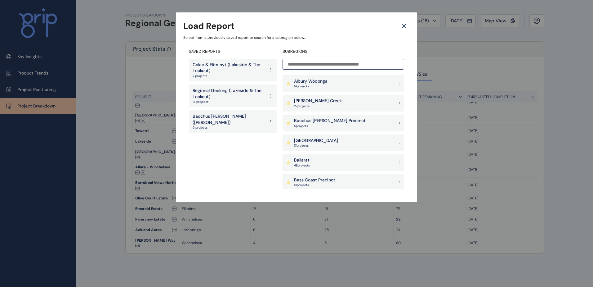
click at [226, 69] on p "Colac & Eliminyt (Lakeside & The Lookout)" at bounding box center [229, 68] width 73 height 12
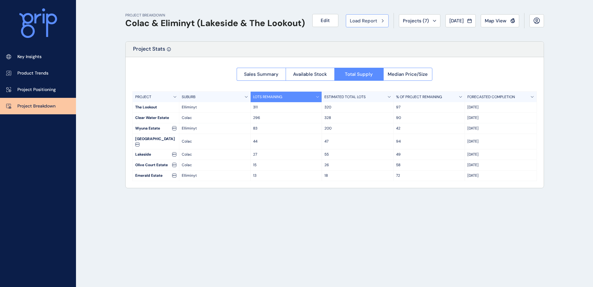
click at [356, 22] on span "Load Report" at bounding box center [363, 21] width 27 height 6
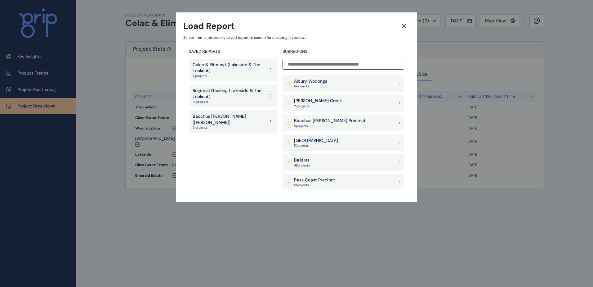
click at [222, 97] on p "Regional Geelong (Lakeside & The Lookout)" at bounding box center [229, 94] width 73 height 12
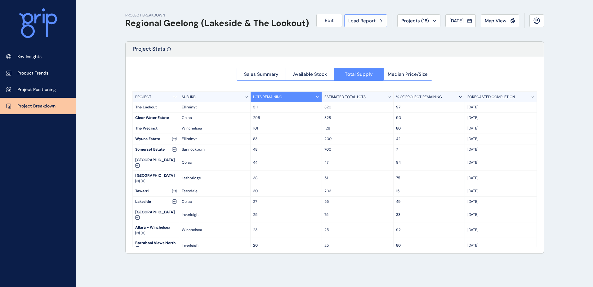
click at [354, 21] on span "Load Report" at bounding box center [361, 21] width 27 height 6
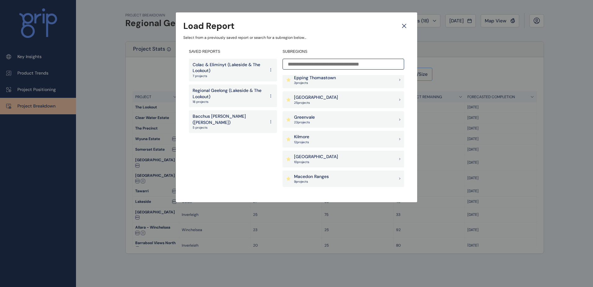
scroll to position [300, 0]
click at [326, 97] on p "[GEOGRAPHIC_DATA]" at bounding box center [316, 97] width 44 height 6
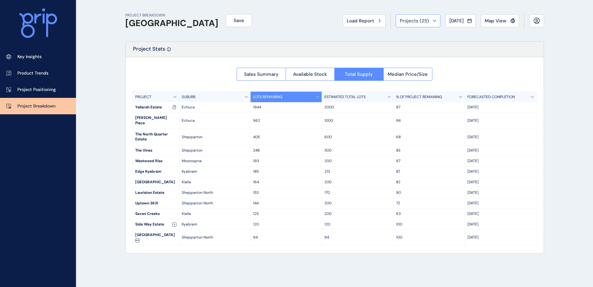
click at [425, 23] on div "Projects ( 25 )" at bounding box center [418, 21] width 37 height 6
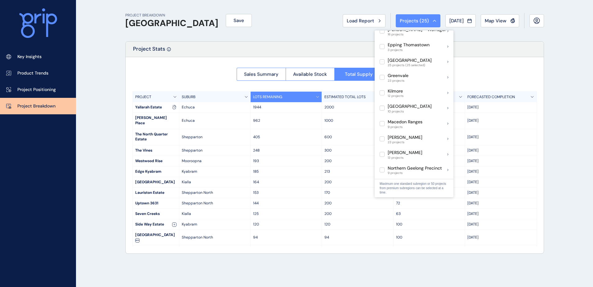
scroll to position [142, 0]
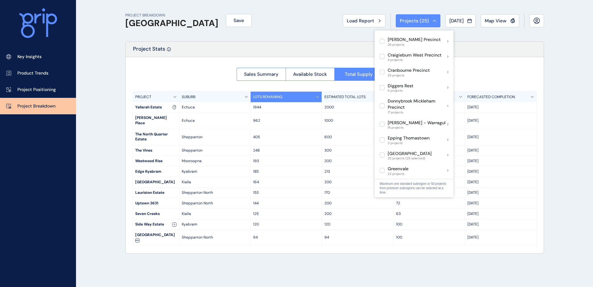
click at [130, 173] on div "Sales Summary Available Stock Total Supply Median Price/Size PROJECT SUBURB LOT…" at bounding box center [335, 155] width 418 height 196
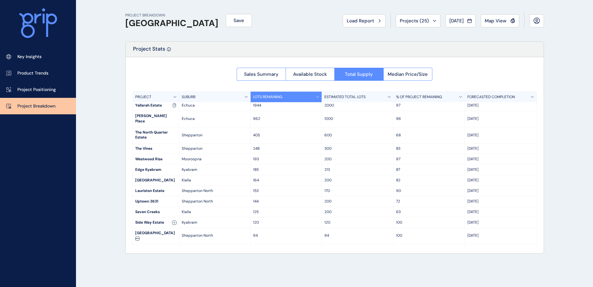
scroll to position [0, 0]
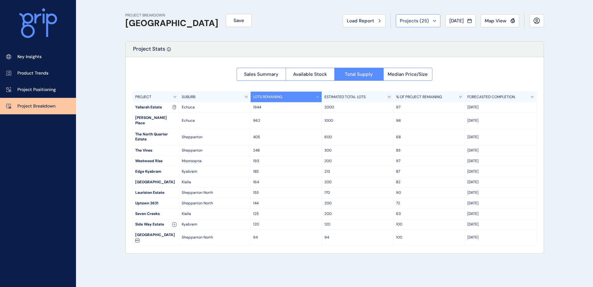
click at [416, 21] on span "Projects ( 25 )" at bounding box center [414, 21] width 29 height 6
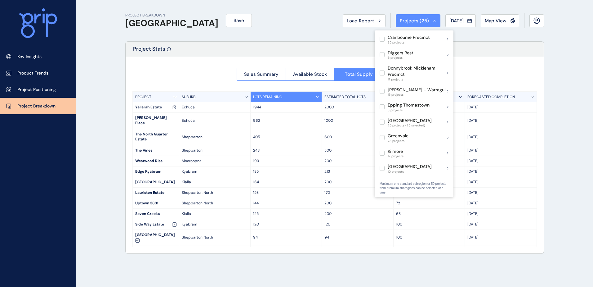
scroll to position [173, 0]
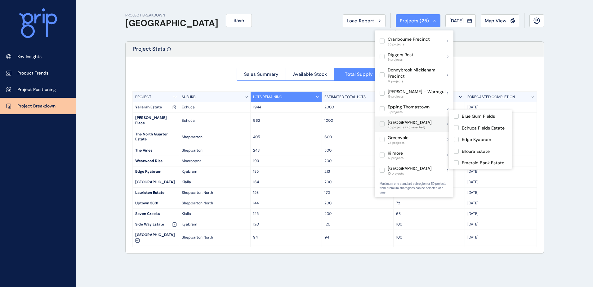
click at [381, 121] on label at bounding box center [382, 123] width 5 height 5
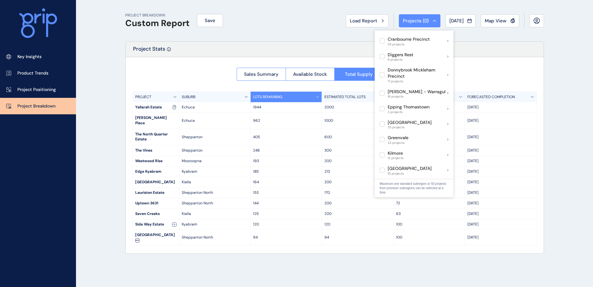
scroll to position [483, 0]
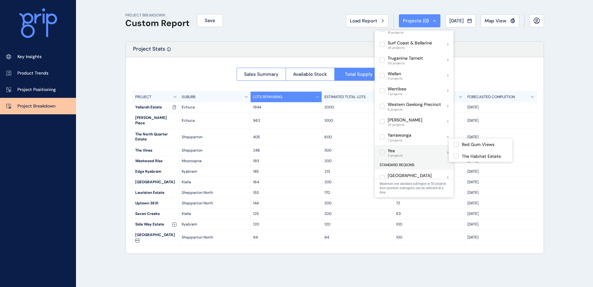
click at [382, 150] on label at bounding box center [382, 152] width 5 height 5
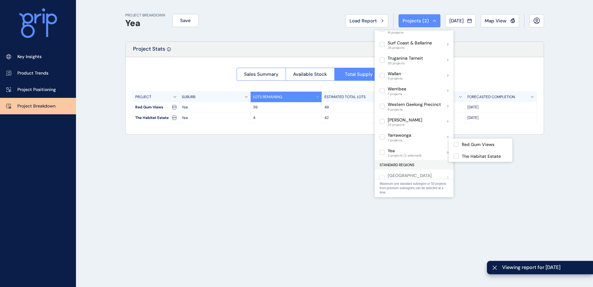
click at [526, 188] on div "PROJECT BREAKDOWN Yea Save Load Report Projects ( 2 ) [DATE] 2025 < > Jan No re…" at bounding box center [335, 143] width 434 height 287
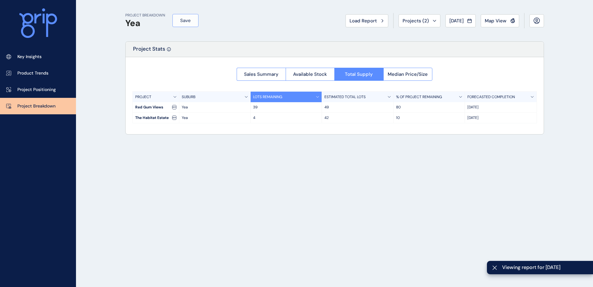
click at [184, 20] on span "Save" at bounding box center [185, 20] width 11 height 6
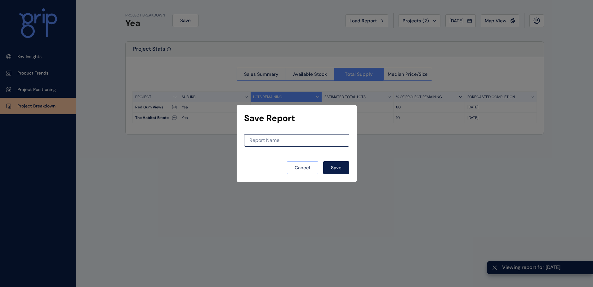
click at [307, 169] on span "Cancel" at bounding box center [303, 167] width 16 height 6
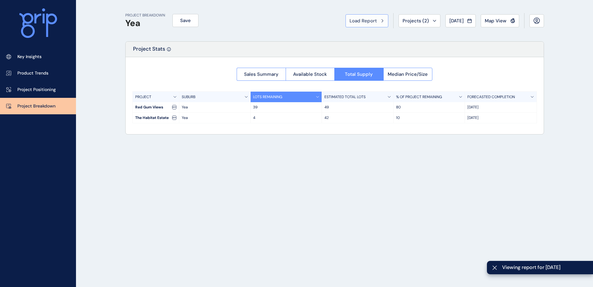
click at [358, 19] on span "Load Report" at bounding box center [363, 21] width 27 height 6
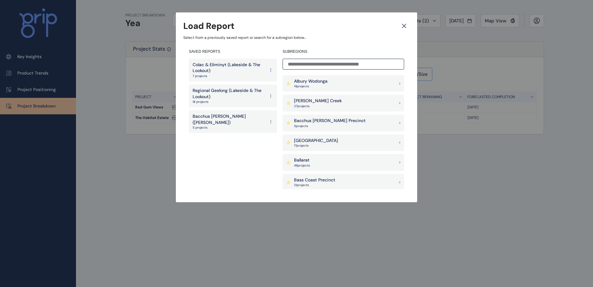
click at [403, 28] on icon at bounding box center [404, 25] width 11 height 11
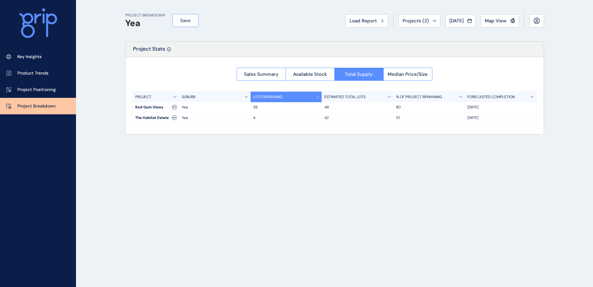
click at [182, 18] on span "Save" at bounding box center [185, 20] width 11 height 6
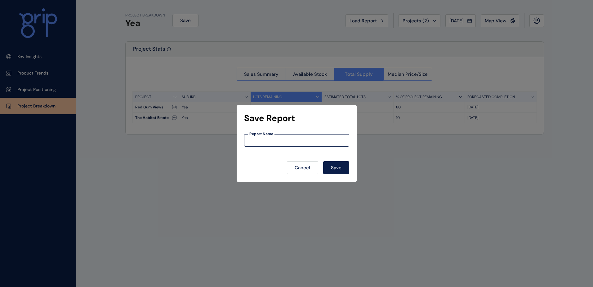
click at [272, 142] on input at bounding box center [297, 140] width 105 height 5
type input "**********"
click at [340, 167] on span "Save" at bounding box center [336, 167] width 11 height 6
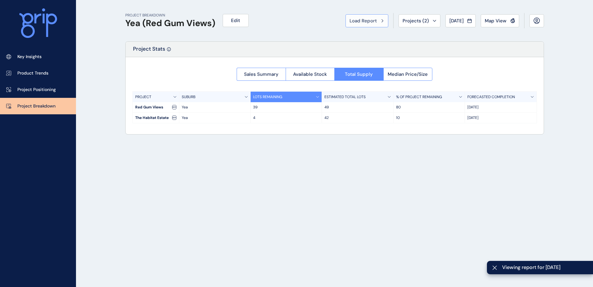
click at [366, 23] on span "Load Report" at bounding box center [363, 21] width 27 height 6
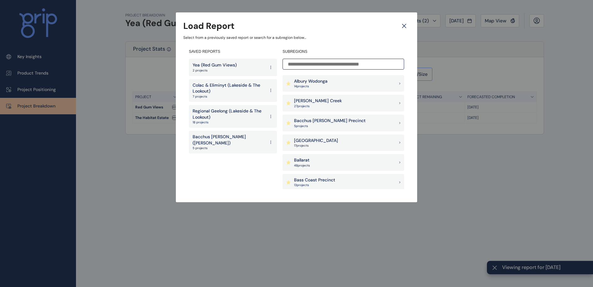
click at [444, 179] on div "Load Report Select from a previously saved report or search for a subregion bel…" at bounding box center [296, 95] width 593 height 190
click at [404, 25] on icon at bounding box center [404, 26] width 4 height 4
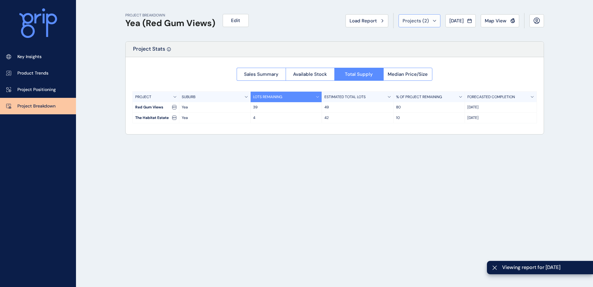
click at [416, 20] on span "Projects ( 2 )" at bounding box center [416, 21] width 26 height 6
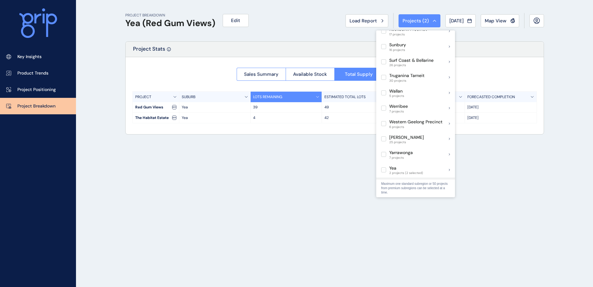
scroll to position [483, 0]
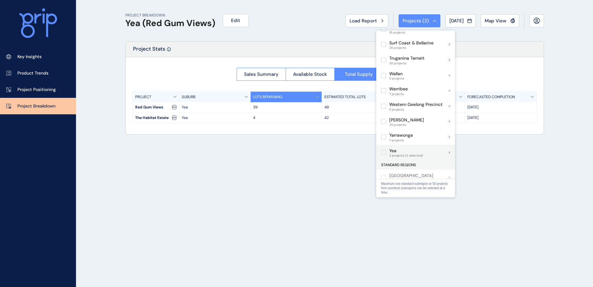
click at [384, 150] on label at bounding box center [383, 152] width 5 height 5
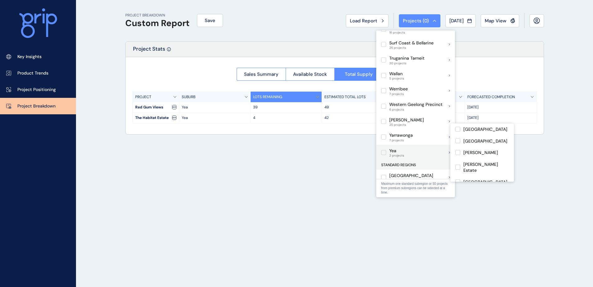
click at [382, 134] on label at bounding box center [383, 136] width 5 height 5
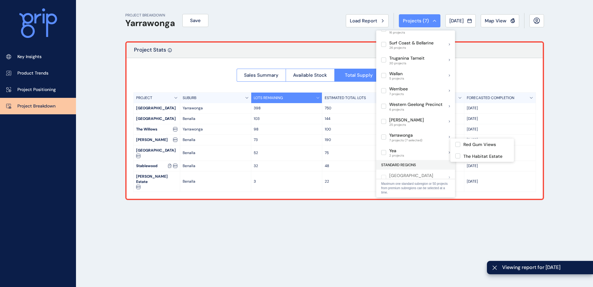
click at [303, 218] on div "PROJECT BREAKDOWN Yarrawonga Save Load Report Projects ( 7 ) [DATE] 2025 < > Ja…" at bounding box center [335, 143] width 434 height 287
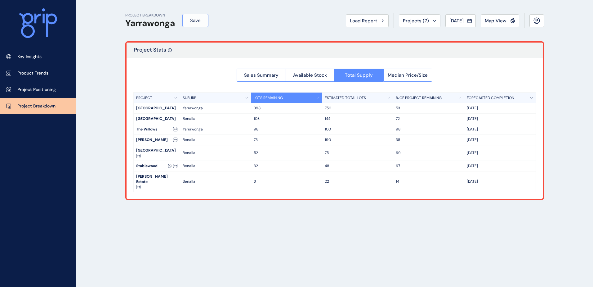
click at [192, 19] on span "Save" at bounding box center [195, 20] width 11 height 6
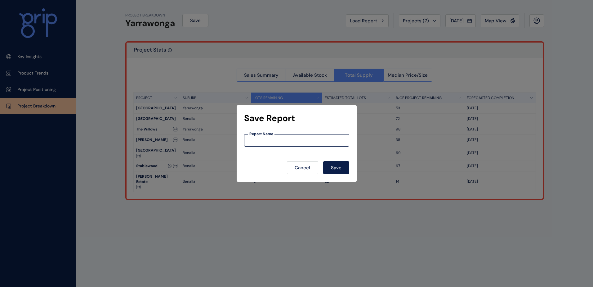
click at [280, 139] on input at bounding box center [297, 140] width 105 height 5
type input "**********"
click at [337, 167] on span "Save" at bounding box center [336, 167] width 11 height 6
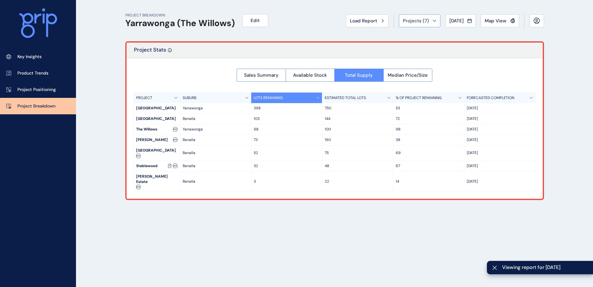
click at [420, 20] on span "Projects ( 7 )" at bounding box center [416, 21] width 26 height 6
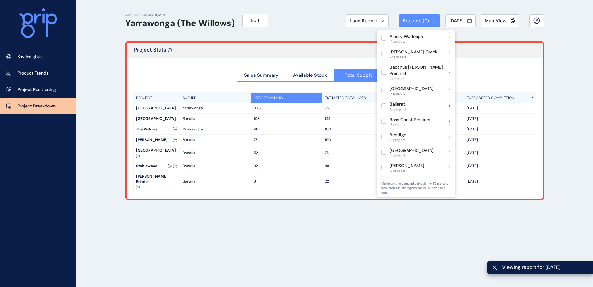
click at [420, 20] on span "Projects ( 7 )" at bounding box center [416, 21] width 26 height 6
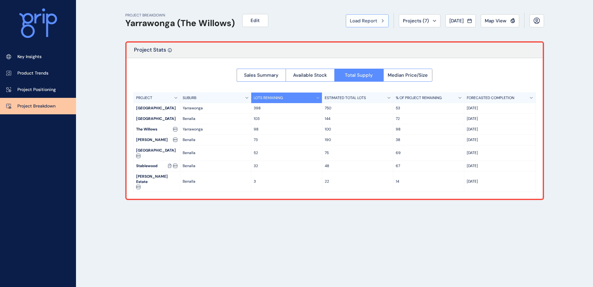
click at [374, 21] on div "Load Report" at bounding box center [367, 21] width 35 height 6
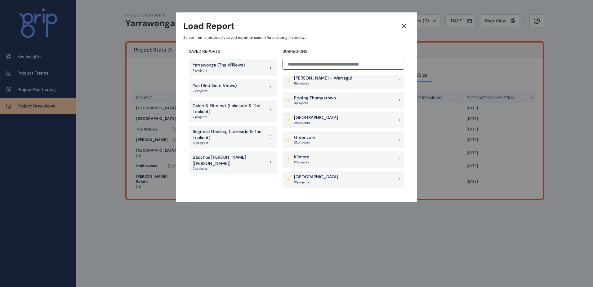
scroll to position [310, 0]
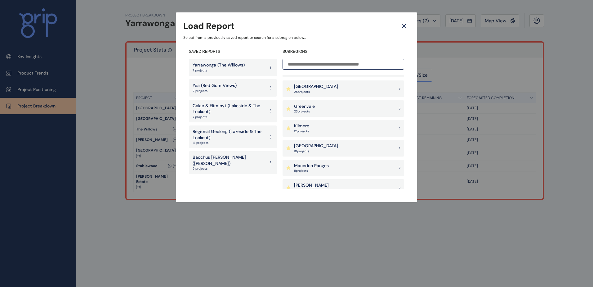
click at [381, 89] on div "Goulburn Valley 25 project s" at bounding box center [344, 88] width 122 height 17
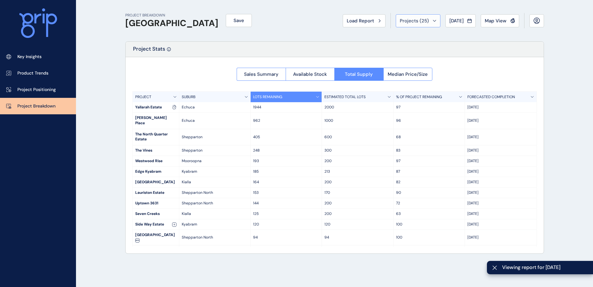
click at [419, 19] on span "Projects ( 25 )" at bounding box center [414, 21] width 29 height 6
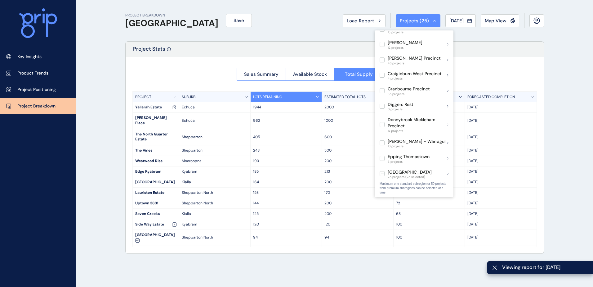
scroll to position [217, 0]
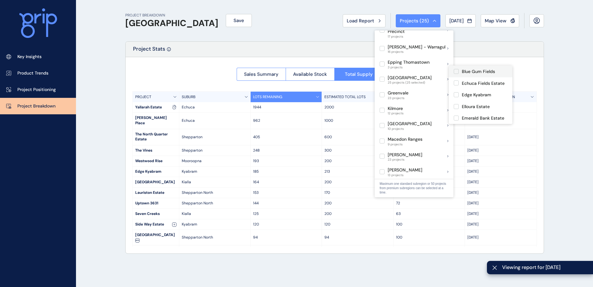
click at [455, 73] on label at bounding box center [456, 71] width 5 height 5
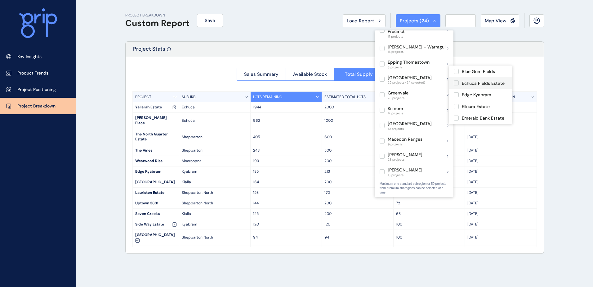
click at [456, 82] on label at bounding box center [456, 82] width 5 height 5
click at [456, 73] on label at bounding box center [456, 71] width 5 height 5
click at [383, 77] on label at bounding box center [382, 79] width 5 height 5
click at [456, 72] on label at bounding box center [456, 71] width 5 height 5
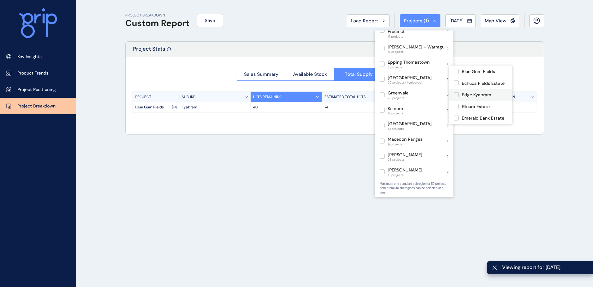
click at [456, 94] on label at bounding box center [456, 94] width 5 height 5
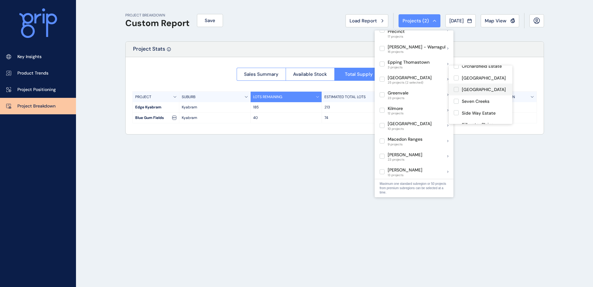
scroll to position [124, 0]
click at [456, 120] on label at bounding box center [456, 122] width 5 height 5
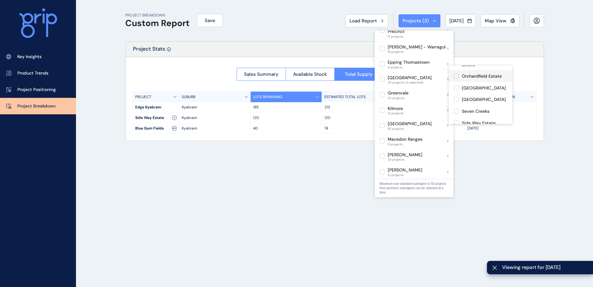
click at [456, 74] on label at bounding box center [456, 76] width 5 height 5
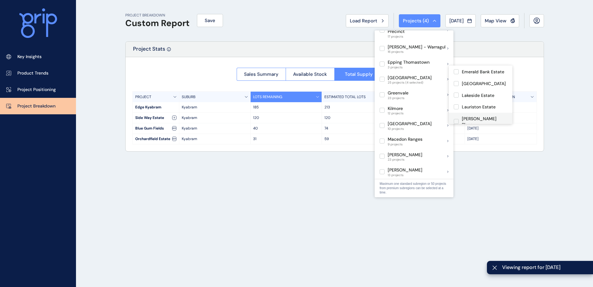
scroll to position [40, 0]
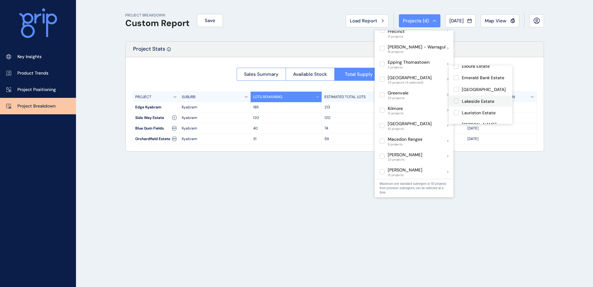
click at [457, 103] on label at bounding box center [456, 100] width 5 height 5
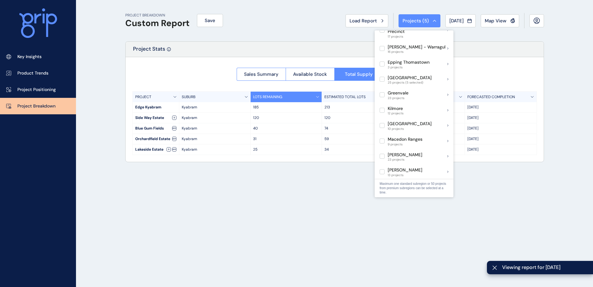
click at [481, 186] on div "PROJECT BREAKDOWN Custom Report Save Load Report Projects ( 5 ) [DATE] 2025 < >…" at bounding box center [335, 143] width 434 height 287
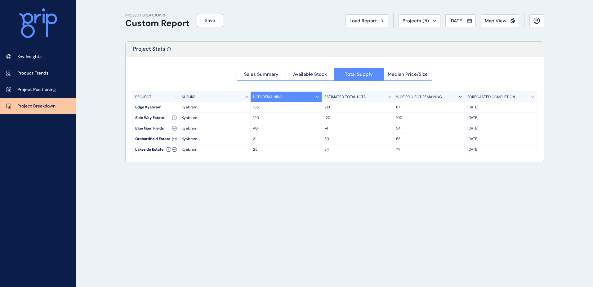
click at [209, 20] on span "Save" at bounding box center [210, 20] width 11 height 6
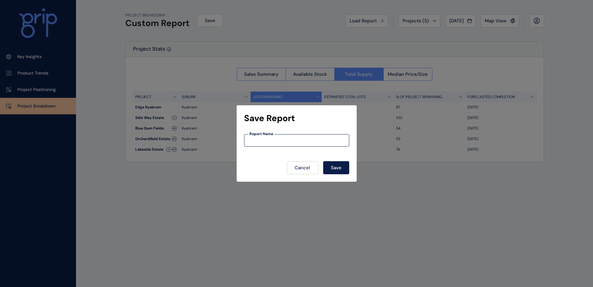
click at [281, 142] on input at bounding box center [297, 140] width 105 height 5
type input "**********"
click at [335, 165] on span "Save" at bounding box center [336, 167] width 11 height 6
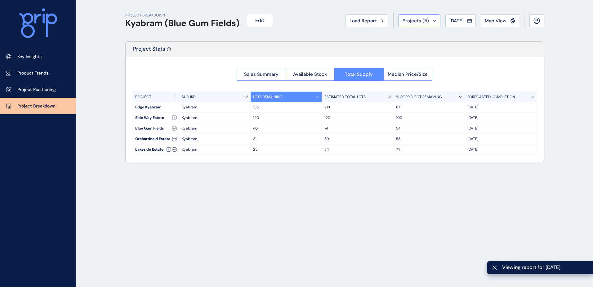
click at [422, 22] on span "Projects ( 5 )" at bounding box center [416, 21] width 26 height 6
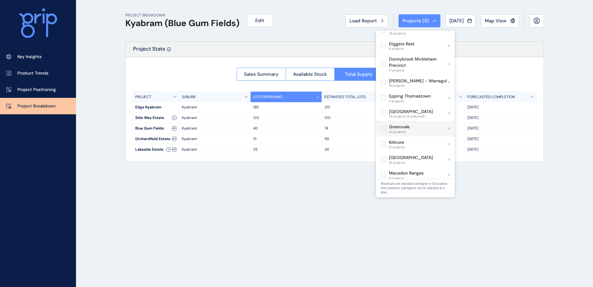
scroll to position [186, 0]
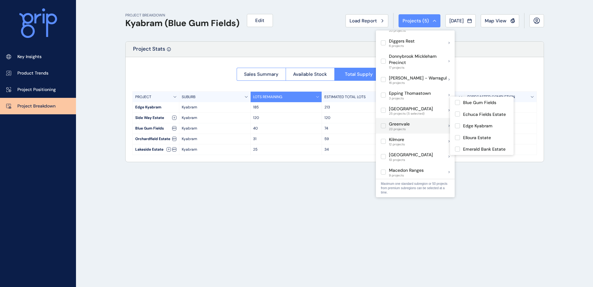
click at [384, 108] on label at bounding box center [383, 110] width 5 height 5
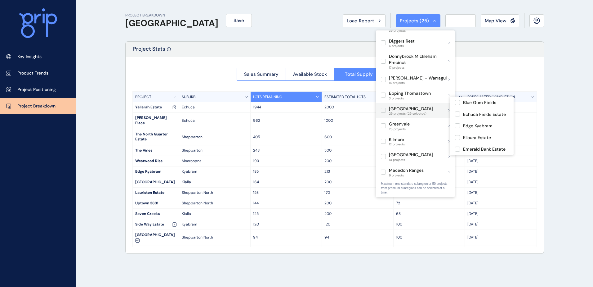
click at [383, 108] on label at bounding box center [383, 110] width 5 height 5
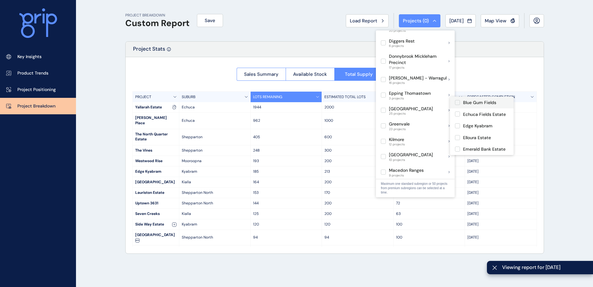
click at [458, 101] on label at bounding box center [457, 102] width 5 height 5
click at [458, 126] on label at bounding box center [457, 125] width 5 height 5
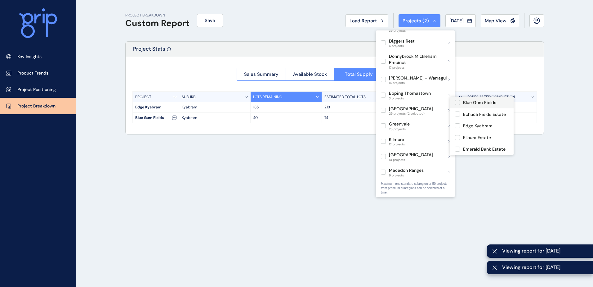
click at [458, 103] on label at bounding box center [457, 102] width 5 height 5
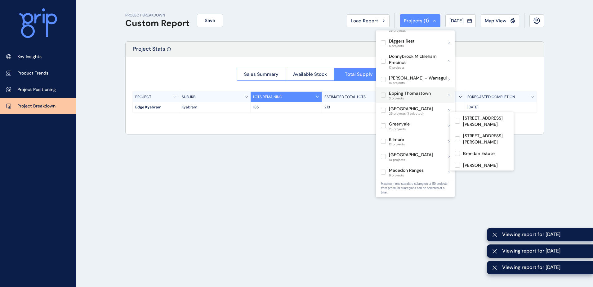
click at [382, 92] on label at bounding box center [383, 94] width 5 height 5
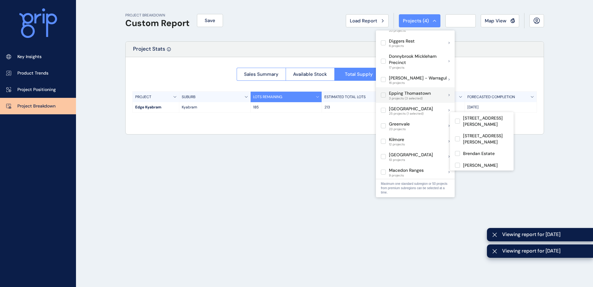
click at [383, 92] on label at bounding box center [383, 94] width 5 height 5
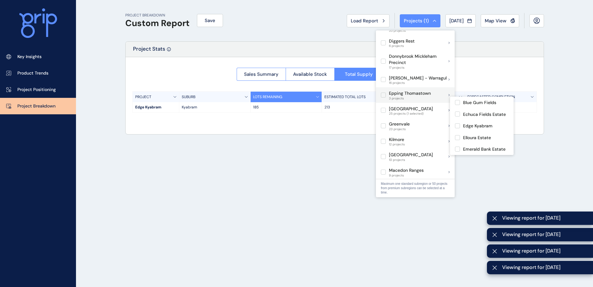
click at [384, 108] on label at bounding box center [383, 110] width 5 height 5
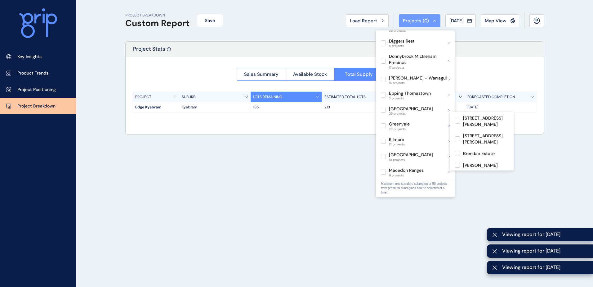
click at [293, 205] on div "PROJECT BREAKDOWN Custom Report Save Load Report Projects ( 0 ) [DATE] 2025 < >…" at bounding box center [335, 143] width 434 height 287
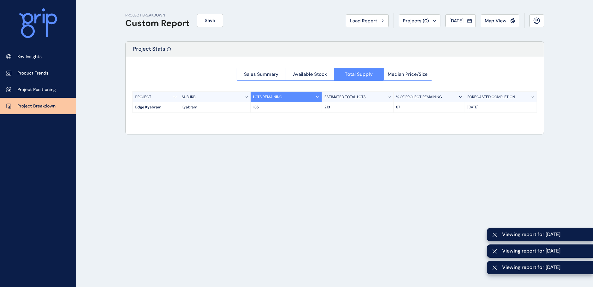
click at [413, 22] on span "Projects ( 0 )" at bounding box center [416, 21] width 26 height 6
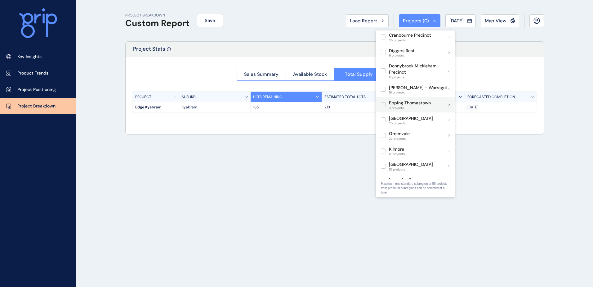
scroll to position [186, 0]
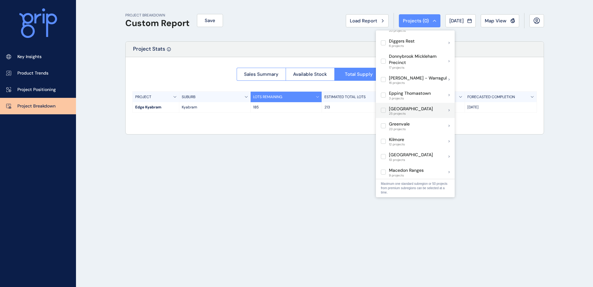
click at [449, 109] on icon at bounding box center [449, 110] width 1 height 2
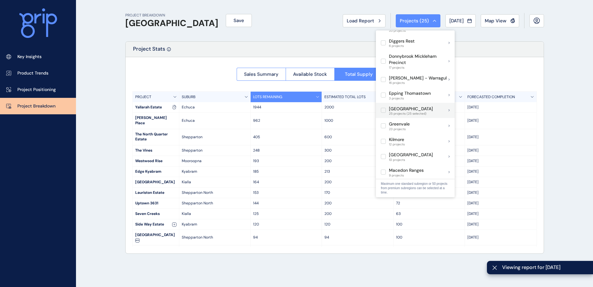
click at [384, 108] on label at bounding box center [383, 110] width 5 height 5
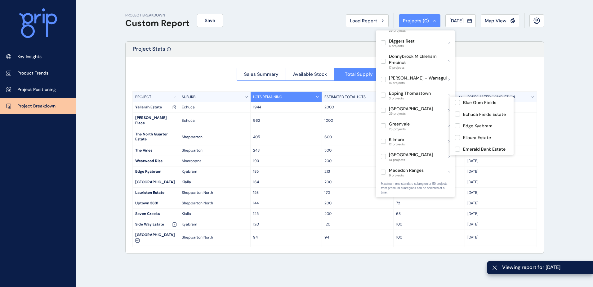
click at [449, 104] on div "[GEOGRAPHIC_DATA] 25 projects" at bounding box center [415, 111] width 79 height 16
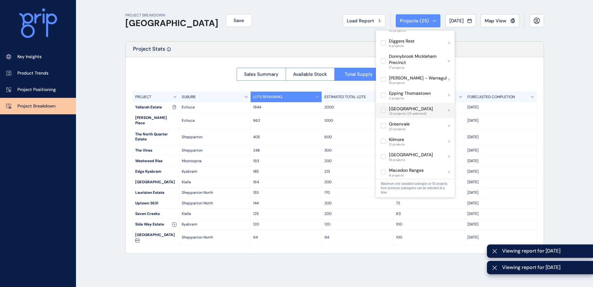
click at [381, 108] on label at bounding box center [383, 110] width 5 height 5
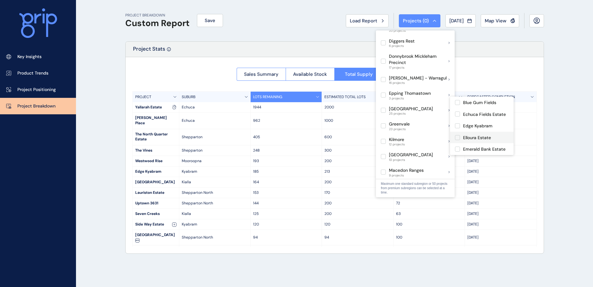
click at [456, 137] on label at bounding box center [457, 137] width 5 height 5
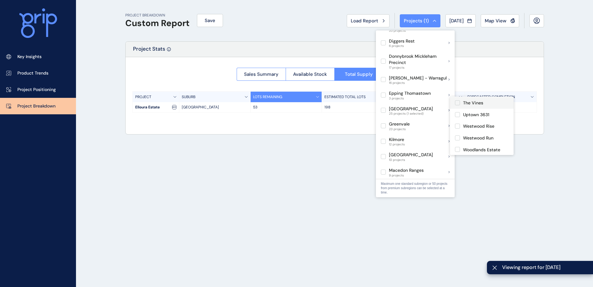
scroll to position [258, 0]
click at [457, 141] on label at bounding box center [457, 143] width 5 height 5
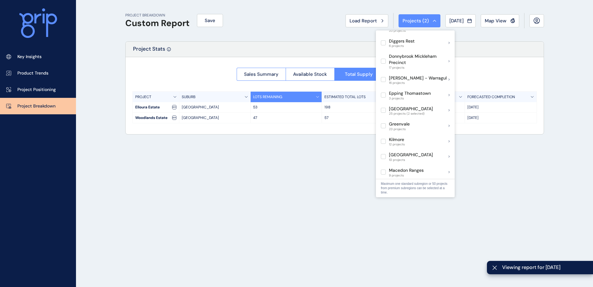
click at [329, 152] on div "PROJECT BREAKDOWN Custom Report Save Load Report Projects ( 2 ) [DATE] 2025 < >…" at bounding box center [335, 143] width 434 height 287
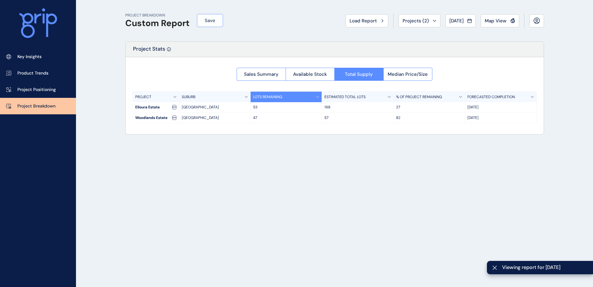
click at [210, 18] on span "Save" at bounding box center [210, 20] width 11 height 6
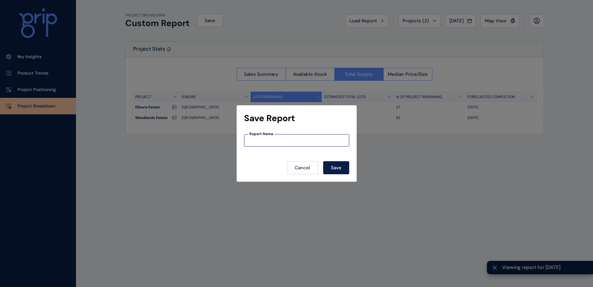
click at [268, 142] on input at bounding box center [297, 140] width 105 height 5
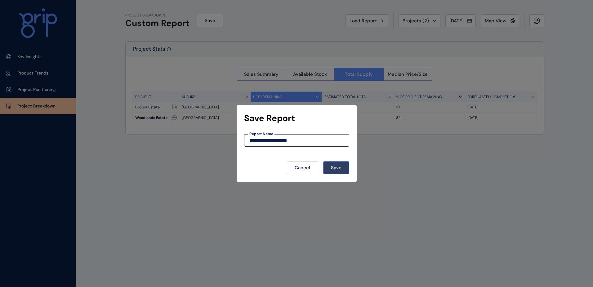
type input "**********"
click at [339, 172] on button "Save" at bounding box center [336, 167] width 26 height 13
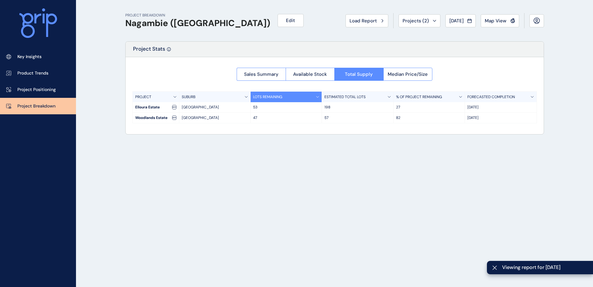
click at [356, 170] on div "PROJECT BREAKDOWN Nagambie (Woodlands) Edit Load Report Projects ( 2 ) [DATE] 2…" at bounding box center [335, 143] width 434 height 287
click at [366, 20] on span "Load Report" at bounding box center [363, 21] width 27 height 6
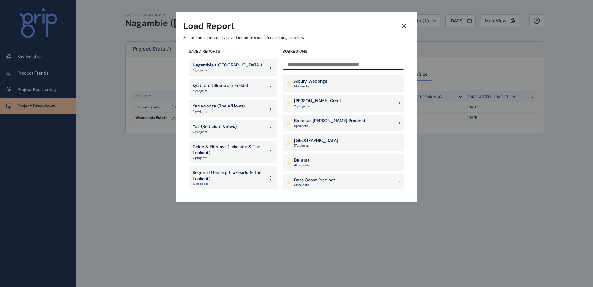
click at [224, 61] on div "Nagambie ([GEOGRAPHIC_DATA]) 2 projects" at bounding box center [233, 67] width 88 height 17
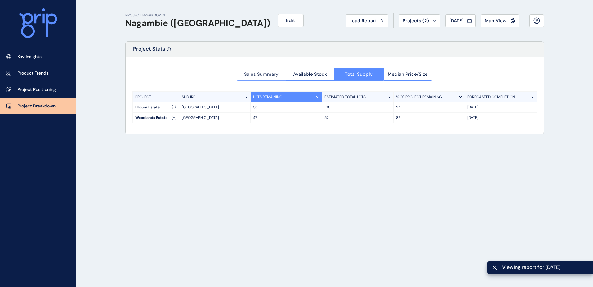
click at [254, 73] on span "Sales Summary" at bounding box center [261, 74] width 34 height 6
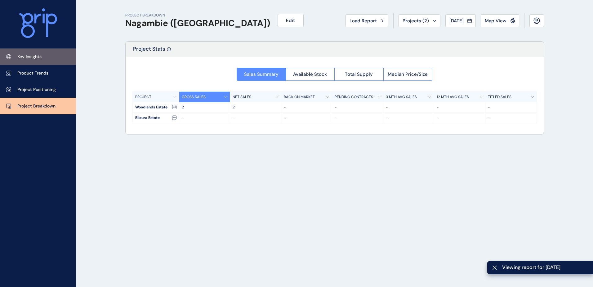
click at [36, 55] on p "Key Insights" at bounding box center [29, 57] width 24 height 6
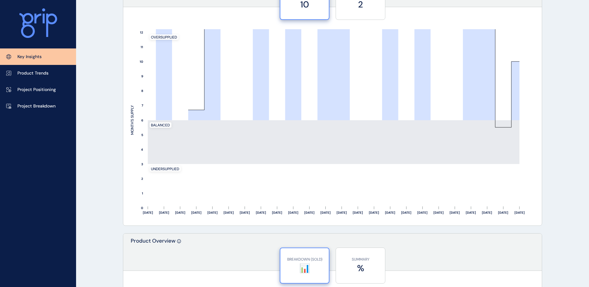
scroll to position [559, 0]
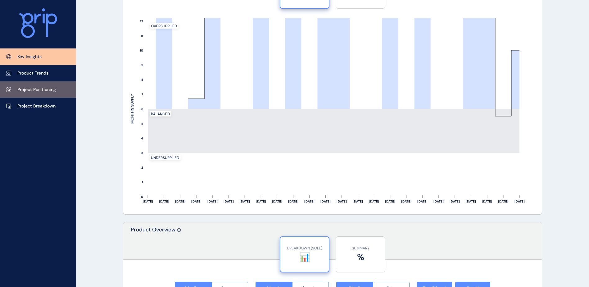
click at [38, 93] on link "Project Positioning" at bounding box center [38, 89] width 76 height 16
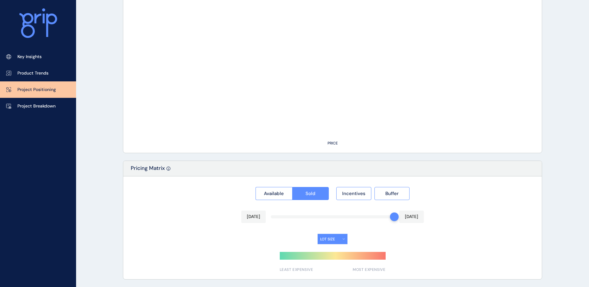
scroll to position [428, 0]
type input "**********"
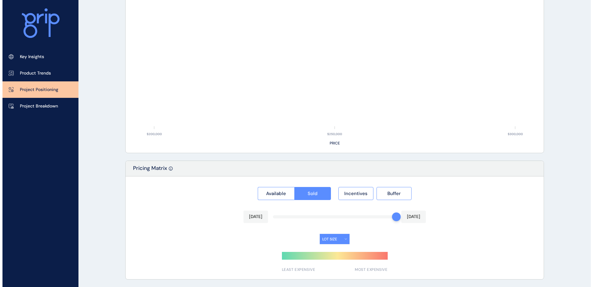
scroll to position [0, 0]
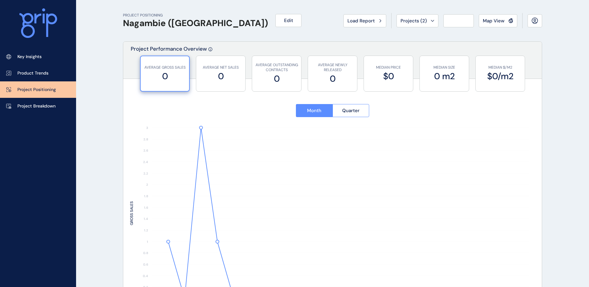
type input "**********"
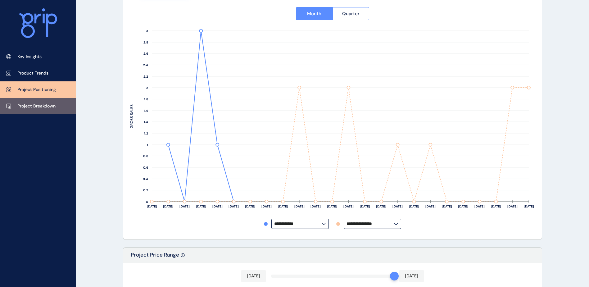
scroll to position [93, 0]
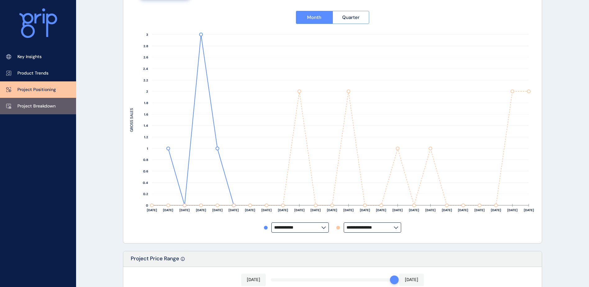
click at [37, 106] on p "Project Breakdown" at bounding box center [36, 106] width 38 height 6
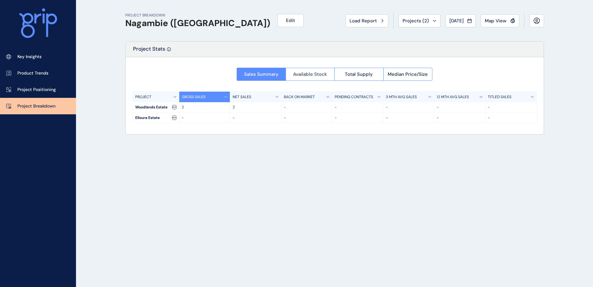
click at [312, 71] on span "Available Stock" at bounding box center [310, 74] width 34 height 6
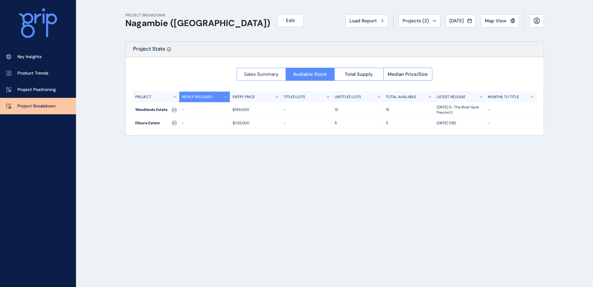
click at [270, 71] on span "Sales Summary" at bounding box center [261, 74] width 34 height 6
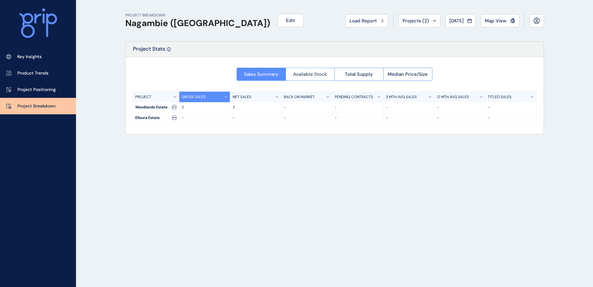
click at [330, 73] on button "Available Stock" at bounding box center [310, 74] width 49 height 13
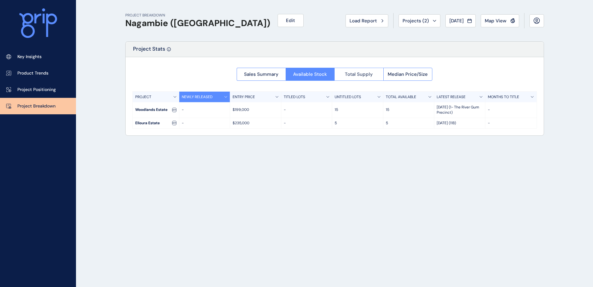
click at [370, 74] on span "Total Supply" at bounding box center [359, 74] width 28 height 6
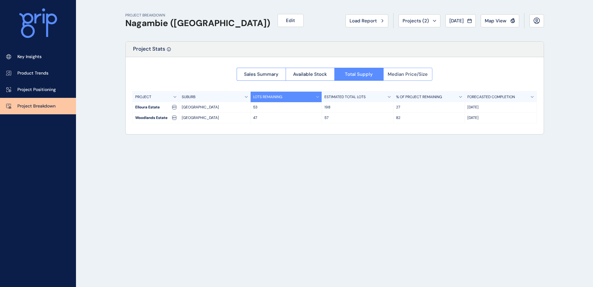
click at [393, 74] on span "Median Price/Size" at bounding box center [408, 74] width 40 height 6
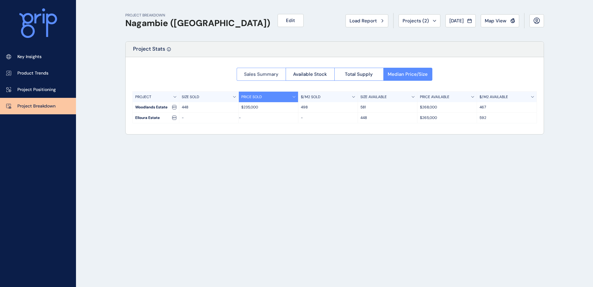
click at [278, 75] on span "Sales Summary" at bounding box center [261, 74] width 34 height 6
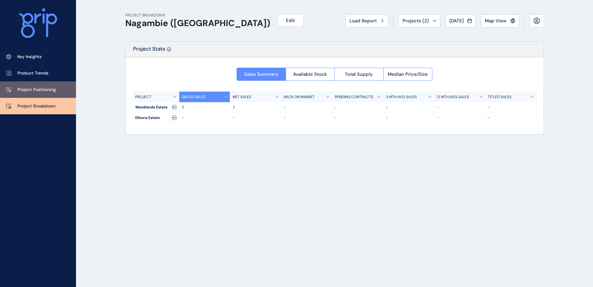
click at [28, 87] on p "Project Positioning" at bounding box center [36, 90] width 38 height 6
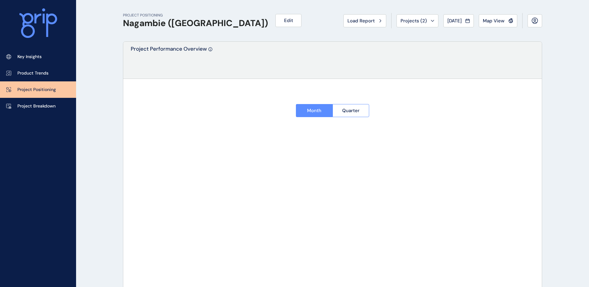
type input "**********"
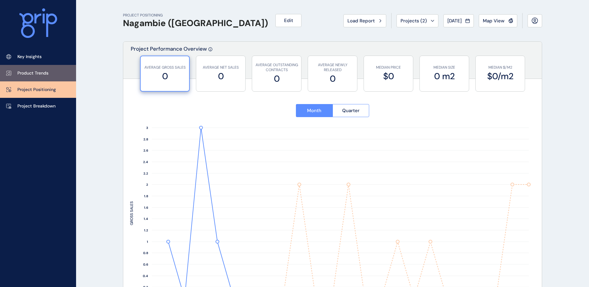
click at [40, 71] on p "Product Trends" at bounding box center [32, 73] width 31 height 6
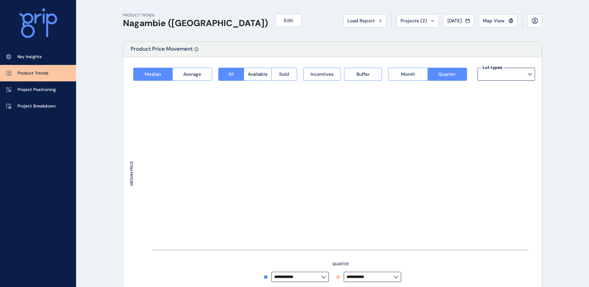
type input "*********"
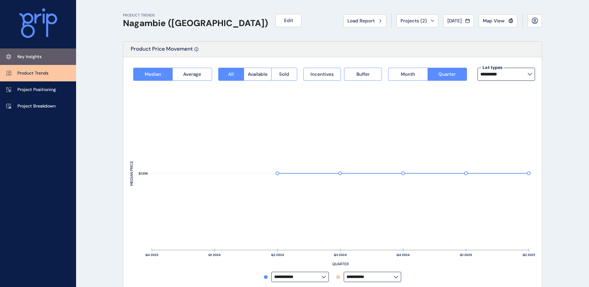
click at [40, 58] on p "Key Insights" at bounding box center [29, 57] width 24 height 6
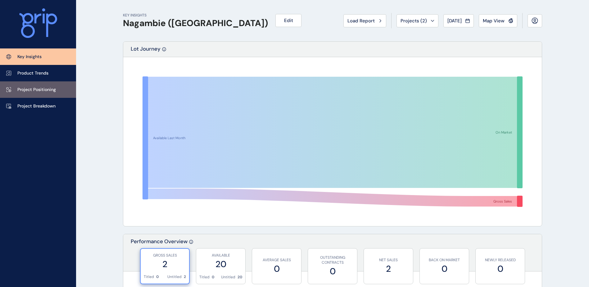
click at [29, 92] on p "Project Positioning" at bounding box center [36, 90] width 38 height 6
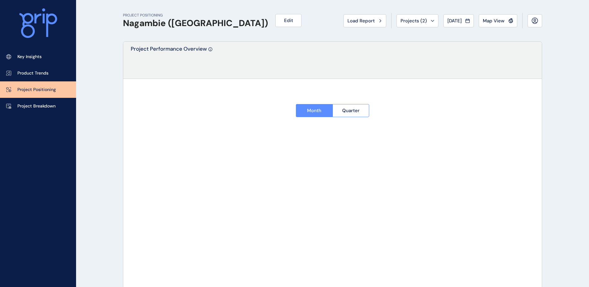
type input "**********"
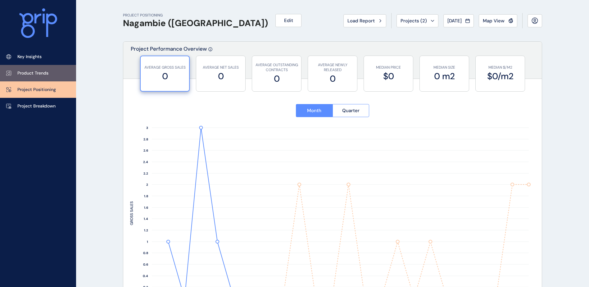
click at [33, 70] on p "Product Trends" at bounding box center [32, 73] width 31 height 6
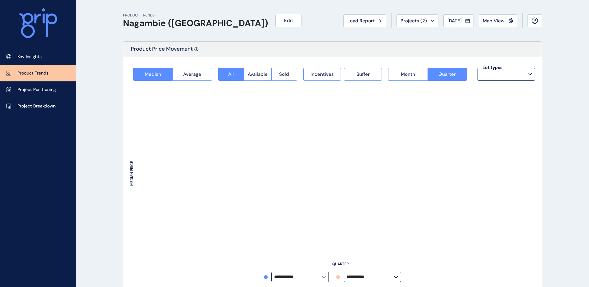
type input "*********"
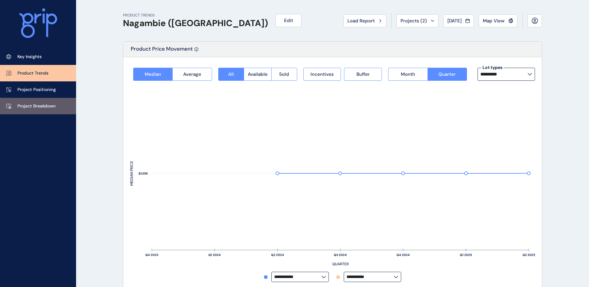
click at [37, 113] on link "Project Breakdown" at bounding box center [38, 106] width 76 height 16
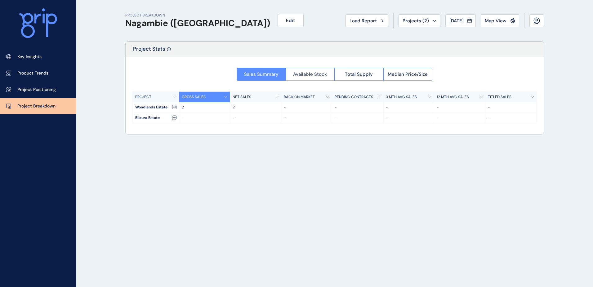
click at [306, 78] on button "Available Stock" at bounding box center [310, 74] width 49 height 13
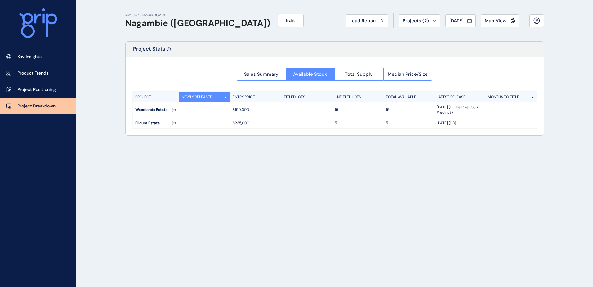
click at [384, 169] on div "PROJECT BREAKDOWN Nagambie (Woodlands) Edit Load Report Projects ( 2 ) [DATE] 2…" at bounding box center [335, 143] width 434 height 287
click at [362, 21] on span "Load Report" at bounding box center [363, 21] width 27 height 6
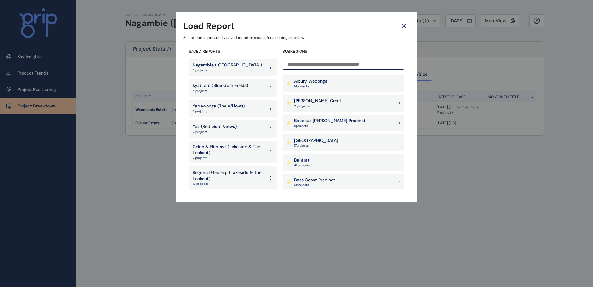
click at [403, 25] on icon at bounding box center [404, 25] width 11 height 11
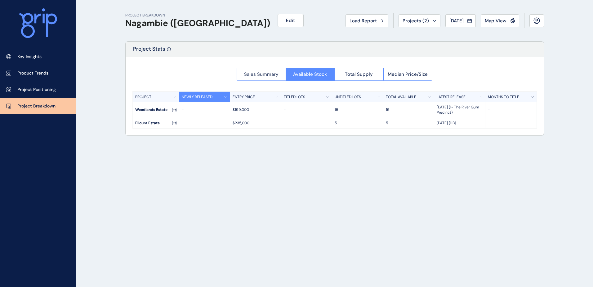
click at [256, 75] on span "Sales Summary" at bounding box center [261, 74] width 34 height 6
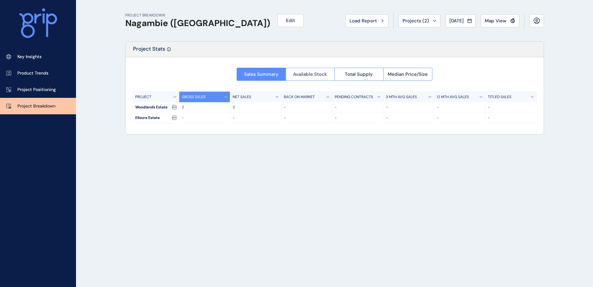
click at [306, 74] on span "Available Stock" at bounding box center [310, 74] width 34 height 6
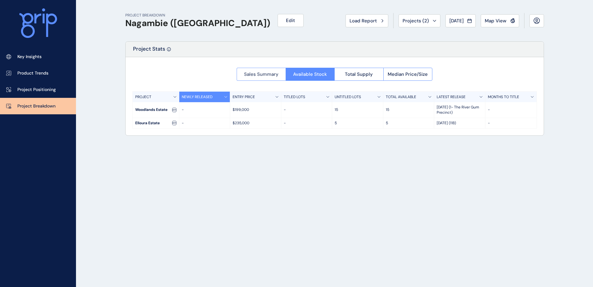
click at [274, 68] on button "Sales Summary" at bounding box center [261, 74] width 49 height 13
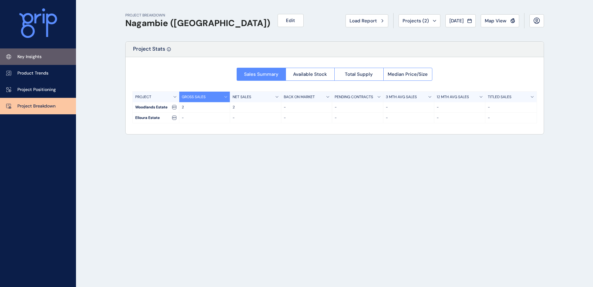
click at [32, 59] on p "Key Insights" at bounding box center [29, 57] width 24 height 6
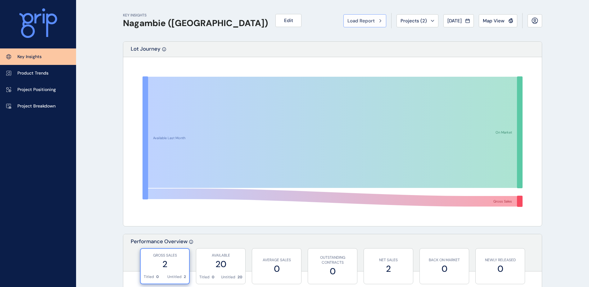
click at [352, 18] on span "Load Report" at bounding box center [360, 21] width 27 height 6
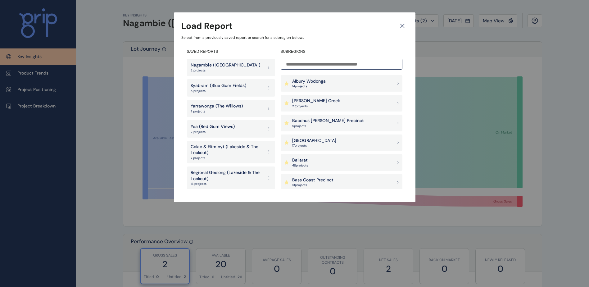
click at [216, 127] on p "Yea (Red Gum Views)" at bounding box center [213, 127] width 44 height 6
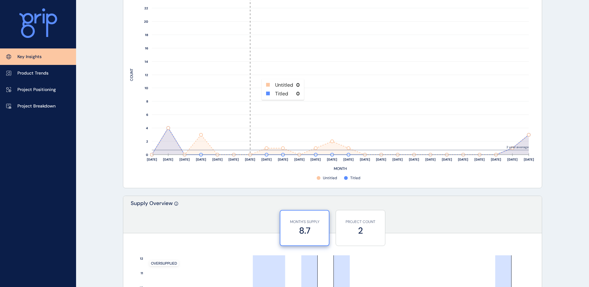
scroll to position [341, 0]
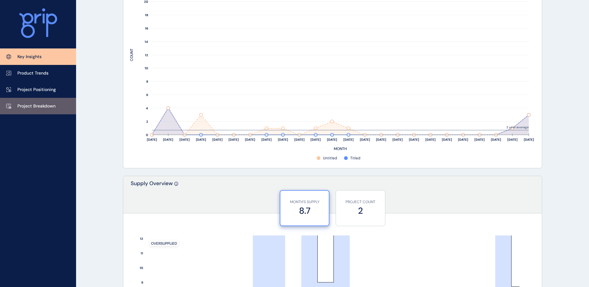
drag, startPoint x: 43, startPoint y: 107, endPoint x: 52, endPoint y: 112, distance: 10.2
click at [43, 107] on p "Project Breakdown" at bounding box center [36, 106] width 38 height 6
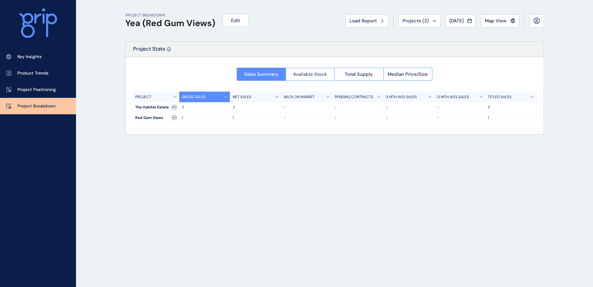
click at [308, 75] on span "Available Stock" at bounding box center [310, 74] width 34 height 6
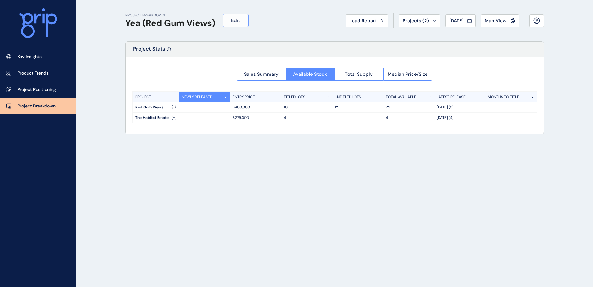
drag, startPoint x: 244, startPoint y: 30, endPoint x: 240, endPoint y: 24, distance: 6.8
click at [244, 30] on div "PROJECT BREAKDOWN Yea (Red Gum Views) Edit Load Report Projects ( 2 ) Jul 2025 …" at bounding box center [334, 20] width 419 height 41
click at [239, 20] on span "Edit" at bounding box center [235, 20] width 9 height 6
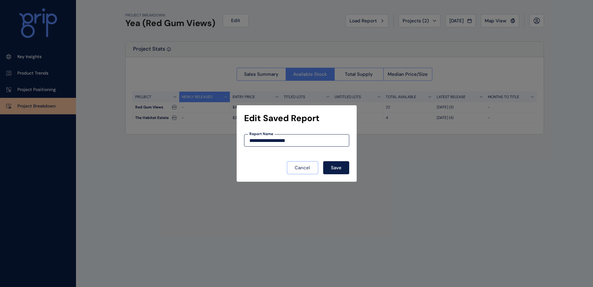
click at [307, 166] on span "Cancel" at bounding box center [303, 167] width 16 height 6
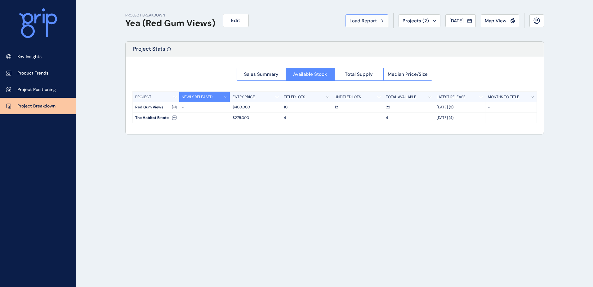
click at [358, 18] on span "Load Report" at bounding box center [363, 21] width 27 height 6
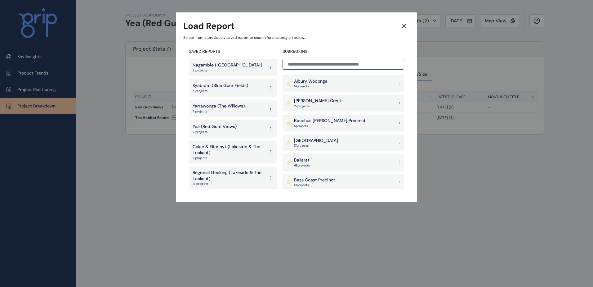
click at [231, 87] on p "Kyabram (Blue Gum Fields)" at bounding box center [221, 86] width 56 height 6
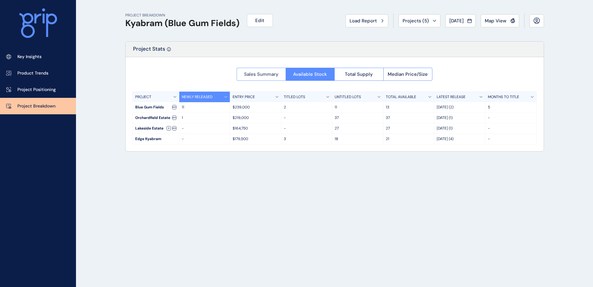
click at [267, 76] on span "Sales Summary" at bounding box center [261, 74] width 34 height 6
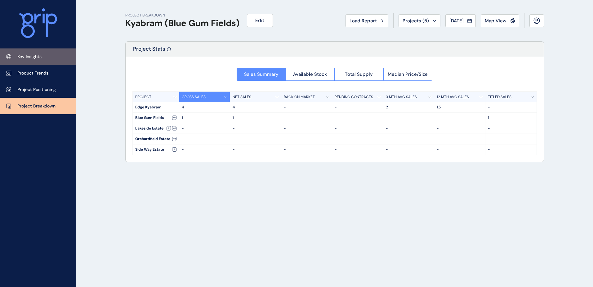
click at [29, 55] on p "Key Insights" at bounding box center [29, 57] width 24 height 6
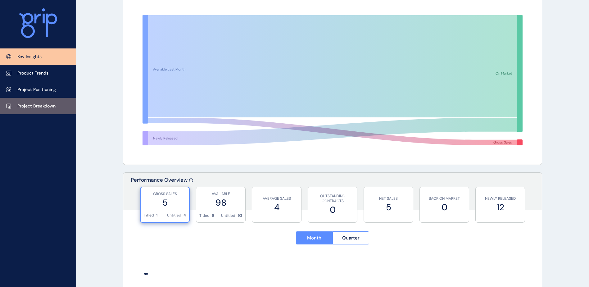
scroll to position [62, 0]
click at [37, 102] on link "Project Breakdown" at bounding box center [38, 106] width 76 height 16
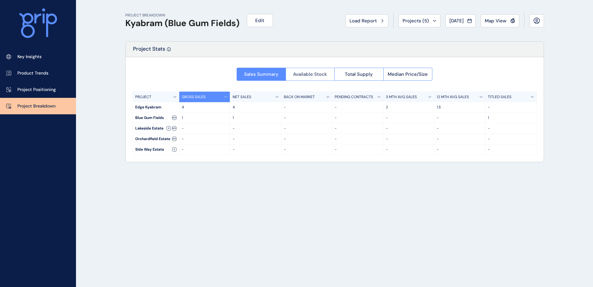
click at [307, 73] on span "Available Stock" at bounding box center [310, 74] width 34 height 6
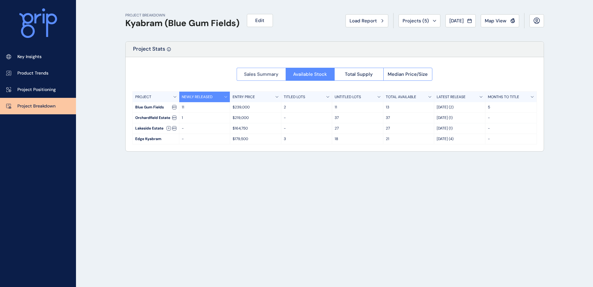
click at [261, 72] on span "Sales Summary" at bounding box center [261, 74] width 34 height 6
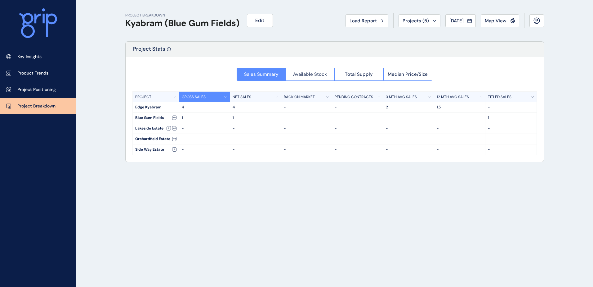
click at [317, 73] on span "Available Stock" at bounding box center [310, 74] width 34 height 6
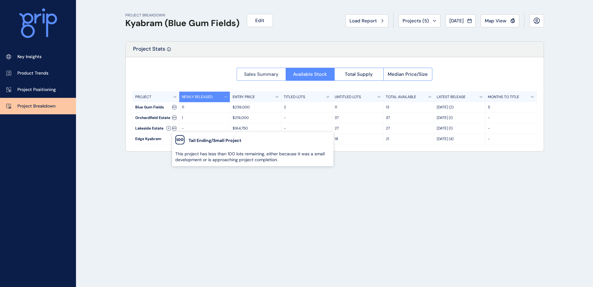
click at [250, 74] on span "Sales Summary" at bounding box center [261, 74] width 34 height 6
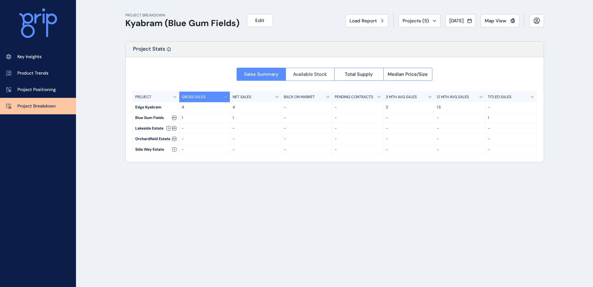
click at [312, 73] on span "Available Stock" at bounding box center [310, 74] width 34 height 6
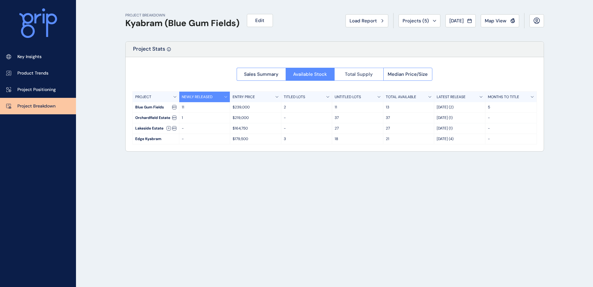
click at [368, 73] on span "Total Supply" at bounding box center [359, 74] width 28 height 6
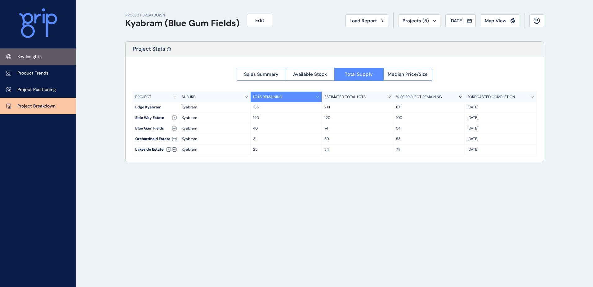
click at [36, 56] on p "Key Insights" at bounding box center [29, 57] width 24 height 6
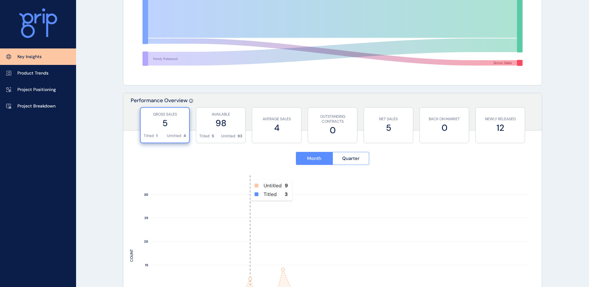
scroll to position [120, 0]
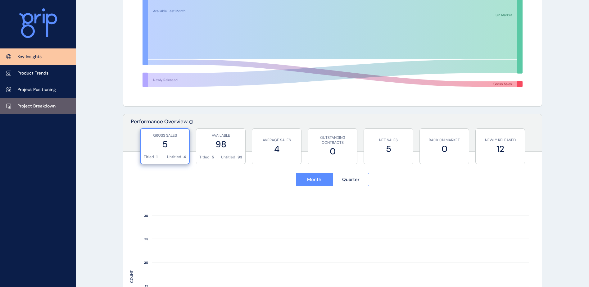
click at [34, 106] on p "Project Breakdown" at bounding box center [36, 106] width 38 height 6
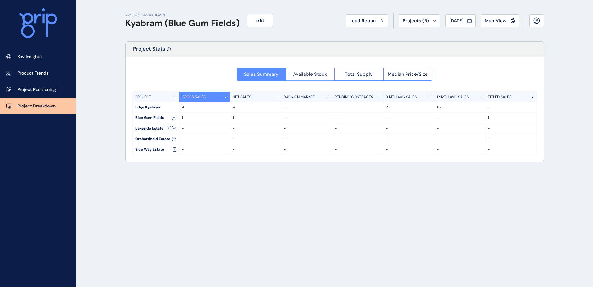
click at [308, 71] on span "Available Stock" at bounding box center [310, 74] width 34 height 6
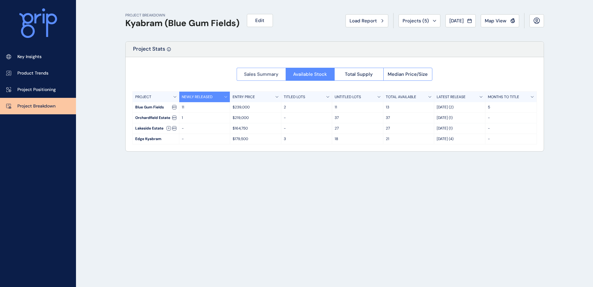
click at [261, 79] on button "Sales Summary" at bounding box center [261, 74] width 49 height 13
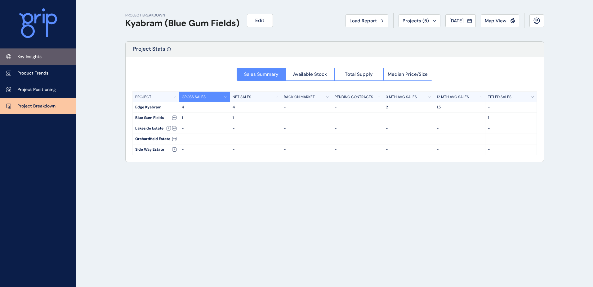
click at [39, 57] on p "Key Insights" at bounding box center [29, 57] width 24 height 6
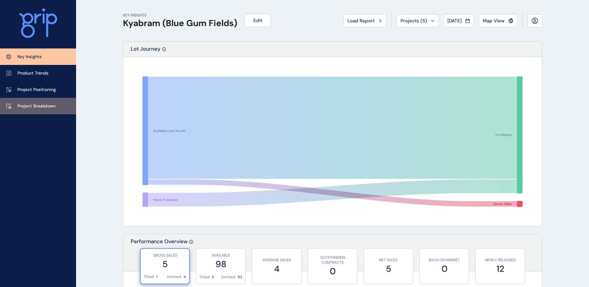
click at [40, 101] on link "Project Breakdown" at bounding box center [38, 106] width 76 height 16
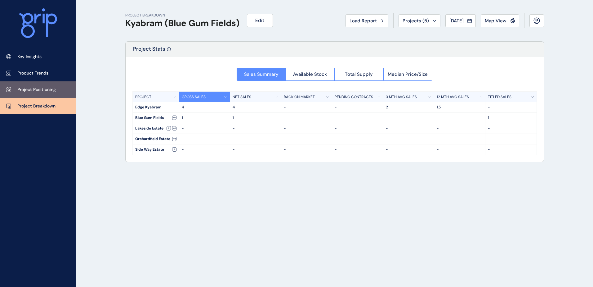
click at [41, 91] on p "Project Positioning" at bounding box center [36, 90] width 38 height 6
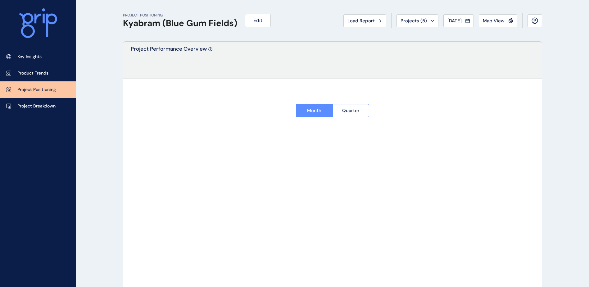
type input "**********"
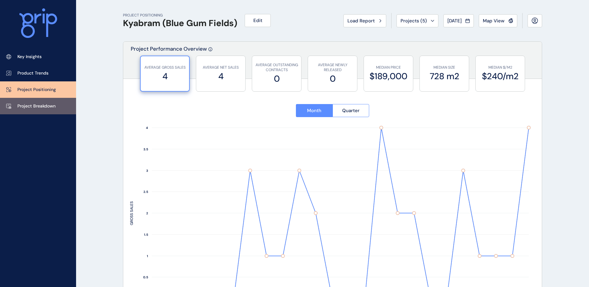
click at [31, 105] on p "Project Breakdown" at bounding box center [36, 106] width 38 height 6
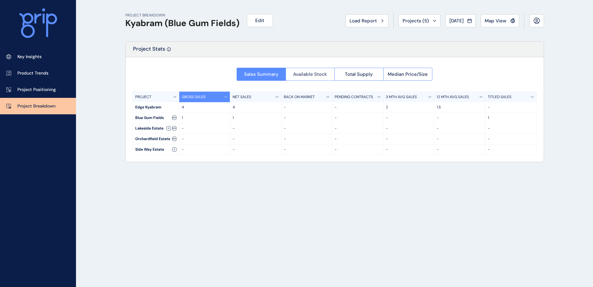
click at [317, 73] on span "Available Stock" at bounding box center [310, 74] width 34 height 6
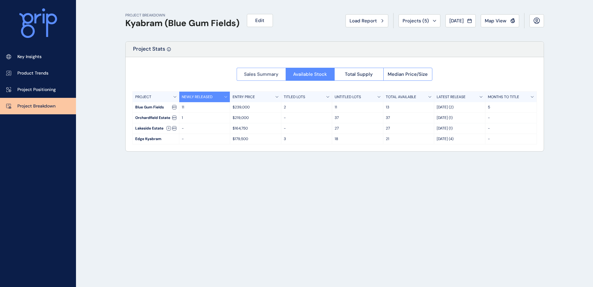
click at [263, 71] on button "Sales Summary" at bounding box center [261, 74] width 49 height 13
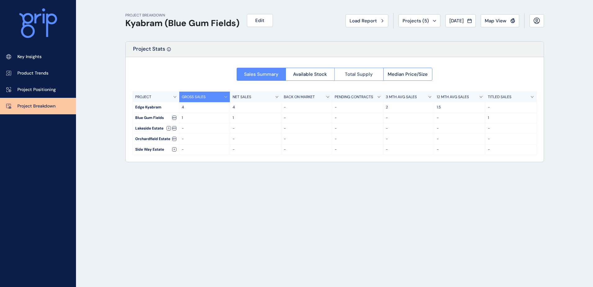
click at [373, 72] on button "Total Supply" at bounding box center [359, 74] width 49 height 13
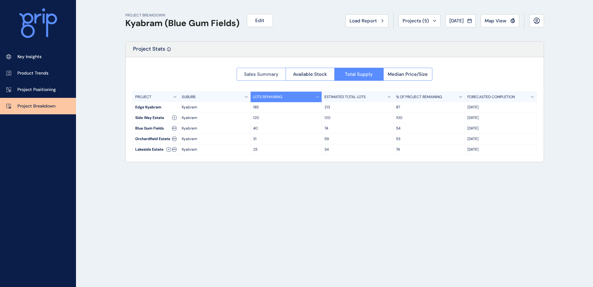
click at [261, 78] on button "Sales Summary" at bounding box center [261, 74] width 49 height 13
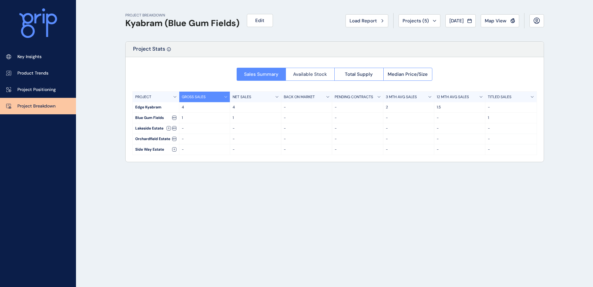
click at [307, 74] on span "Available Stock" at bounding box center [310, 74] width 34 height 6
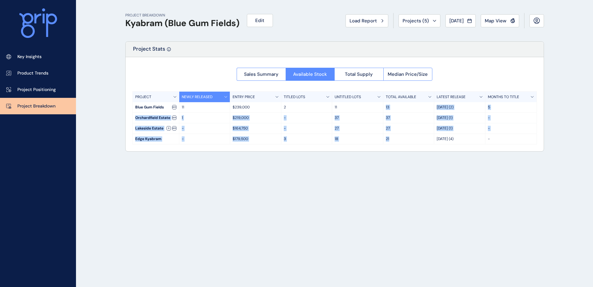
drag, startPoint x: 402, startPoint y: 139, endPoint x: 360, endPoint y: 103, distance: 55.2
click at [360, 103] on div "PROJECT NEWLY RELEASED ENTRY PRICE TITLED LOTS UNTITLED LOTS TOTAL AVAILABLE LA…" at bounding box center [335, 117] width 405 height 53
drag, startPoint x: 360, startPoint y: 103, endPoint x: 390, endPoint y: 123, distance: 36.2
click at [390, 123] on div "Orchardfield Estate 1 $219,000 - 37 37 Oct 23 (1) -" at bounding box center [335, 118] width 404 height 11
drag, startPoint x: 389, startPoint y: 106, endPoint x: 390, endPoint y: 140, distance: 34.5
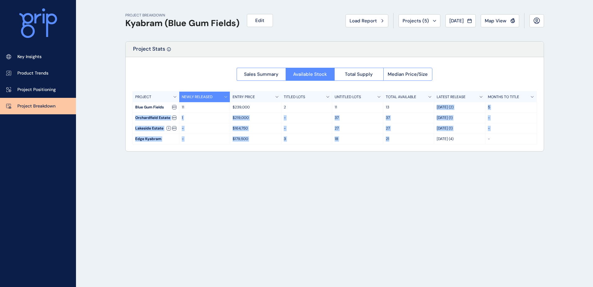
click at [390, 140] on div "PROJECT NEWLY RELEASED ENTRY PRICE TITLED LOTS UNTITLED LOTS TOTAL AVAILABLE LA…" at bounding box center [335, 117] width 405 height 53
drag, startPoint x: 390, startPoint y: 140, endPoint x: 393, endPoint y: 148, distance: 8.2
click at [393, 148] on div "Sales Summary Available Stock Total Supply Median Price/Size PROJECT NEWLY RELE…" at bounding box center [335, 104] width 418 height 94
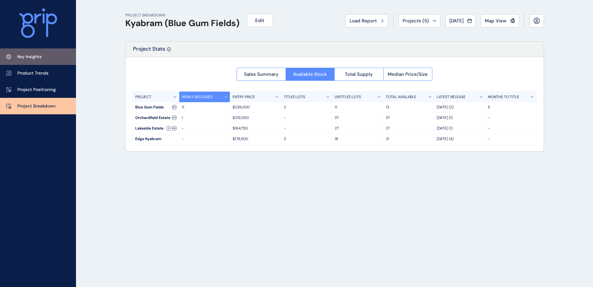
click at [32, 61] on link "Key Insights" at bounding box center [38, 56] width 76 height 16
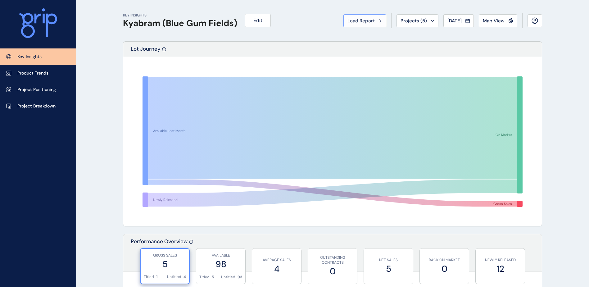
click at [359, 20] on span "Load Report" at bounding box center [360, 21] width 27 height 6
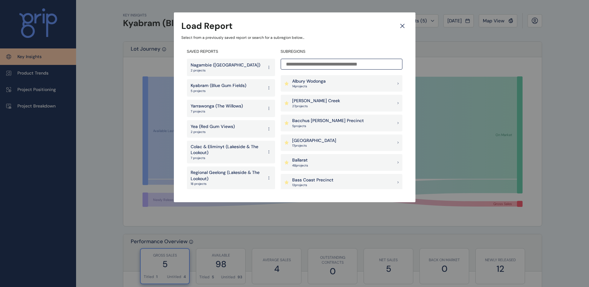
click at [222, 66] on p "Nagambie ([GEOGRAPHIC_DATA])" at bounding box center [226, 65] width 70 height 6
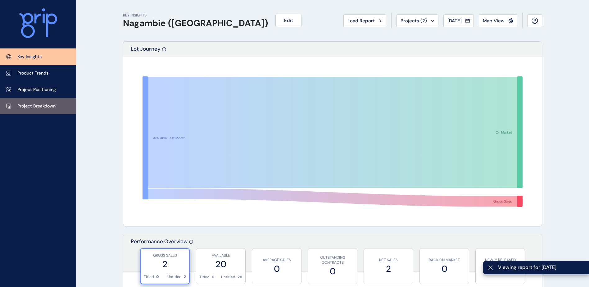
click at [43, 107] on p "Project Breakdown" at bounding box center [36, 106] width 38 height 6
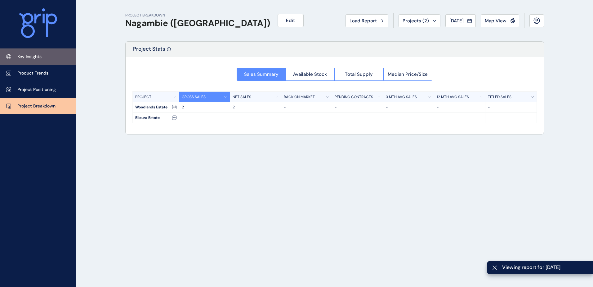
click at [33, 59] on p "Key Insights" at bounding box center [29, 57] width 24 height 6
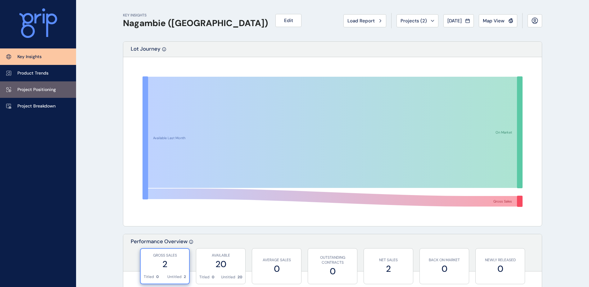
drag, startPoint x: 37, startPoint y: 89, endPoint x: 43, endPoint y: 94, distance: 8.3
click at [37, 89] on p "Project Positioning" at bounding box center [36, 90] width 38 height 6
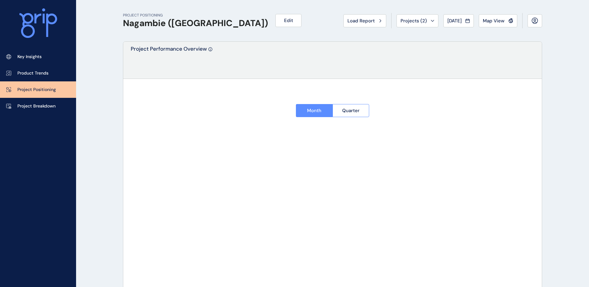
type input "**********"
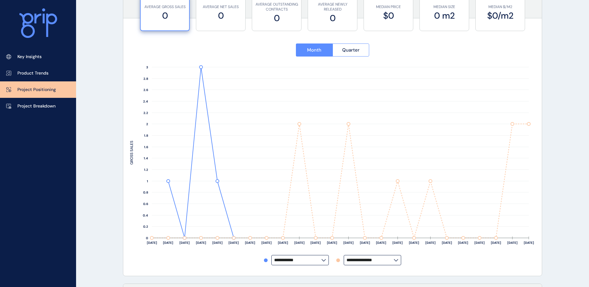
scroll to position [155, 0]
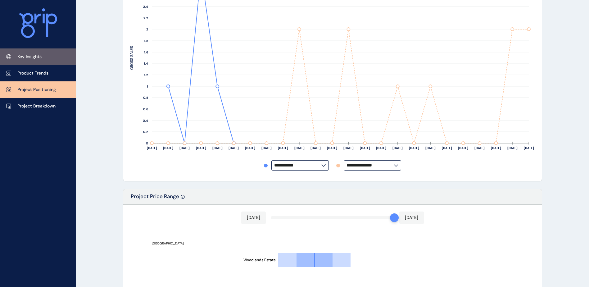
click at [39, 56] on p "Key Insights" at bounding box center [29, 57] width 24 height 6
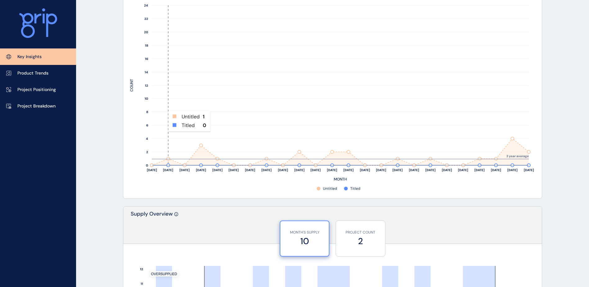
scroll to position [310, 0]
click at [44, 110] on link "Project Breakdown" at bounding box center [38, 106] width 76 height 16
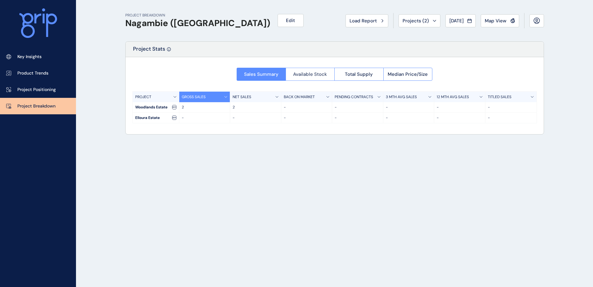
click at [301, 76] on span "Available Stock" at bounding box center [310, 74] width 34 height 6
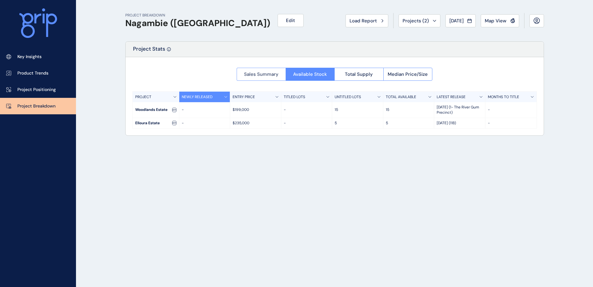
click at [263, 76] on span "Sales Summary" at bounding box center [261, 74] width 34 height 6
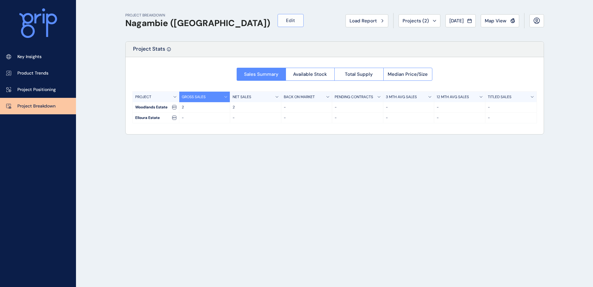
click at [286, 23] on span "Edit" at bounding box center [290, 20] width 9 height 6
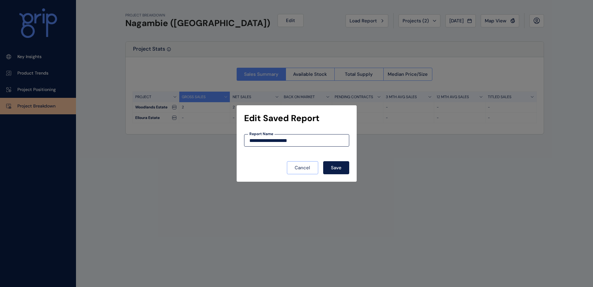
click at [305, 168] on span "Cancel" at bounding box center [303, 167] width 16 height 6
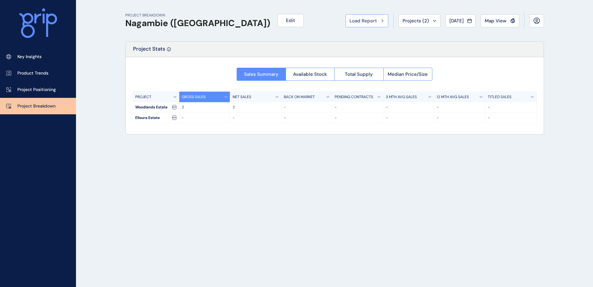
click at [362, 24] on span "Load Report" at bounding box center [363, 21] width 27 height 6
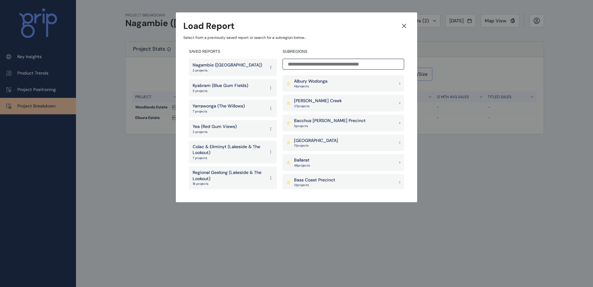
click at [227, 107] on p "Yarrawonga (The Willows)" at bounding box center [219, 106] width 52 height 6
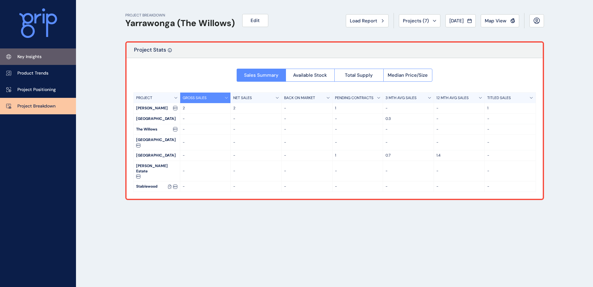
click at [47, 52] on link "Key Insights" at bounding box center [38, 56] width 76 height 16
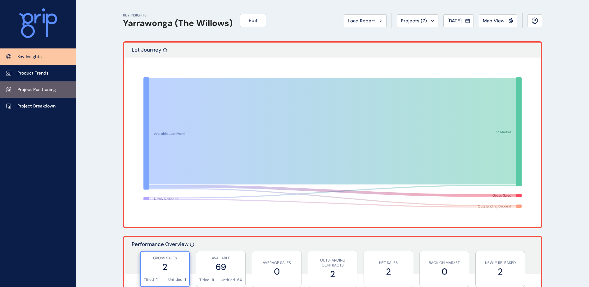
click at [46, 91] on p "Project Positioning" at bounding box center [36, 90] width 38 height 6
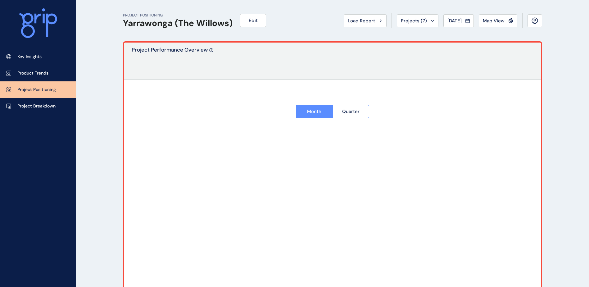
type input "**********"
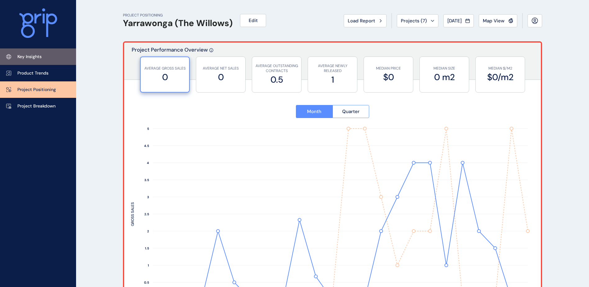
click at [40, 58] on p "Key Insights" at bounding box center [29, 57] width 24 height 6
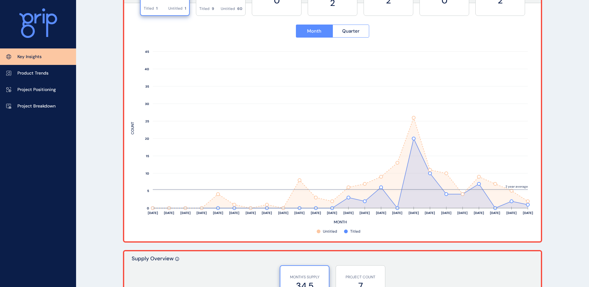
scroll to position [217, 0]
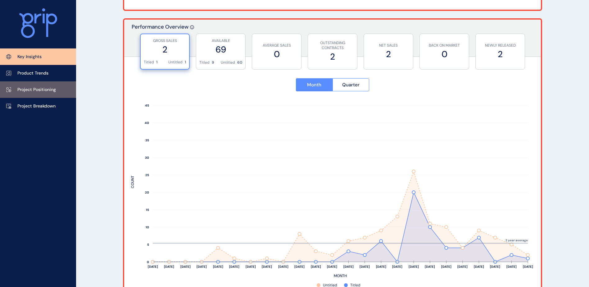
click at [27, 84] on link "Project Positioning" at bounding box center [38, 89] width 76 height 16
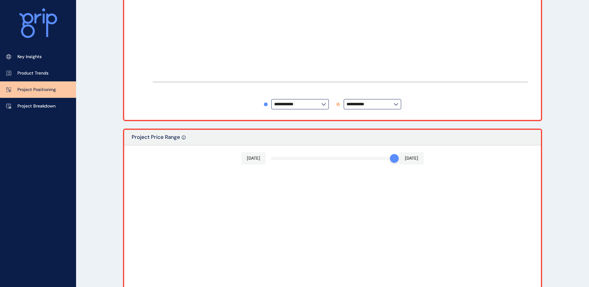
type input "**********"
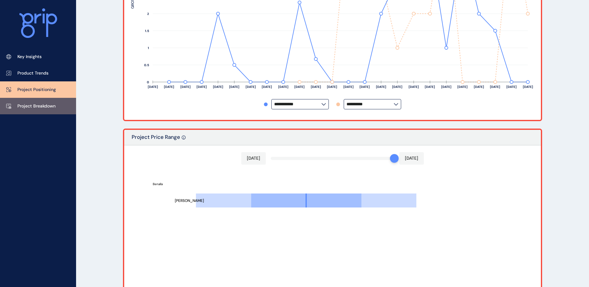
click at [47, 107] on p "Project Breakdown" at bounding box center [36, 106] width 38 height 6
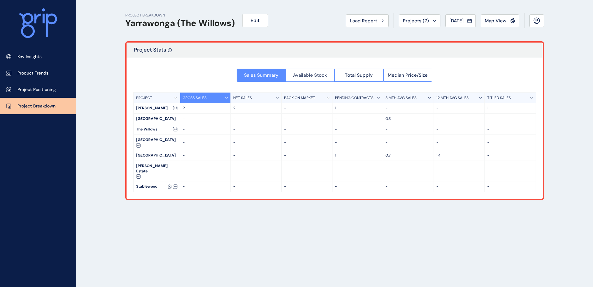
click at [317, 74] on span "Available Stock" at bounding box center [310, 75] width 34 height 6
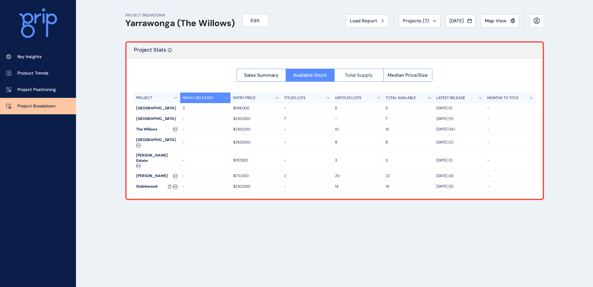
click at [349, 73] on span "Total Supply" at bounding box center [359, 75] width 28 height 6
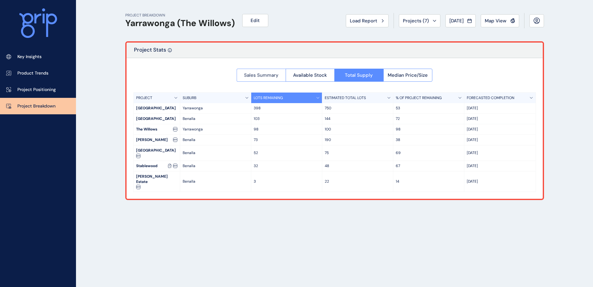
click at [271, 76] on span "Sales Summary" at bounding box center [261, 75] width 34 height 6
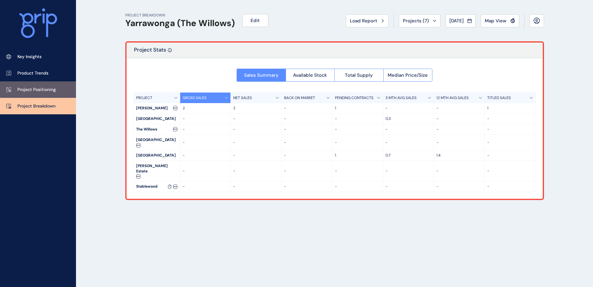
click at [54, 91] on p "Project Positioning" at bounding box center [36, 90] width 38 height 6
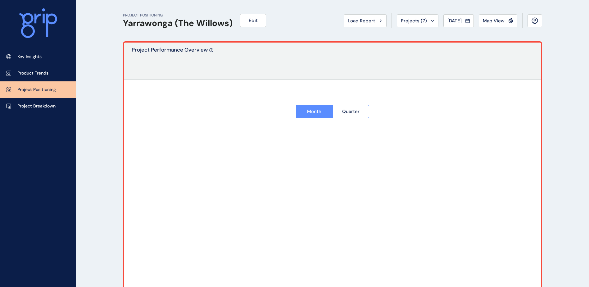
type input "**********"
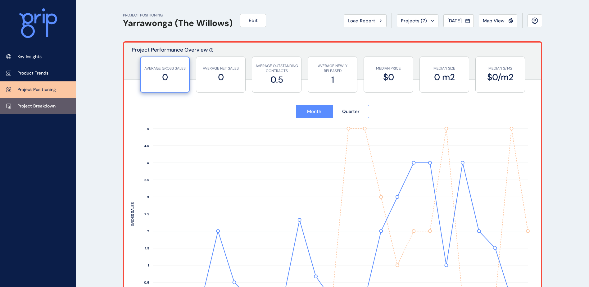
click at [41, 102] on link "Project Breakdown" at bounding box center [38, 106] width 76 height 16
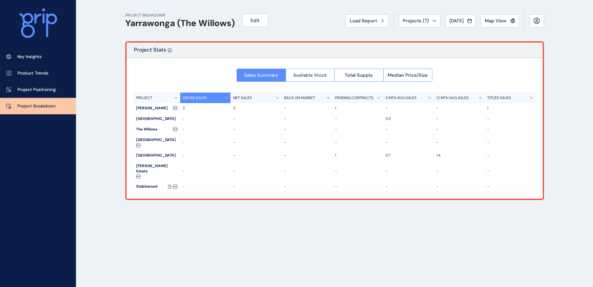
click at [313, 74] on span "Available Stock" at bounding box center [310, 75] width 34 height 6
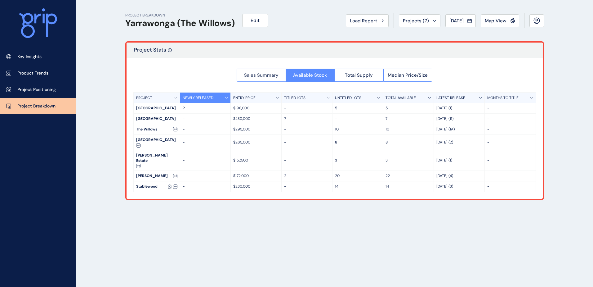
click at [260, 77] on span "Sales Summary" at bounding box center [261, 75] width 34 height 6
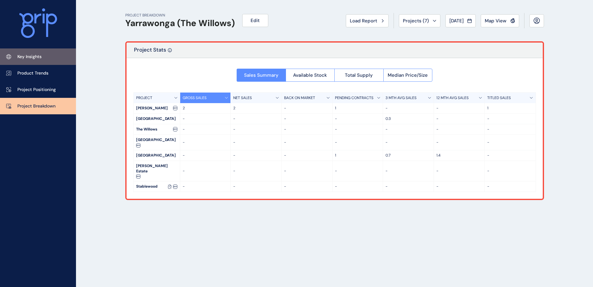
click at [48, 57] on link "Key Insights" at bounding box center [38, 56] width 76 height 16
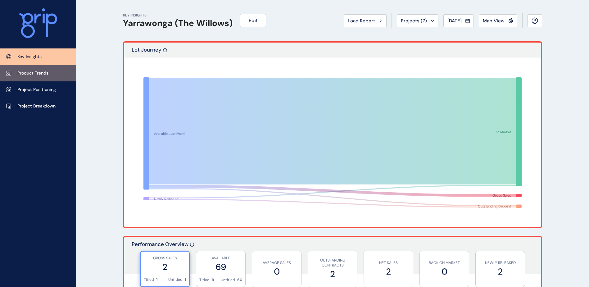
click at [37, 70] on p "Product Trends" at bounding box center [32, 73] width 31 height 6
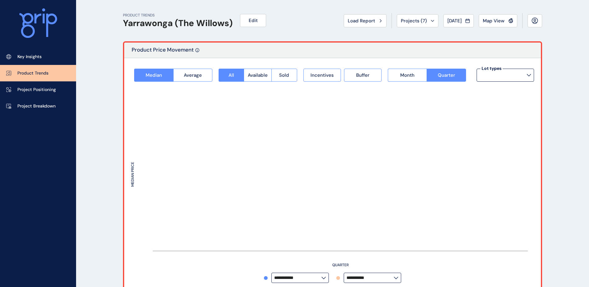
type input "*********"
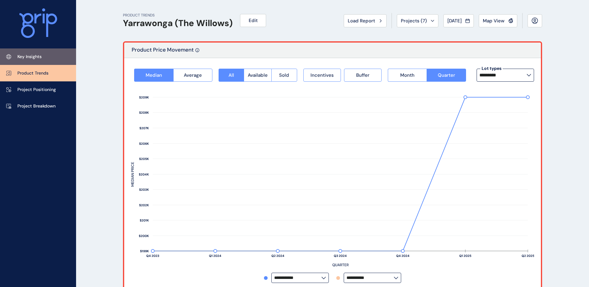
click at [35, 57] on p "Key Insights" at bounding box center [29, 57] width 24 height 6
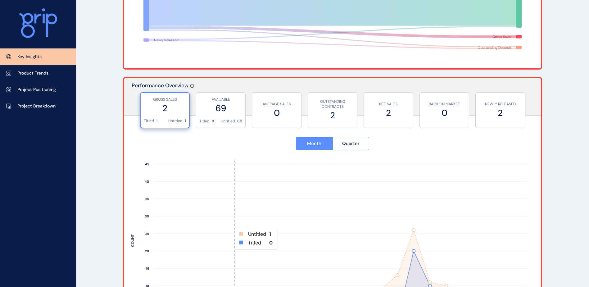
scroll to position [155, 0]
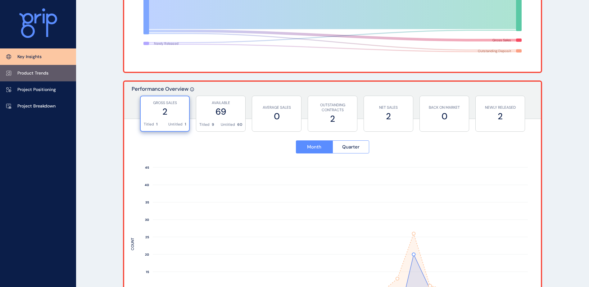
click at [53, 76] on link "Product Trends" at bounding box center [38, 73] width 76 height 16
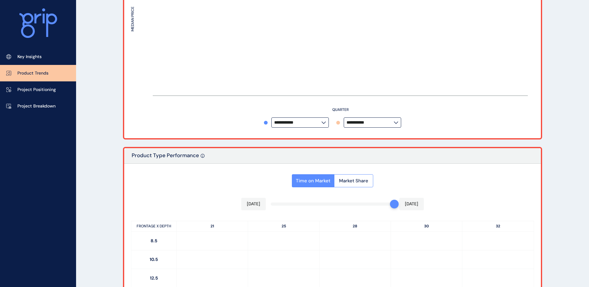
type input "*********"
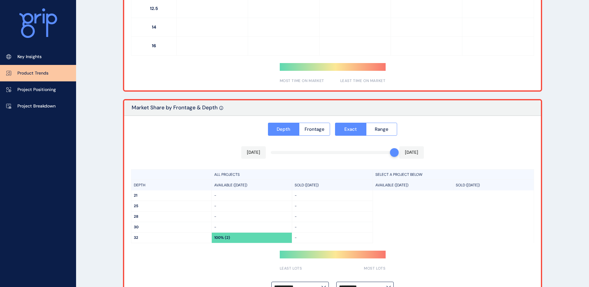
scroll to position [445, 0]
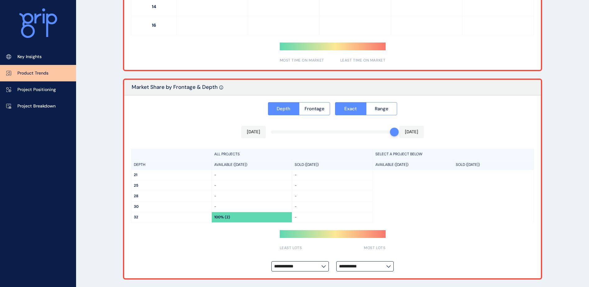
click at [44, 81] on link "Product Trends" at bounding box center [38, 73] width 76 height 16
click at [49, 88] on p "Project Positioning" at bounding box center [36, 90] width 38 height 6
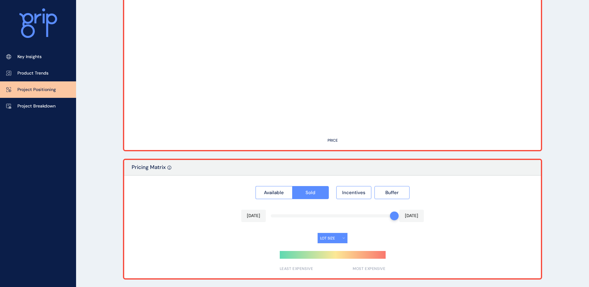
type input "**********"
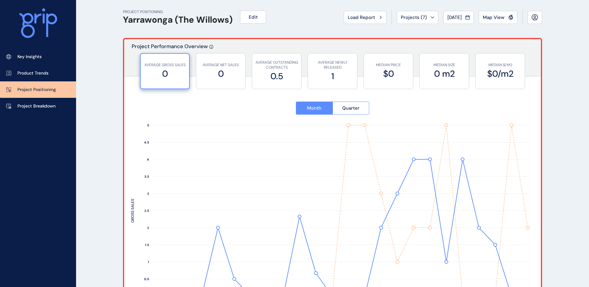
scroll to position [0, 0]
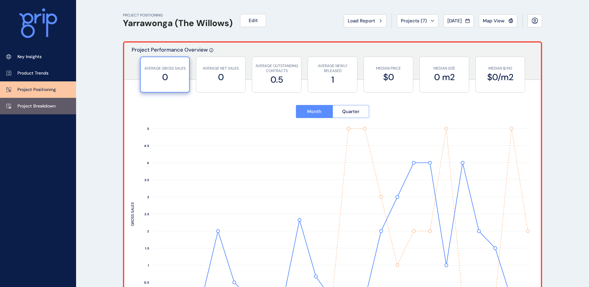
click at [33, 105] on p "Project Breakdown" at bounding box center [36, 106] width 38 height 6
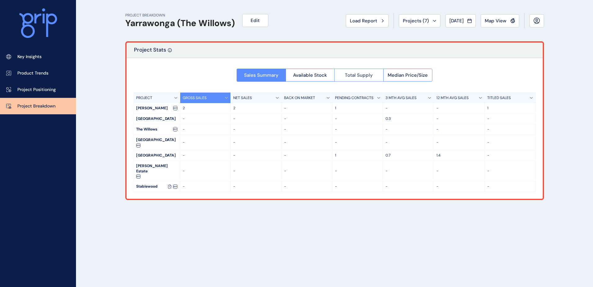
click at [370, 73] on span "Total Supply" at bounding box center [359, 75] width 28 height 6
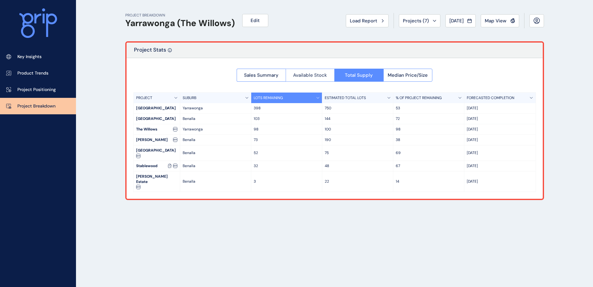
click at [313, 77] on span "Available Stock" at bounding box center [310, 75] width 34 height 6
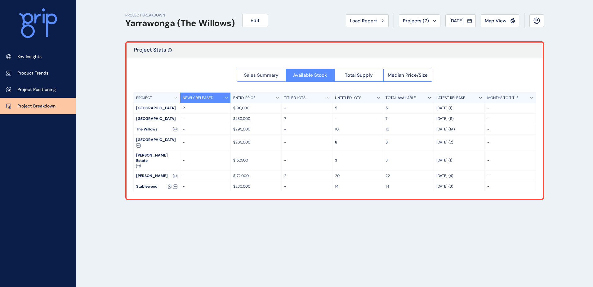
click at [262, 74] on span "Sales Summary" at bounding box center [261, 75] width 34 height 6
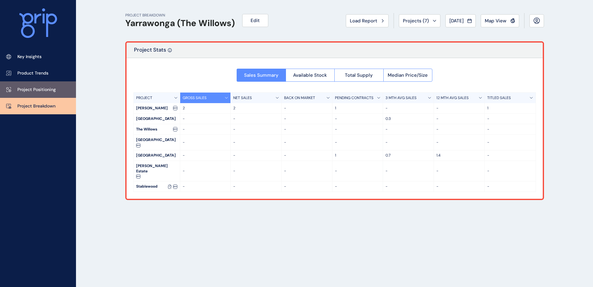
click at [36, 85] on link "Project Positioning" at bounding box center [38, 89] width 76 height 16
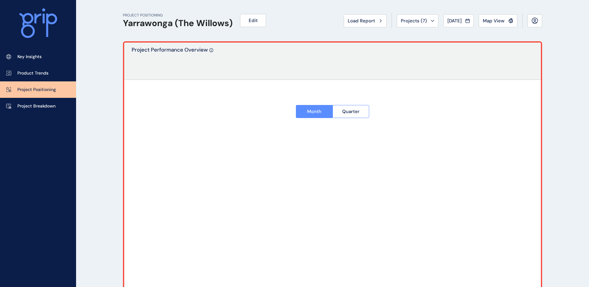
type input "**********"
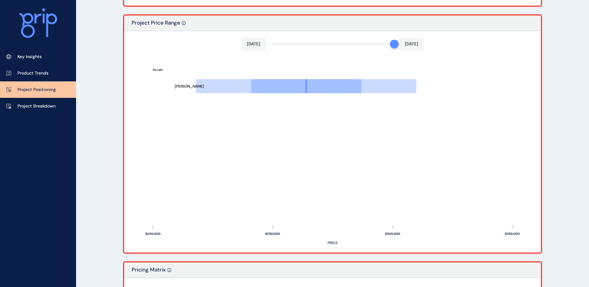
scroll to position [434, 0]
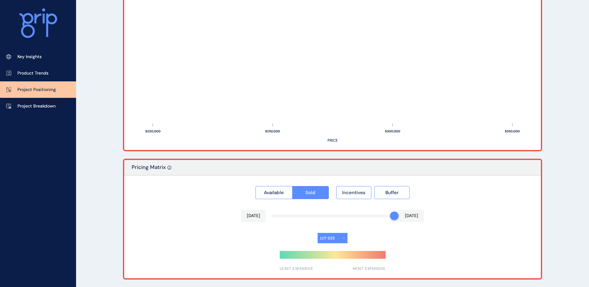
drag, startPoint x: 48, startPoint y: 104, endPoint x: 92, endPoint y: 109, distance: 43.7
click at [48, 103] on p "Project Breakdown" at bounding box center [36, 106] width 38 height 6
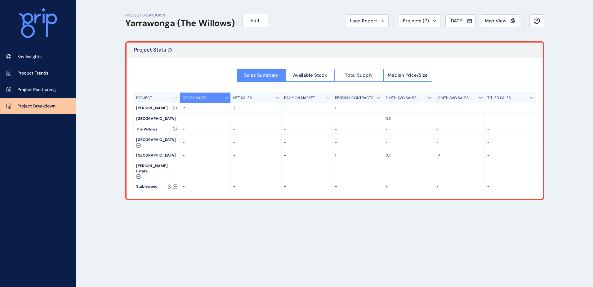
click at [369, 74] on span "Total Supply" at bounding box center [359, 75] width 28 height 6
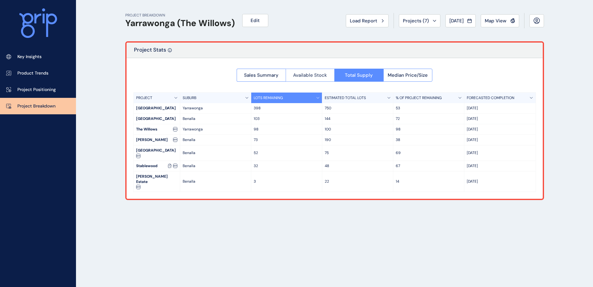
click at [289, 74] on button "Available Stock" at bounding box center [310, 75] width 49 height 13
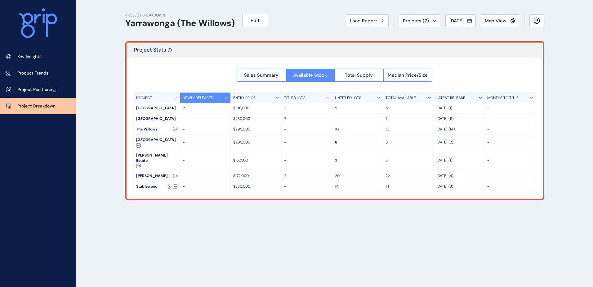
click at [502, 18] on span "Map View" at bounding box center [496, 21] width 22 height 6
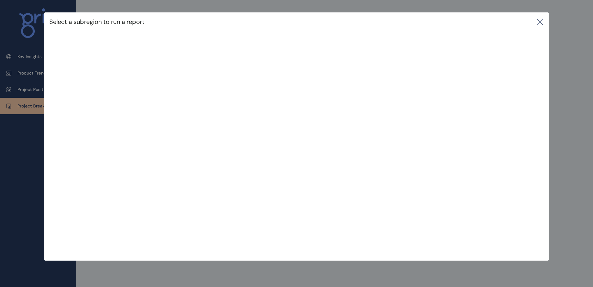
click at [538, 23] on icon at bounding box center [540, 21] width 7 height 7
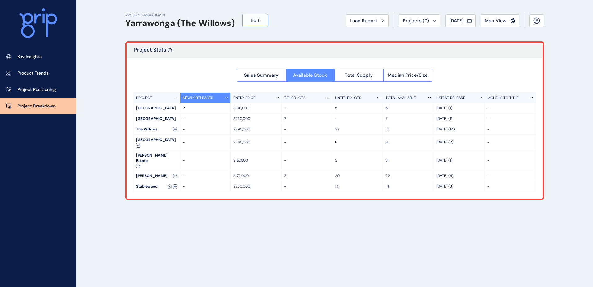
click at [253, 16] on button "Edit" at bounding box center [255, 20] width 26 height 13
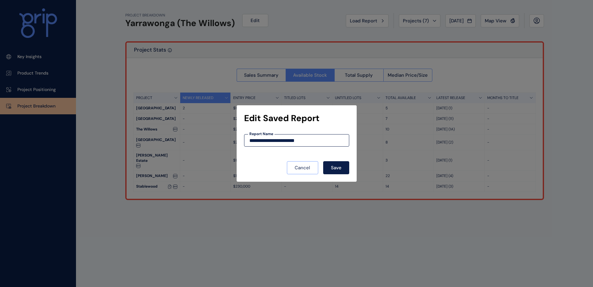
click at [305, 168] on span "Cancel" at bounding box center [303, 167] width 16 height 6
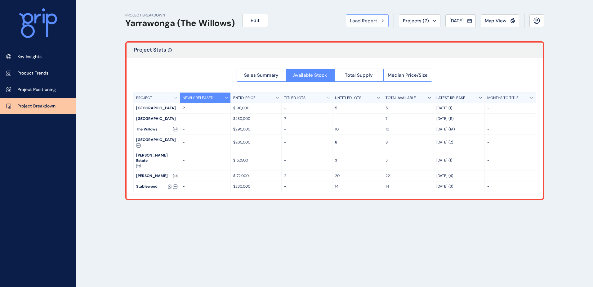
click at [363, 20] on span "Load Report" at bounding box center [363, 21] width 27 height 6
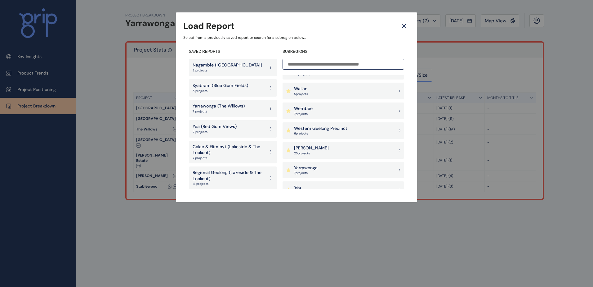
scroll to position [672, 0]
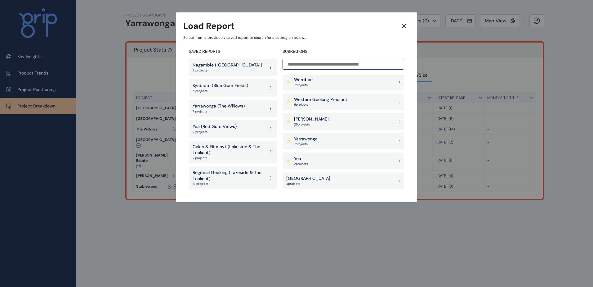
click at [395, 139] on div "Yarrawonga 7 project s" at bounding box center [344, 141] width 122 height 17
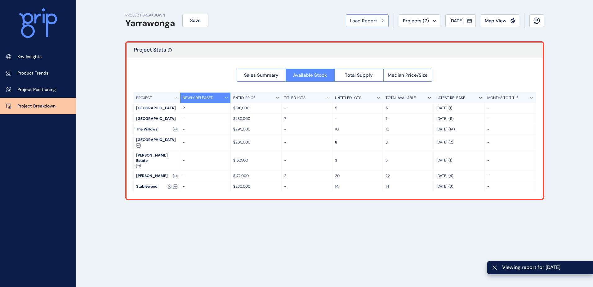
click at [366, 19] on span "Load Report" at bounding box center [363, 21] width 27 height 6
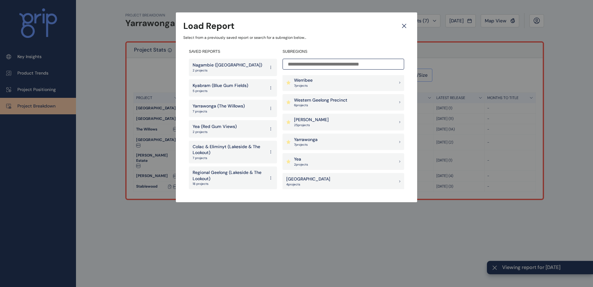
scroll to position [672, 0]
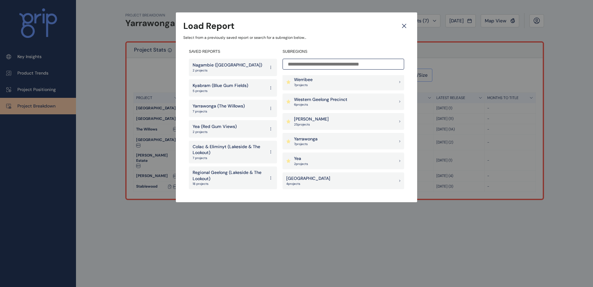
click at [396, 142] on div "Yarrawonga 7 project s" at bounding box center [344, 141] width 122 height 17
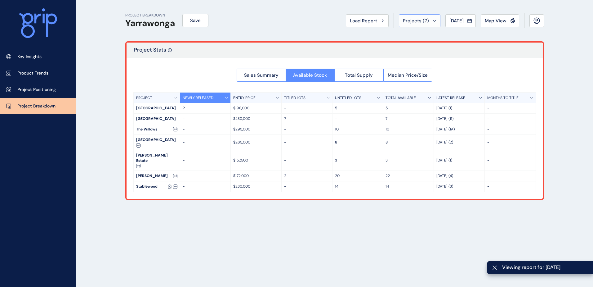
click at [412, 21] on span "Projects ( 7 )" at bounding box center [416, 21] width 26 height 6
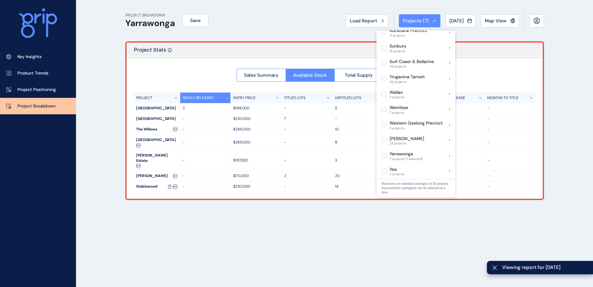
scroll to position [465, 0]
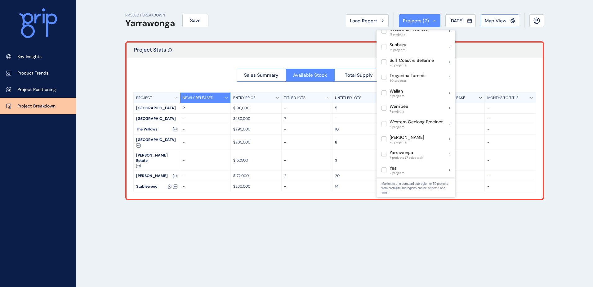
click at [496, 20] on span "Map View" at bounding box center [496, 21] width 22 height 6
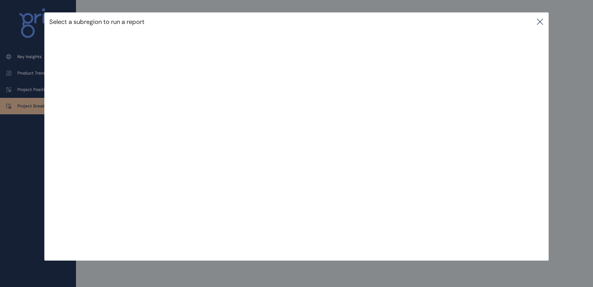
click at [539, 21] on icon at bounding box center [540, 21] width 7 height 7
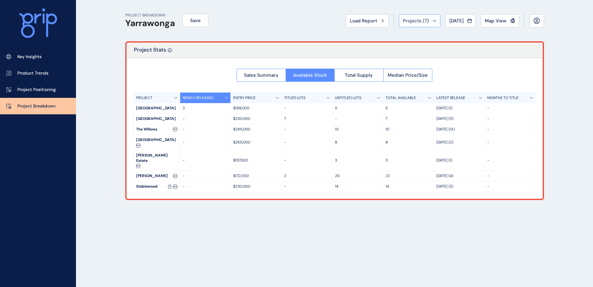
click at [433, 21] on icon at bounding box center [435, 21] width 4 height 2
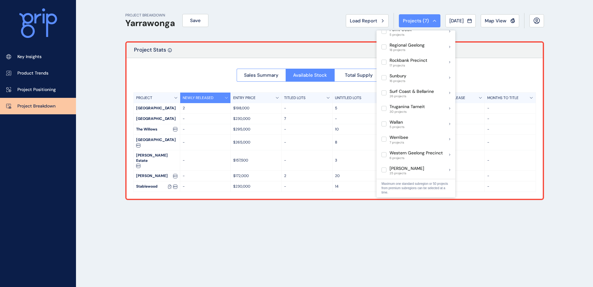
scroll to position [483, 0]
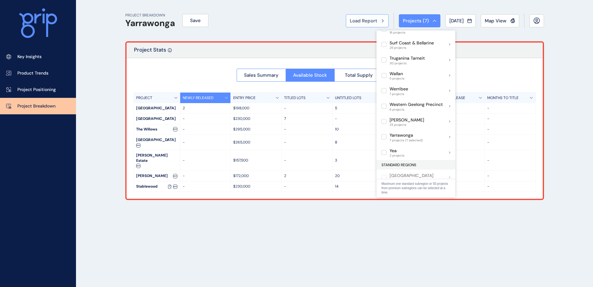
click at [360, 21] on span "Load Report" at bounding box center [363, 21] width 27 height 6
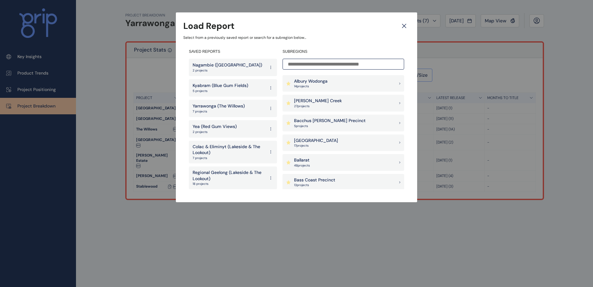
click at [268, 108] on icon at bounding box center [270, 108] width 5 height 11
click at [252, 138] on button "Delete" at bounding box center [249, 139] width 40 height 10
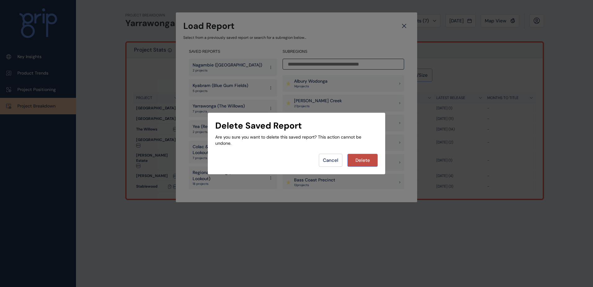
click at [364, 161] on span "Delete" at bounding box center [363, 160] width 15 height 6
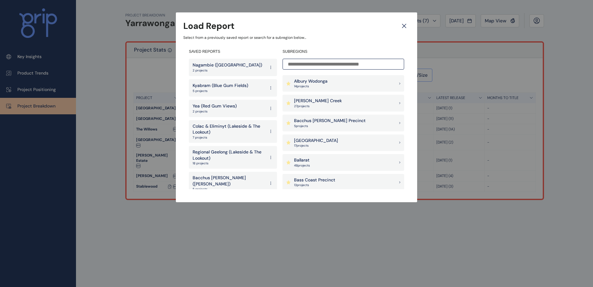
click at [456, 215] on div at bounding box center [296, 143] width 593 height 287
click at [404, 27] on icon at bounding box center [404, 25] width 11 height 11
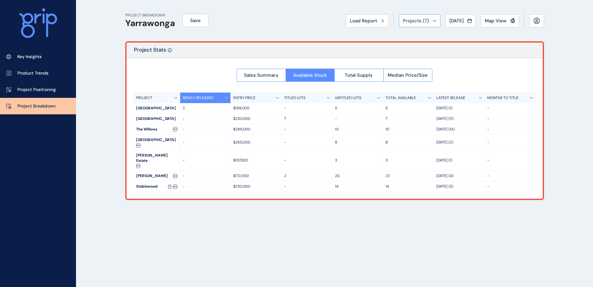
click at [433, 21] on icon at bounding box center [435, 21] width 4 height 2
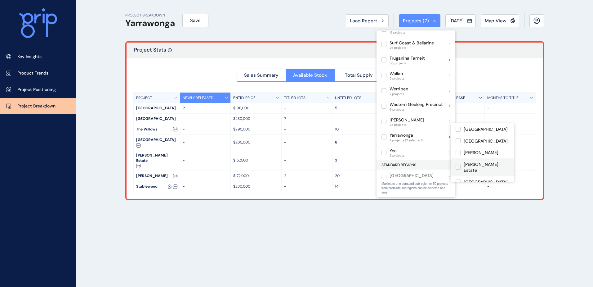
click at [459, 164] on label at bounding box center [458, 166] width 5 height 5
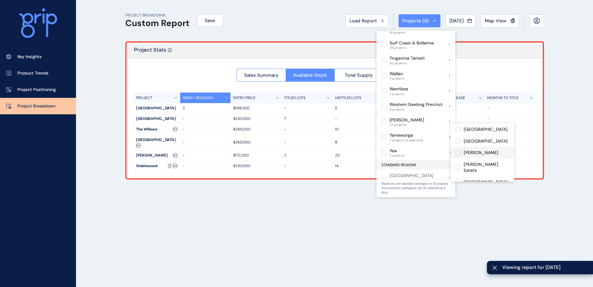
scroll to position [23, 0]
click at [459, 168] on label at bounding box center [458, 170] width 5 height 5
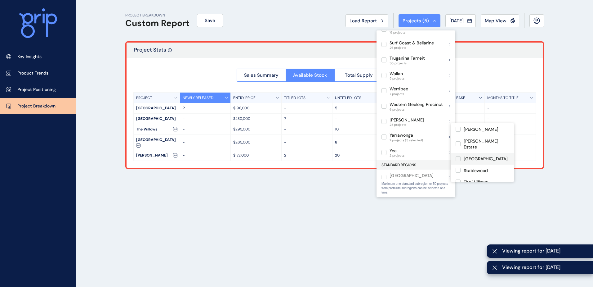
click at [459, 156] on label at bounding box center [458, 158] width 5 height 5
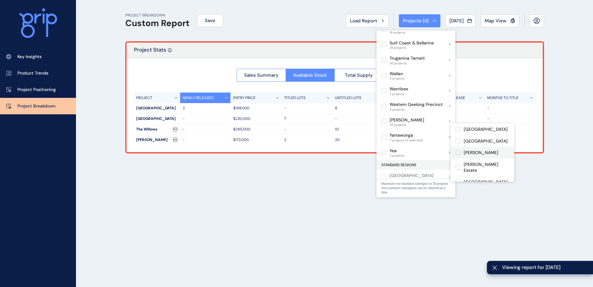
click at [459, 153] on label at bounding box center [458, 152] width 5 height 5
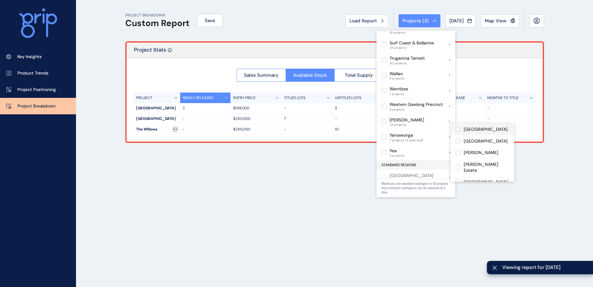
click at [459, 128] on label at bounding box center [458, 129] width 5 height 5
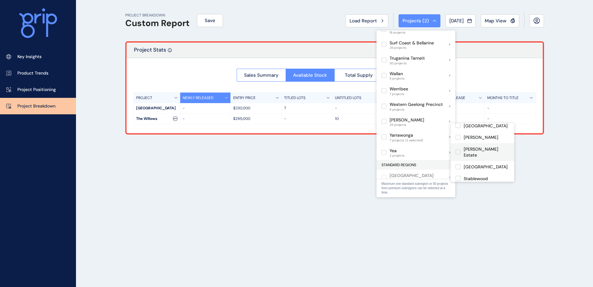
scroll to position [23, 0]
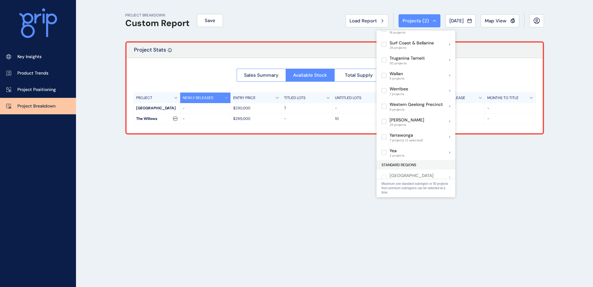
click at [308, 165] on div "PROJECT BREAKDOWN Custom Report Save Load Report Projects ( 2 ) Jul 2025 2025 <…" at bounding box center [335, 143] width 434 height 287
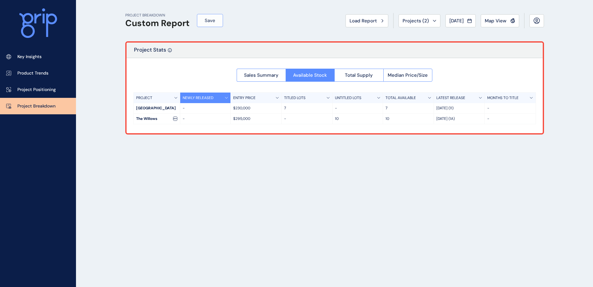
click at [209, 21] on span "Save" at bounding box center [210, 20] width 11 height 6
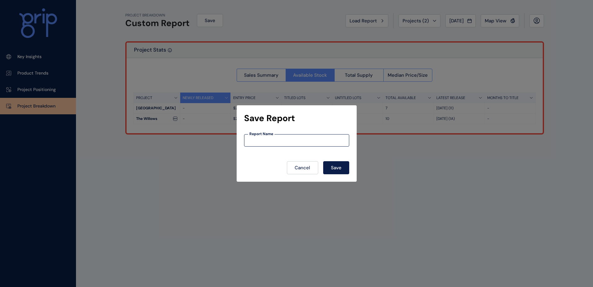
click at [272, 139] on input at bounding box center [297, 140] width 105 height 5
type input "**********"
click at [340, 171] on button "Save" at bounding box center [336, 167] width 26 height 13
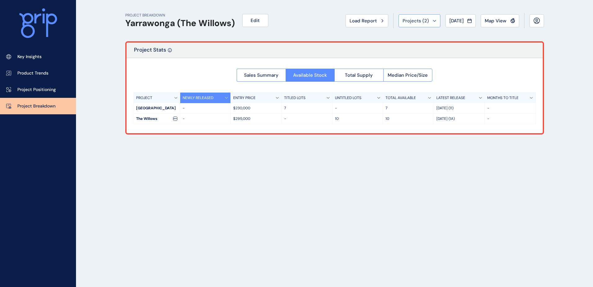
click at [431, 19] on div "Projects ( 2 )" at bounding box center [420, 21] width 34 height 6
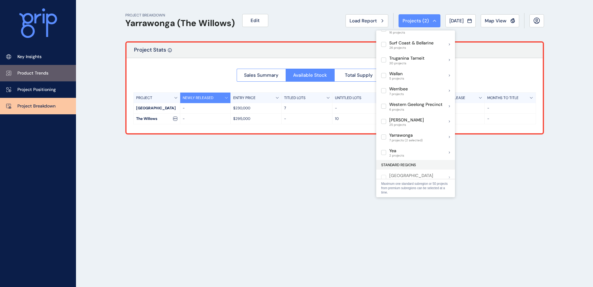
click at [40, 59] on p "Key Insights" at bounding box center [29, 57] width 24 height 6
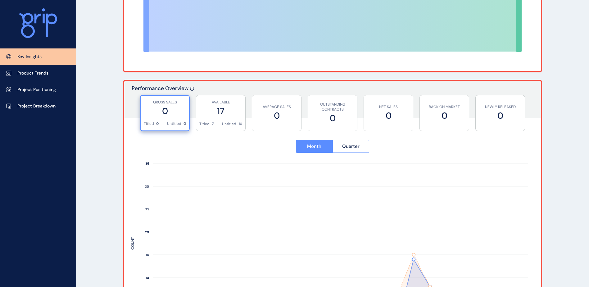
scroll to position [186, 0]
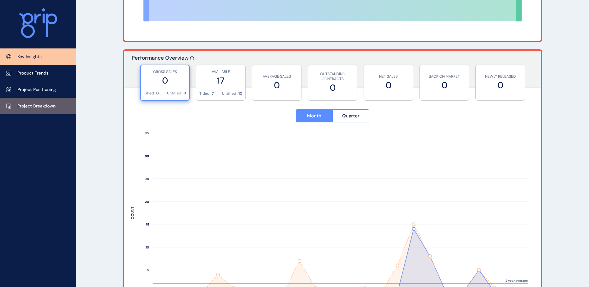
click at [46, 106] on p "Project Breakdown" at bounding box center [36, 106] width 38 height 6
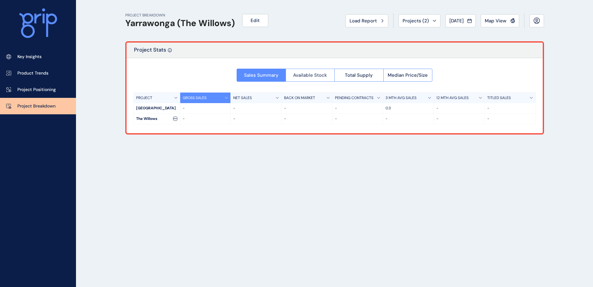
click at [310, 76] on span "Available Stock" at bounding box center [310, 75] width 34 height 6
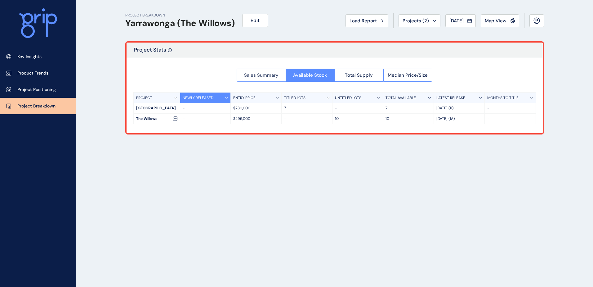
click at [260, 77] on span "Sales Summary" at bounding box center [261, 75] width 34 height 6
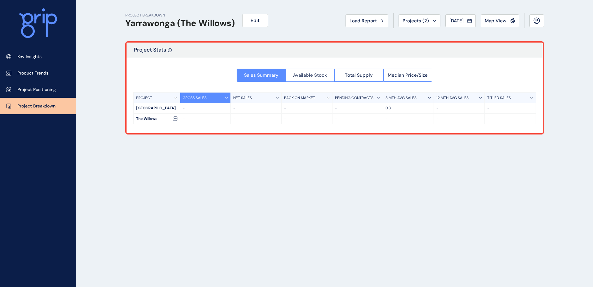
click at [310, 77] on span "Available Stock" at bounding box center [310, 75] width 34 height 6
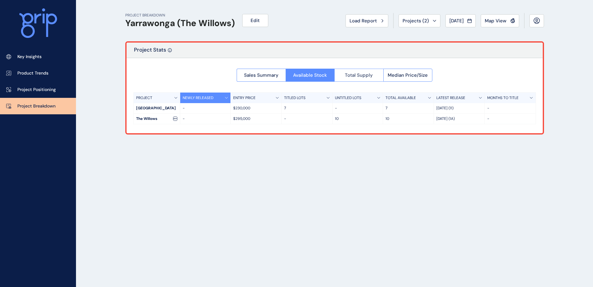
click at [363, 79] on button "Total Supply" at bounding box center [359, 75] width 49 height 13
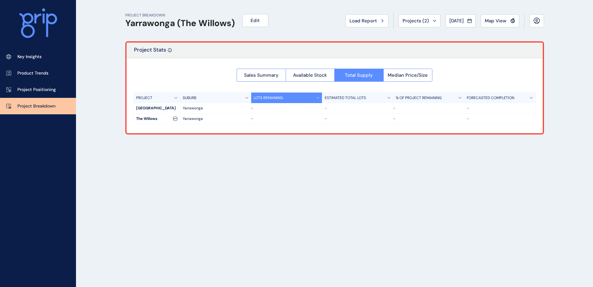
click at [414, 76] on div at bounding box center [335, 94] width 416 height 73
click at [49, 58] on link "Key Insights" at bounding box center [38, 56] width 76 height 16
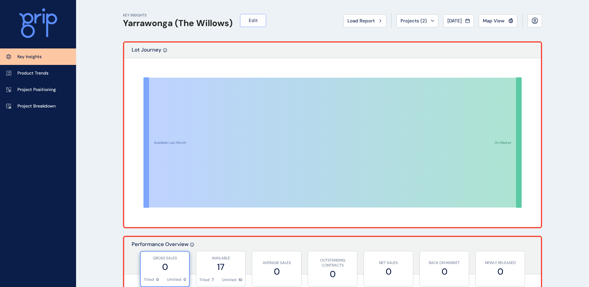
click at [258, 21] on button "Edit" at bounding box center [253, 20] width 26 height 13
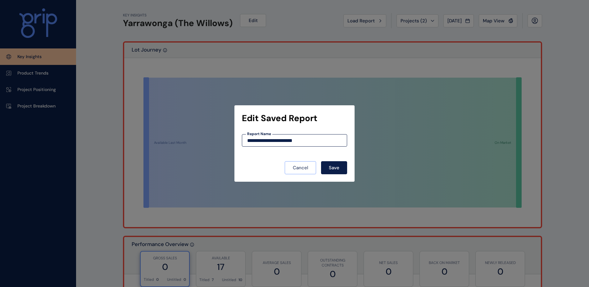
click at [297, 171] on button "Cancel" at bounding box center [300, 167] width 31 height 13
